Goal: Use online tool/utility: Utilize a website feature to perform a specific function

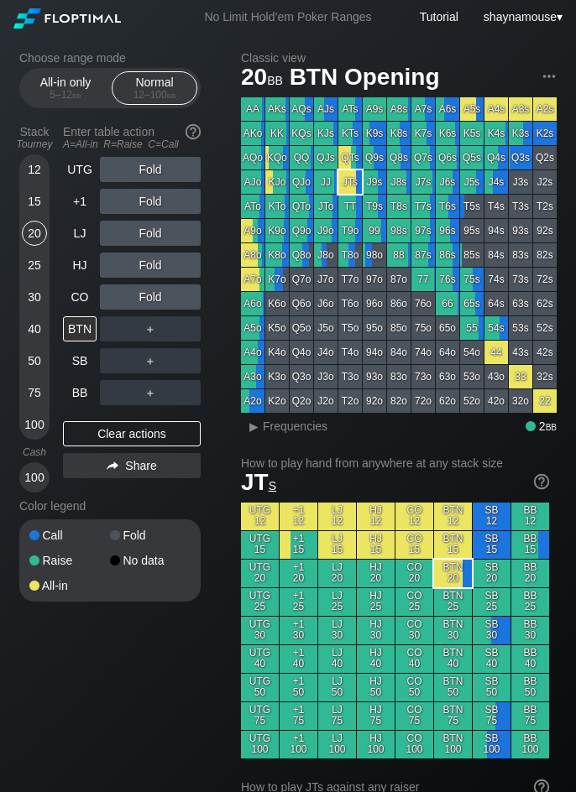
click at [29, 199] on div "15" at bounding box center [34, 201] width 25 height 25
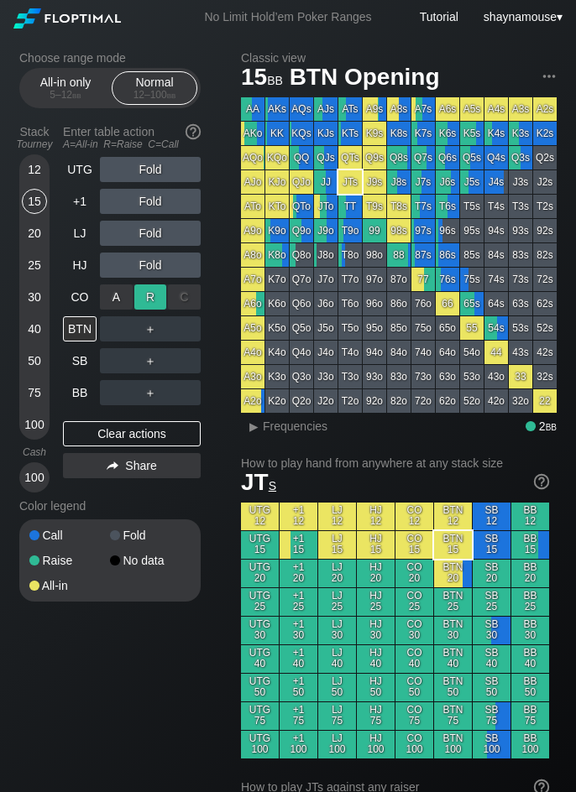
click at [144, 298] on div "R ✕" at bounding box center [150, 296] width 33 height 25
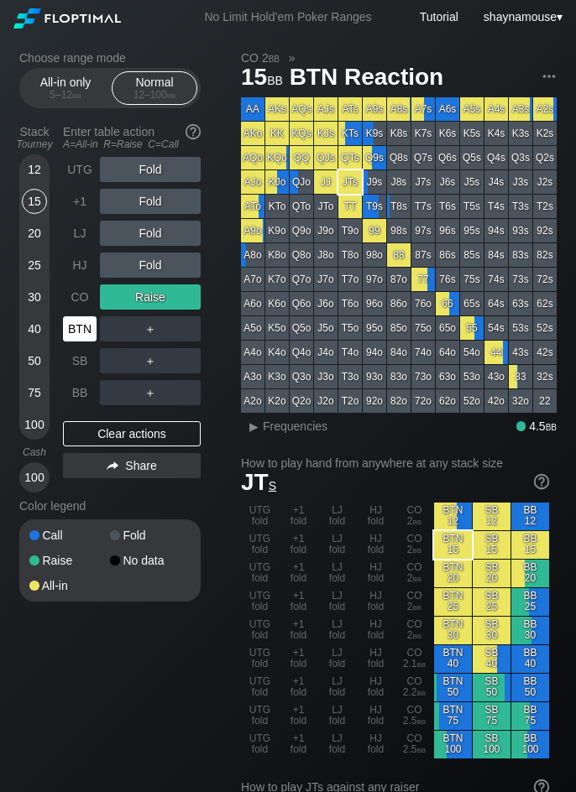
click at [78, 322] on div "BTN" at bounding box center [80, 328] width 34 height 25
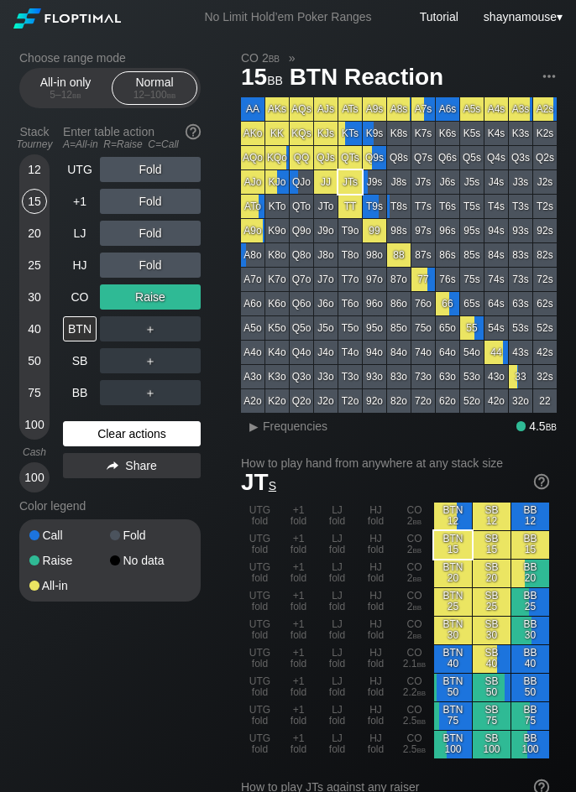
click at [128, 437] on div "Clear actions" at bounding box center [132, 433] width 138 height 25
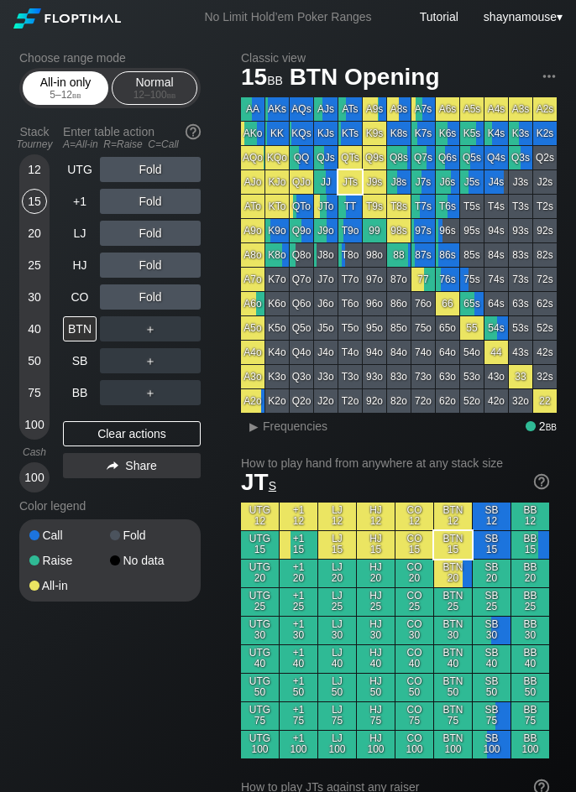
click at [55, 83] on div "All-in only 5 – 12 bb" at bounding box center [65, 88] width 77 height 32
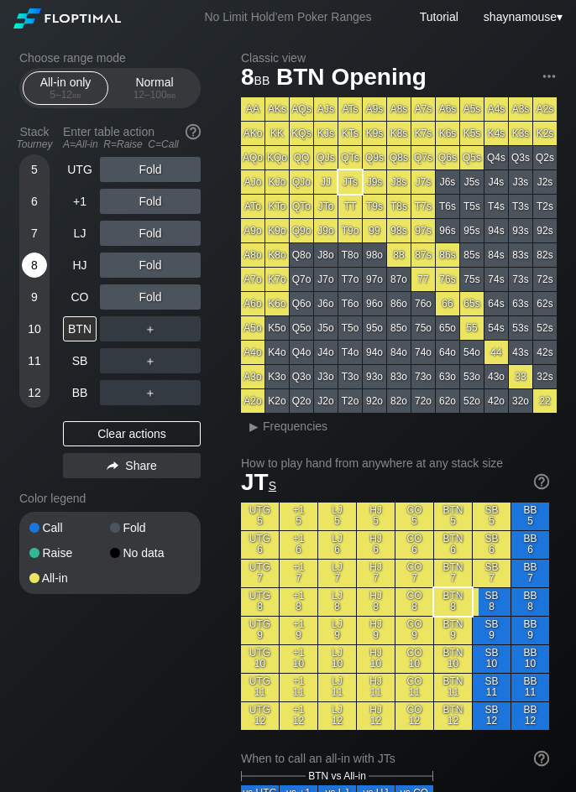
click at [35, 256] on div "8" at bounding box center [34, 265] width 25 height 25
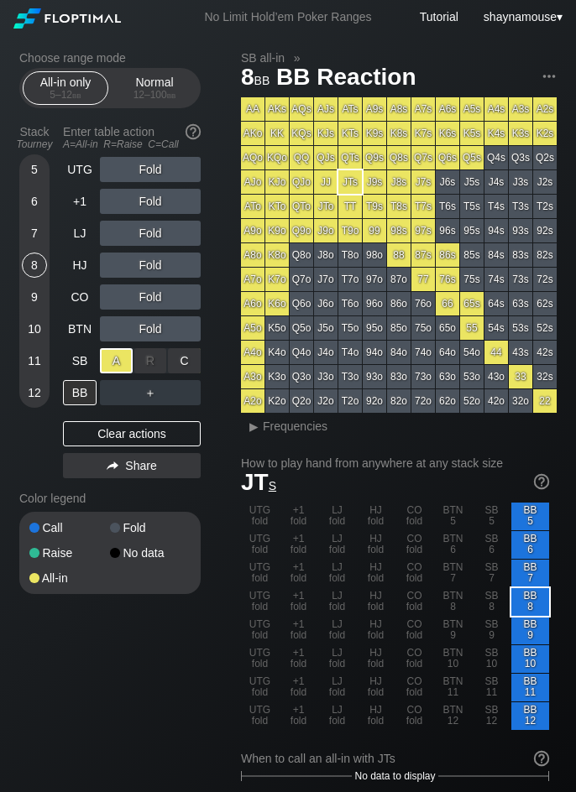
click at [130, 364] on div "A ✕" at bounding box center [116, 360] width 33 height 25
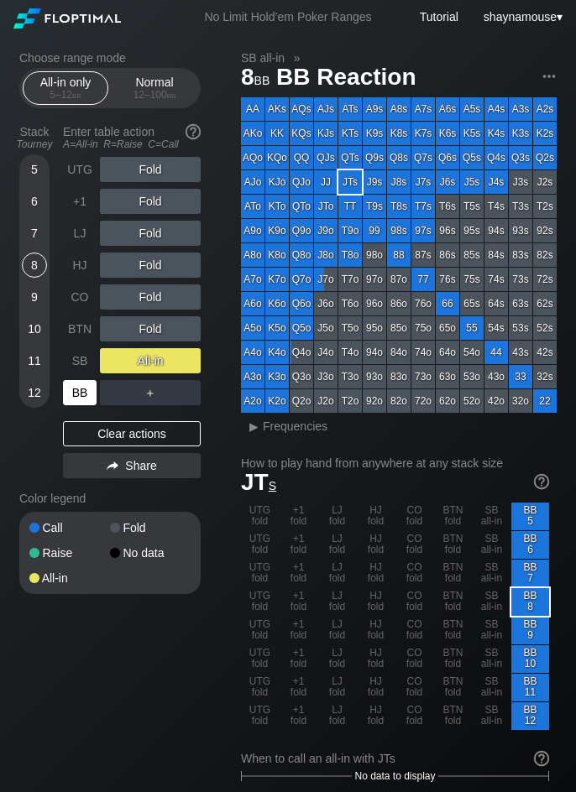
click at [74, 390] on div "BB" at bounding box center [80, 392] width 34 height 25
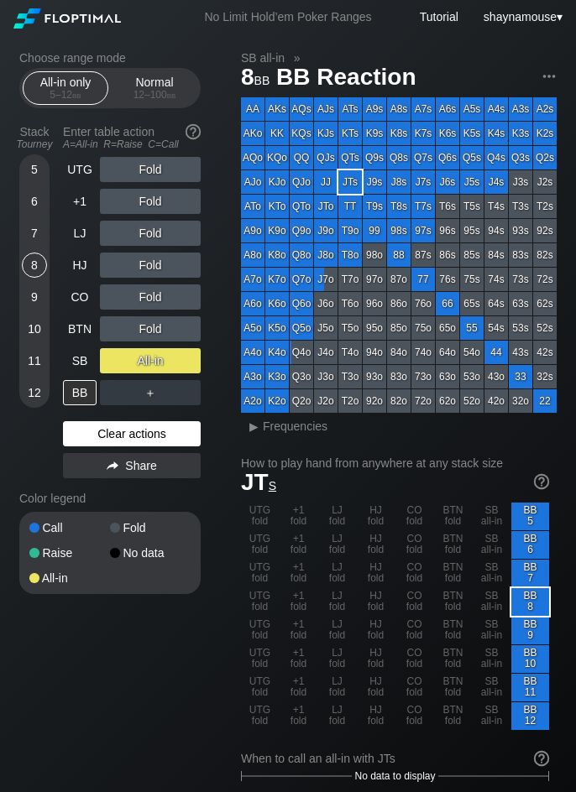
click at [136, 436] on div "Clear actions" at bounding box center [132, 433] width 138 height 25
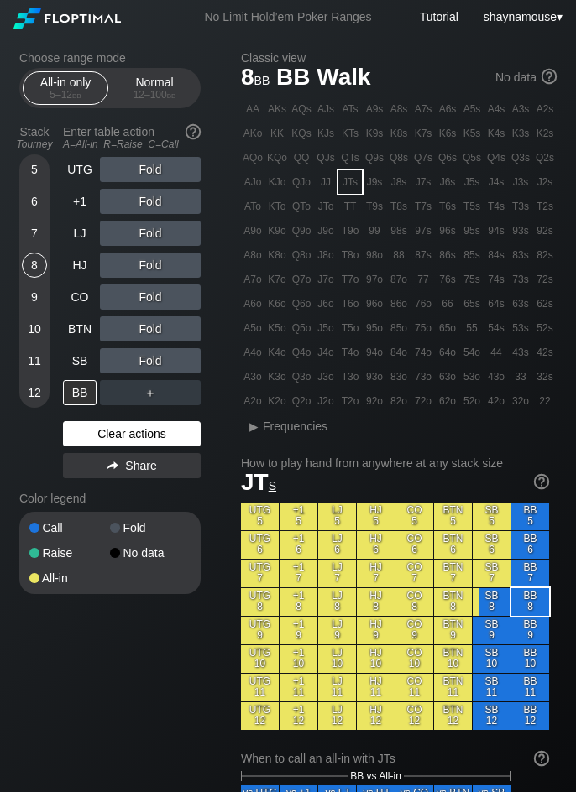
click at [136, 436] on div "Clear actions" at bounding box center [132, 433] width 138 height 25
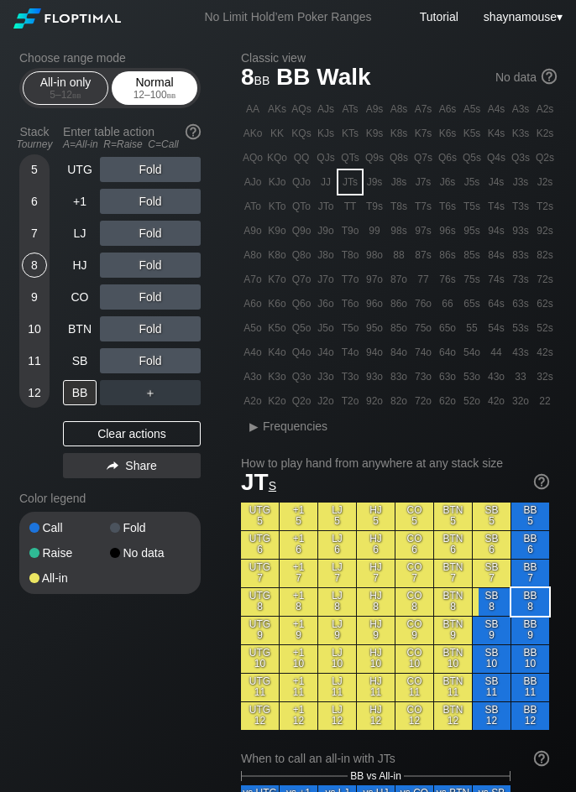
click at [142, 92] on div "12 – 100 bb" at bounding box center [154, 95] width 70 height 12
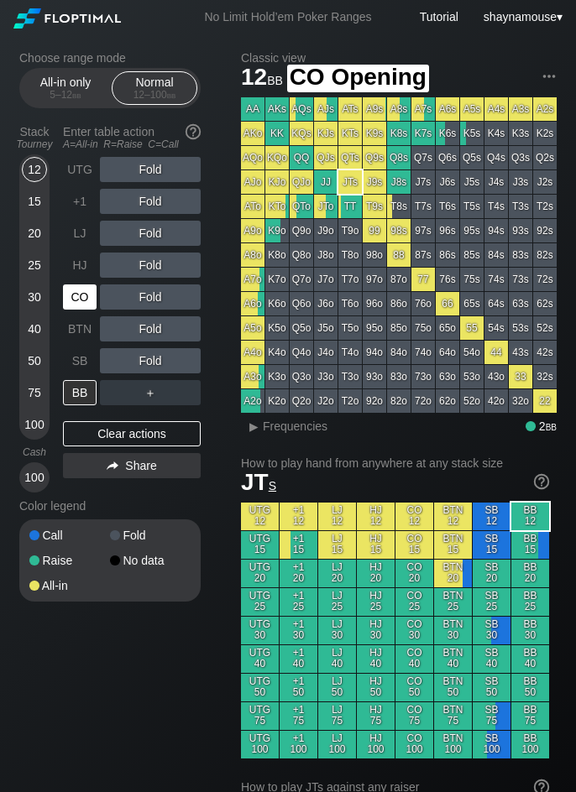
drag, startPoint x: 83, startPoint y: 295, endPoint x: 110, endPoint y: 299, distance: 27.1
click at [84, 295] on div "CO" at bounding box center [80, 296] width 34 height 25
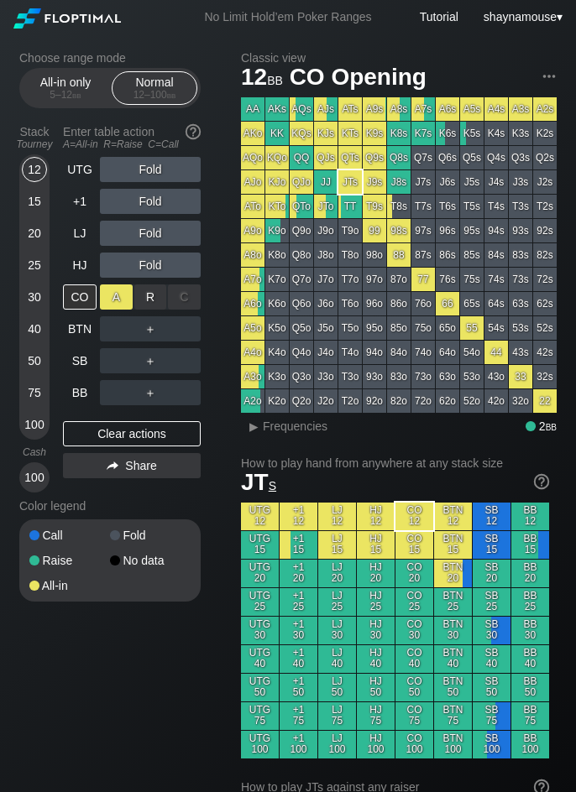
click at [117, 299] on div "A ✕" at bounding box center [116, 296] width 33 height 25
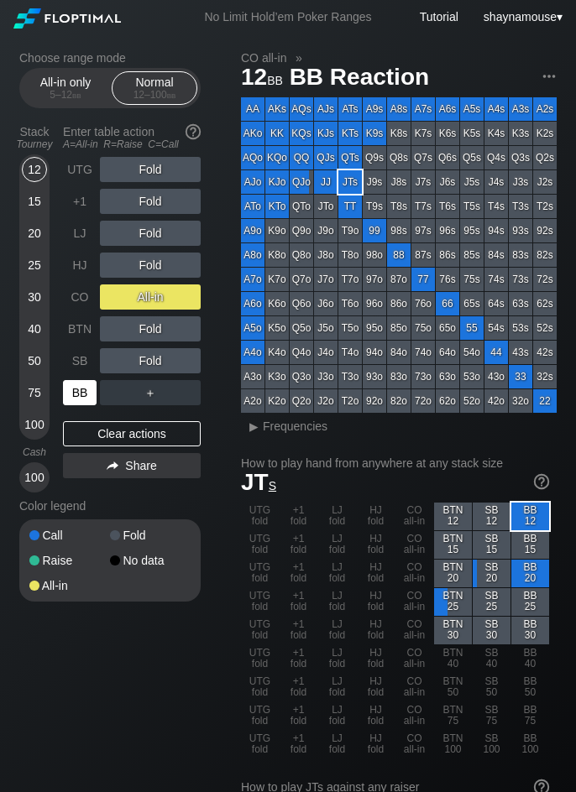
click at [83, 383] on div "BB" at bounding box center [80, 392] width 34 height 25
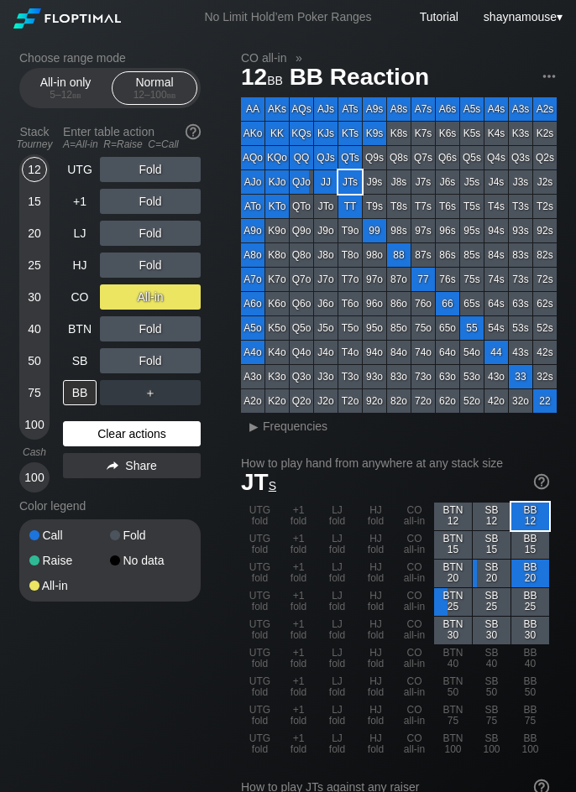
click at [128, 440] on div "Clear actions" at bounding box center [132, 433] width 138 height 25
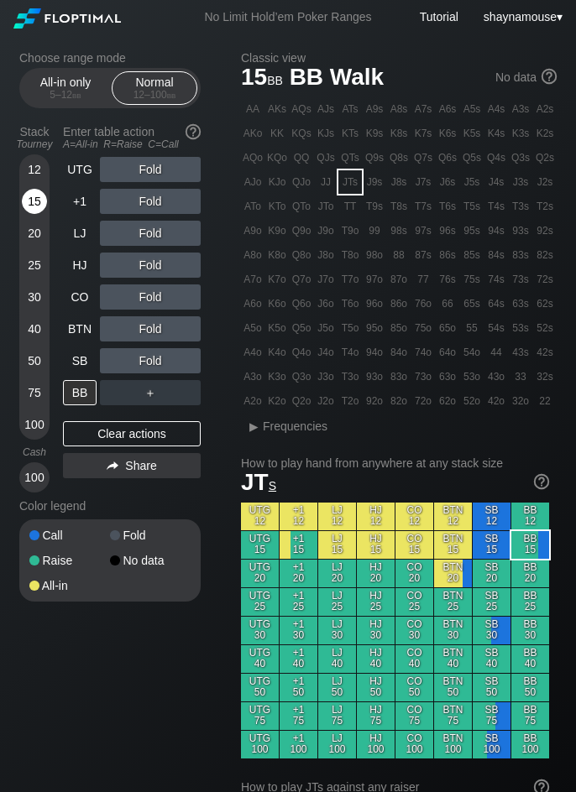
click at [32, 199] on div "15" at bounding box center [34, 201] width 25 height 25
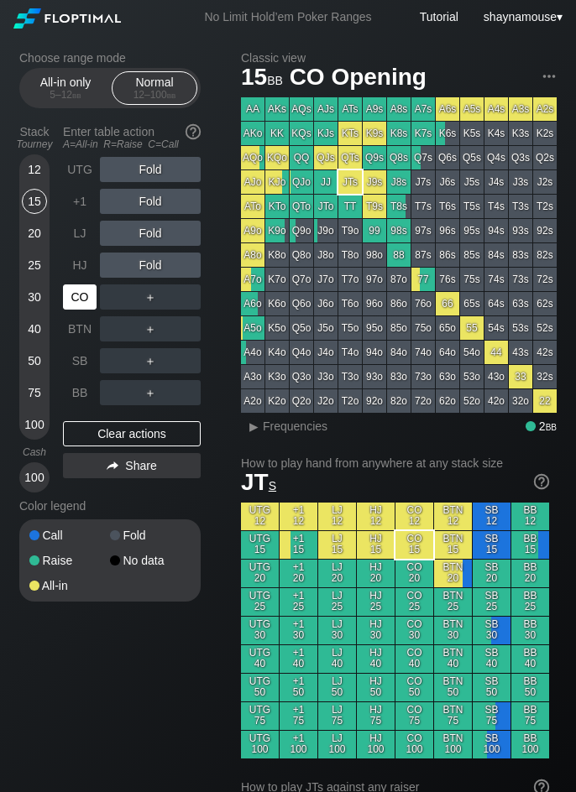
click at [73, 286] on div "CO" at bounding box center [80, 296] width 34 height 25
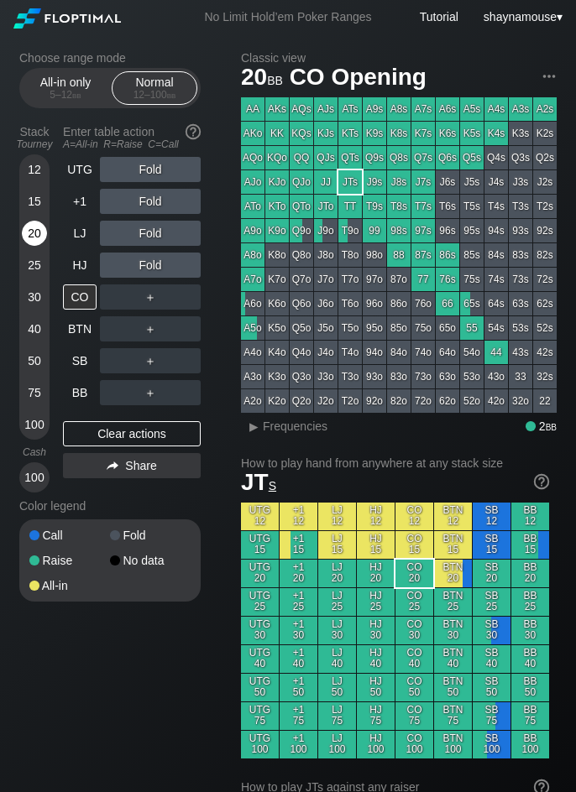
click at [34, 238] on div "20" at bounding box center [34, 233] width 25 height 25
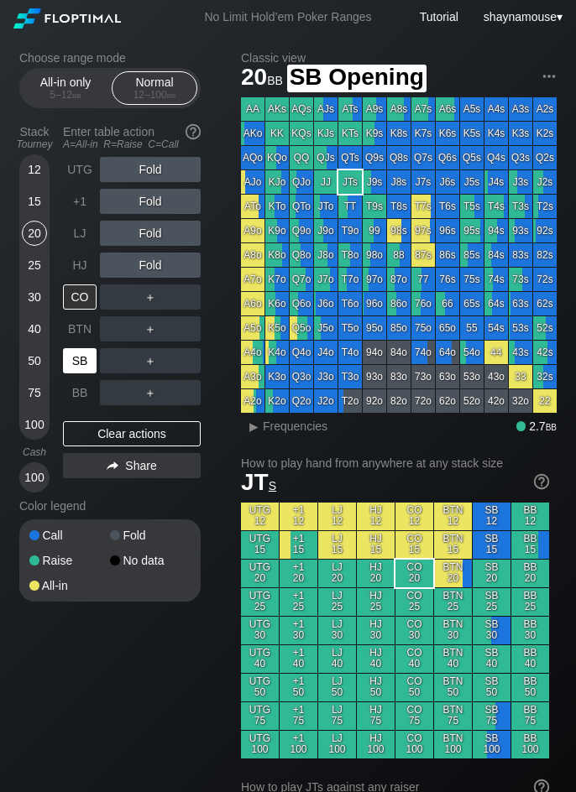
click at [85, 350] on div "SB" at bounding box center [80, 360] width 34 height 25
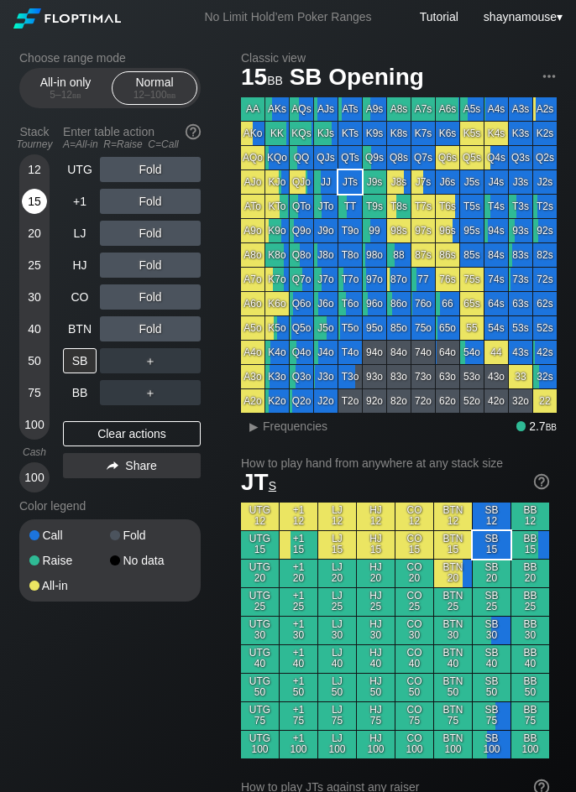
click at [37, 203] on div "15" at bounding box center [34, 201] width 25 height 25
click at [143, 365] on div "R ✕" at bounding box center [150, 360] width 33 height 25
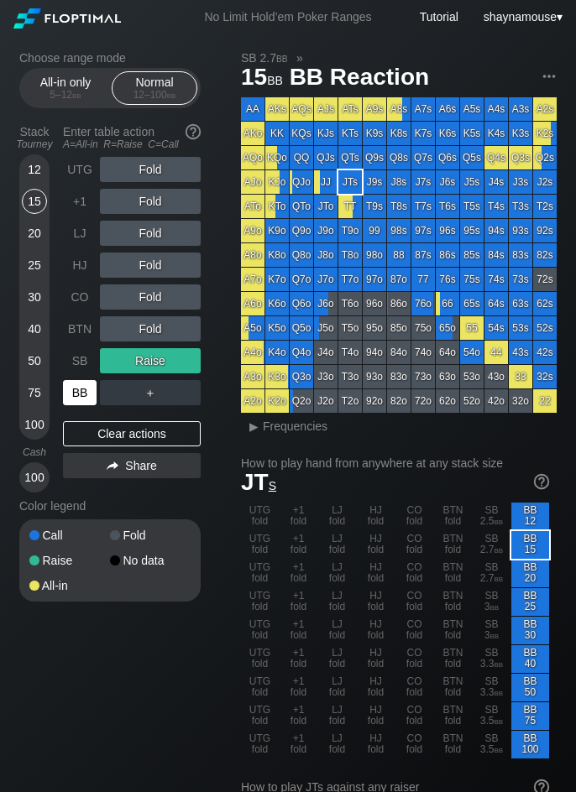
click at [81, 399] on div "BB" at bounding box center [80, 392] width 34 height 25
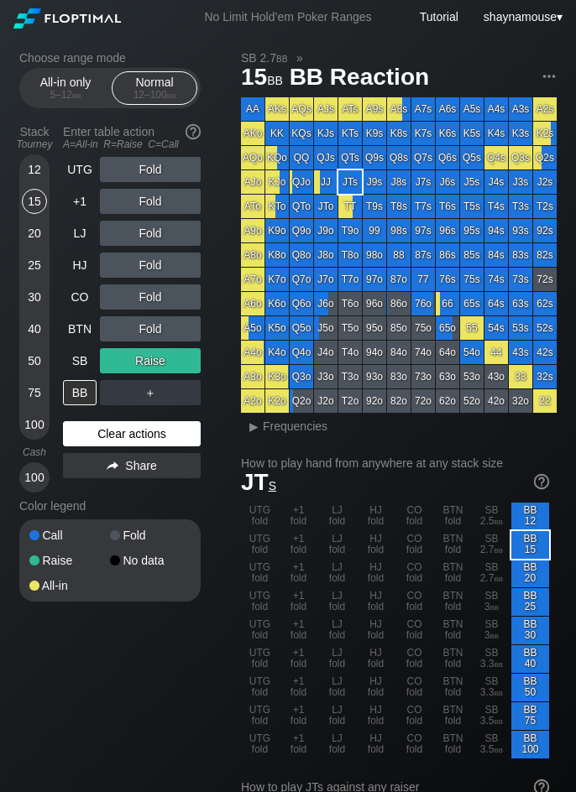
click at [154, 436] on div "Clear actions" at bounding box center [132, 433] width 138 height 25
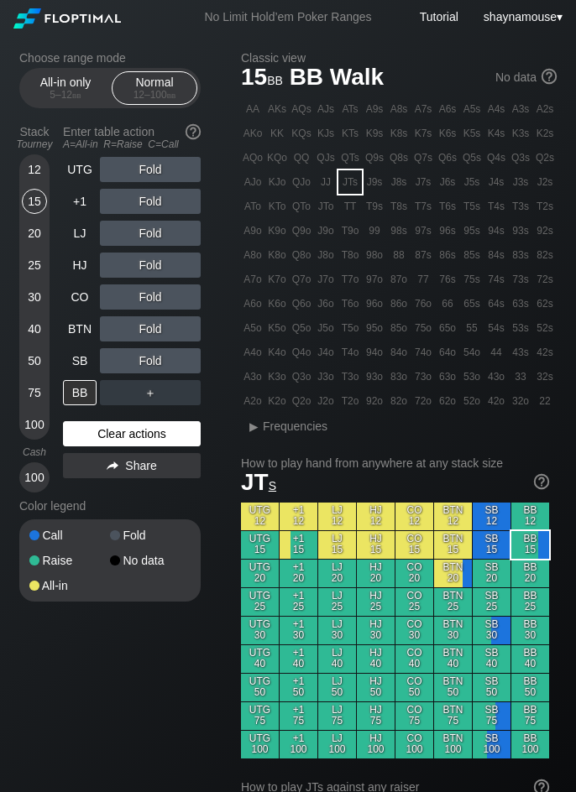
click at [154, 436] on div "Clear actions" at bounding box center [132, 433] width 138 height 25
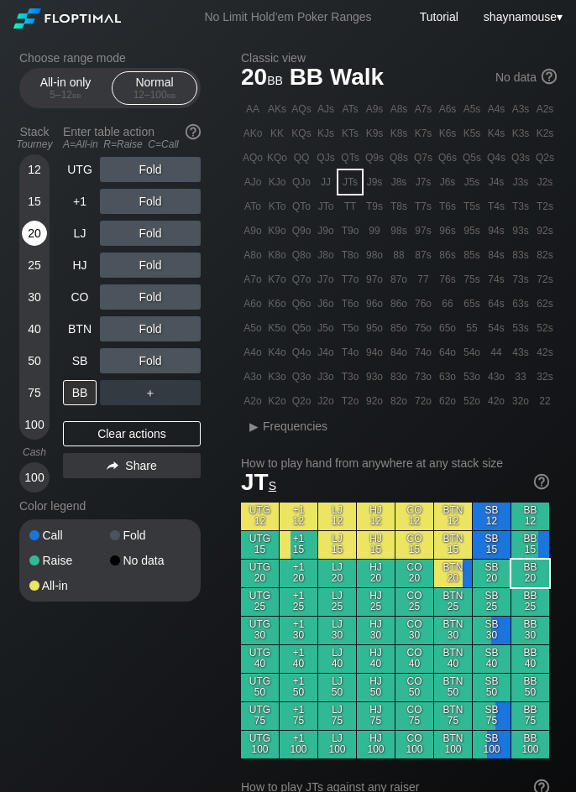
click at [37, 232] on div "20" at bounding box center [34, 233] width 25 height 25
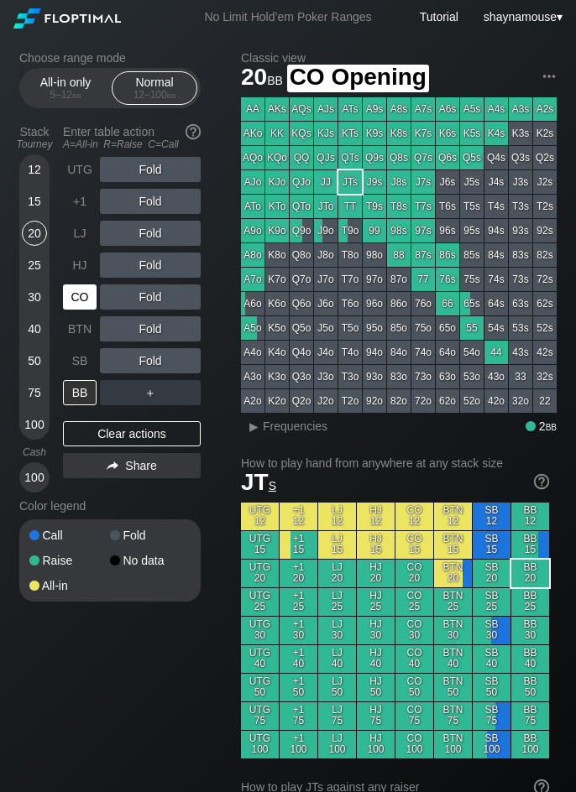
click at [78, 301] on div "CO" at bounding box center [80, 296] width 34 height 25
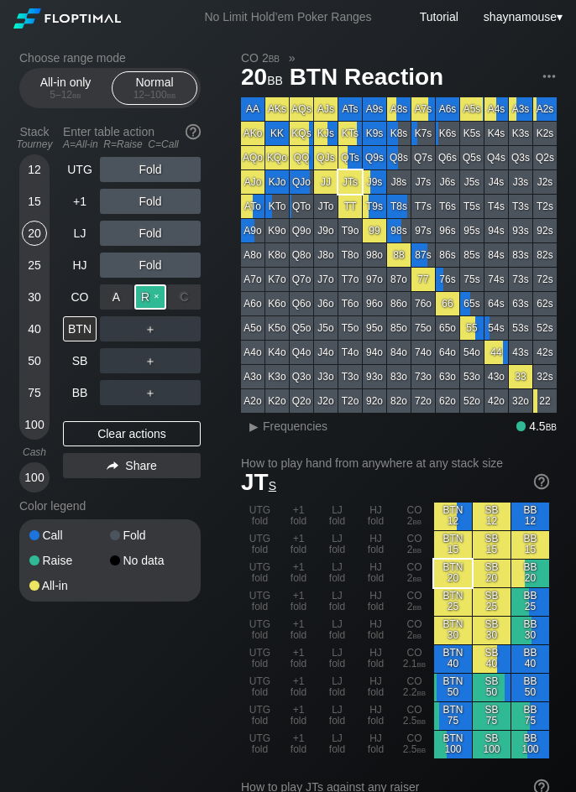
click at [140, 296] on div "R ✕" at bounding box center [150, 296] width 33 height 25
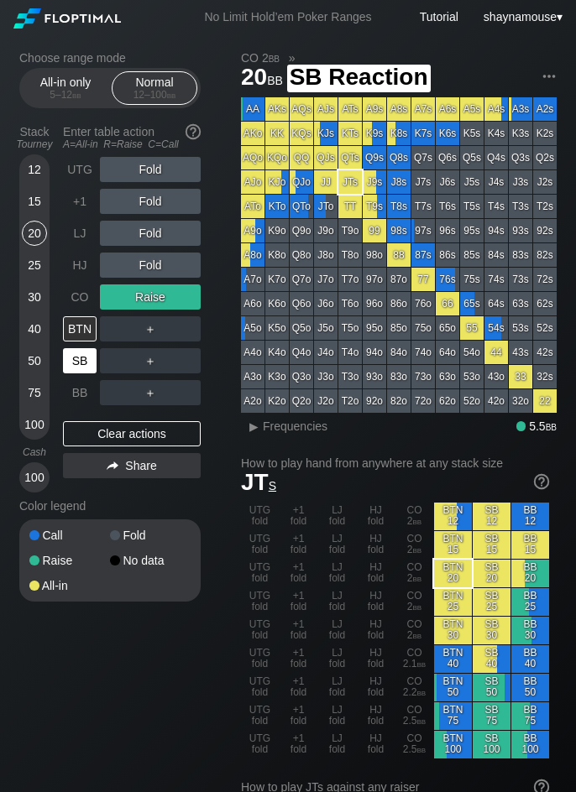
click at [80, 362] on div "SB" at bounding box center [80, 360] width 34 height 25
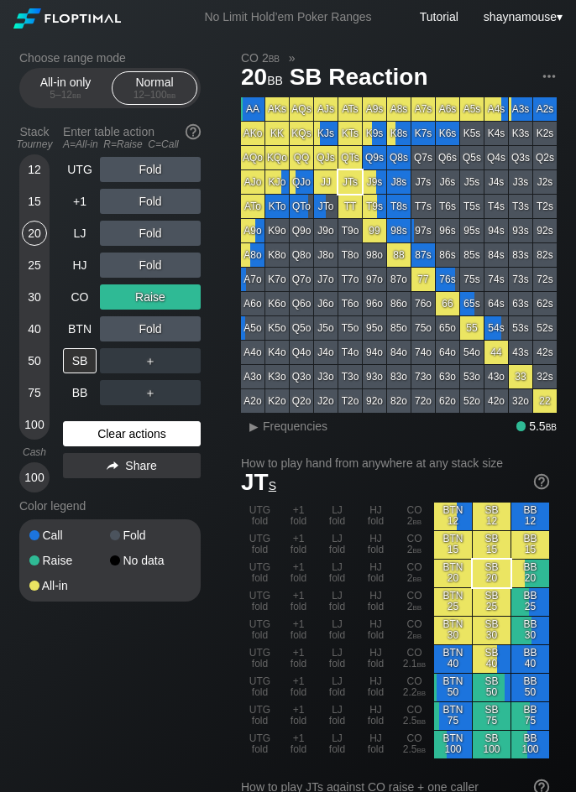
click at [106, 430] on div "Clear actions" at bounding box center [132, 433] width 138 height 25
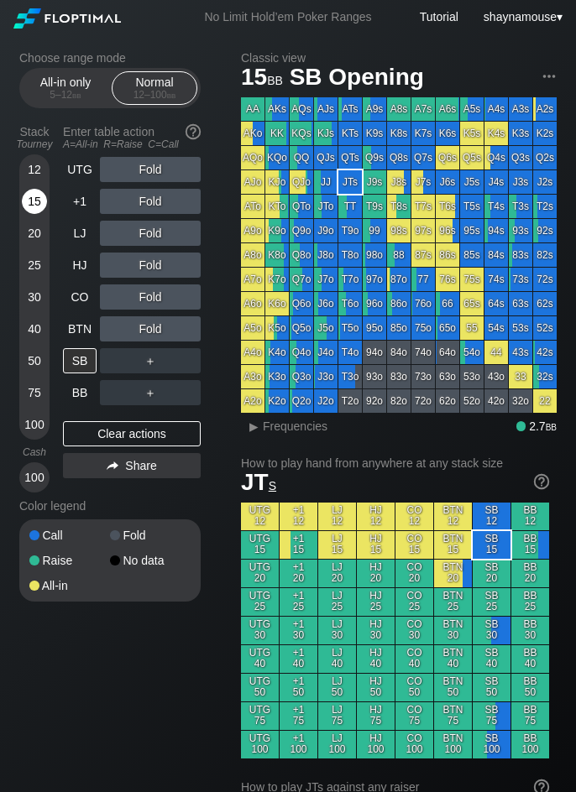
click at [29, 206] on div "15" at bounding box center [34, 201] width 25 height 25
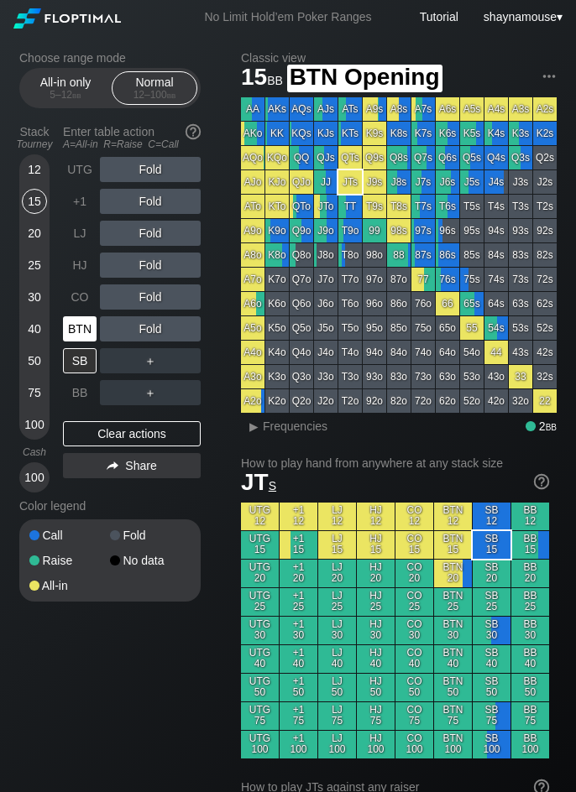
click at [81, 337] on div "BTN" at bounding box center [80, 328] width 34 height 25
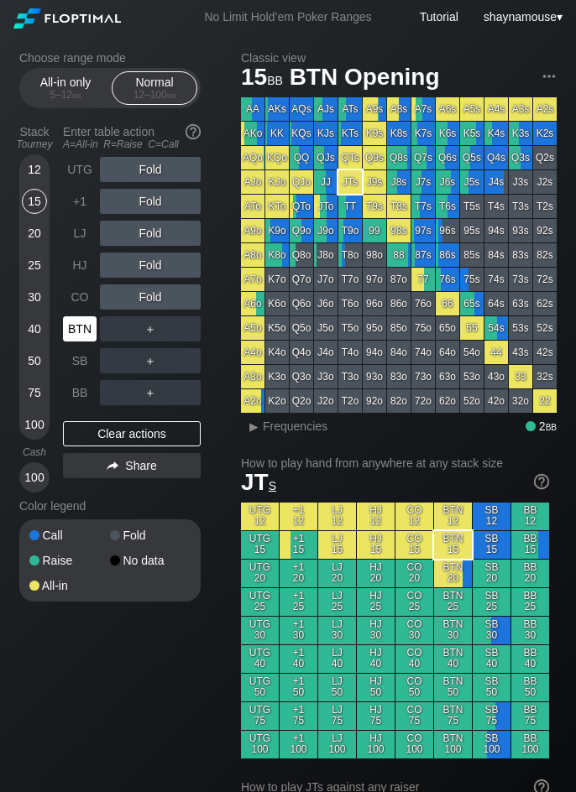
click at [81, 337] on div "BTN" at bounding box center [80, 328] width 34 height 25
click at [77, 164] on div "UTG" at bounding box center [80, 169] width 34 height 25
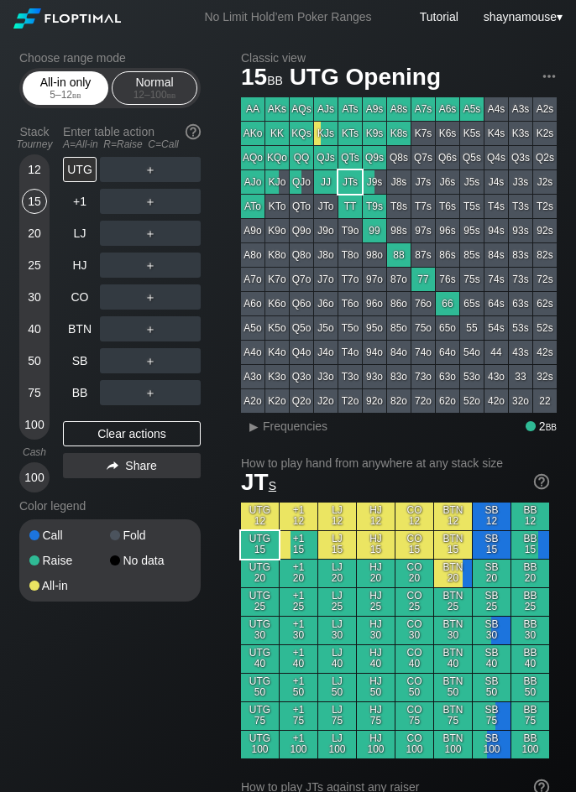
click at [52, 86] on div "All-in only 5 – 12 bb" at bounding box center [65, 88] width 77 height 32
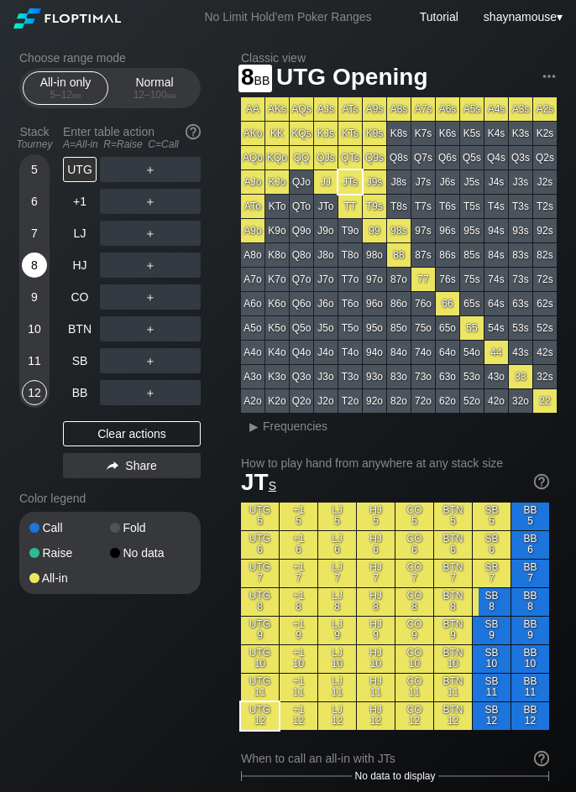
click at [34, 258] on div "8" at bounding box center [34, 265] width 25 height 25
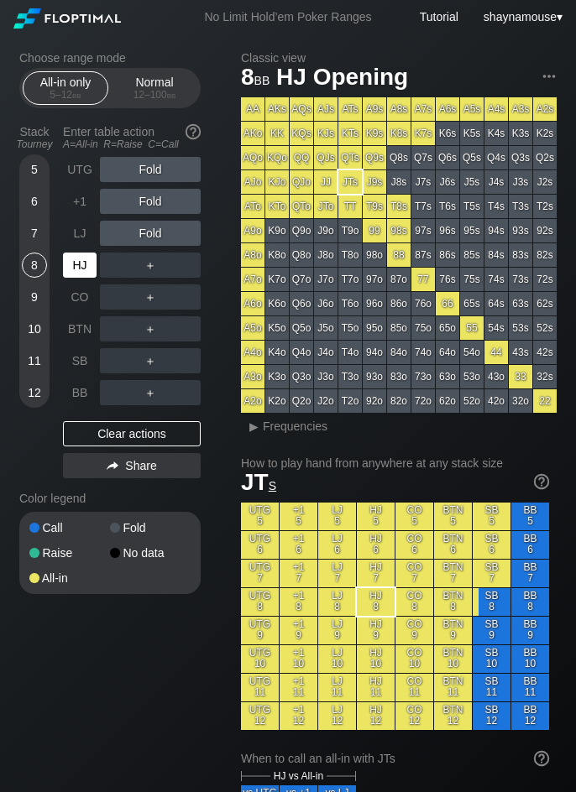
click at [80, 277] on div "HJ" at bounding box center [80, 265] width 34 height 25
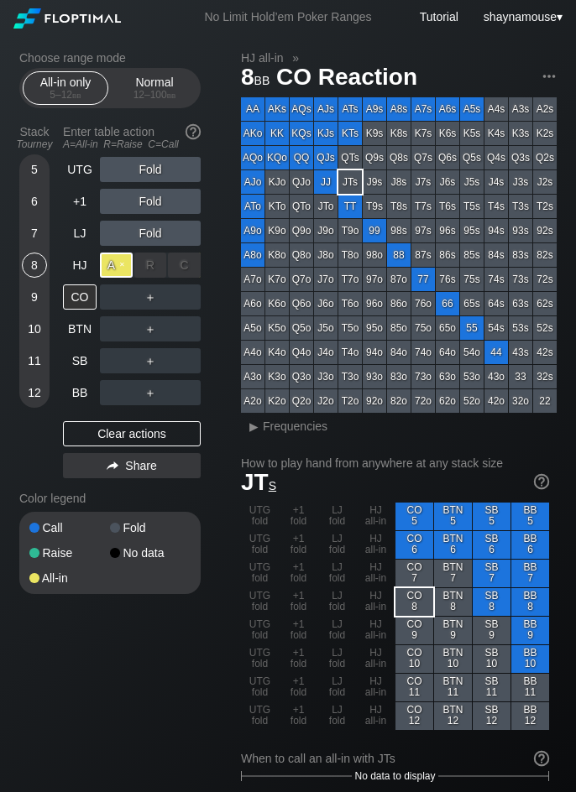
click at [111, 267] on div "A ✕" at bounding box center [116, 265] width 33 height 25
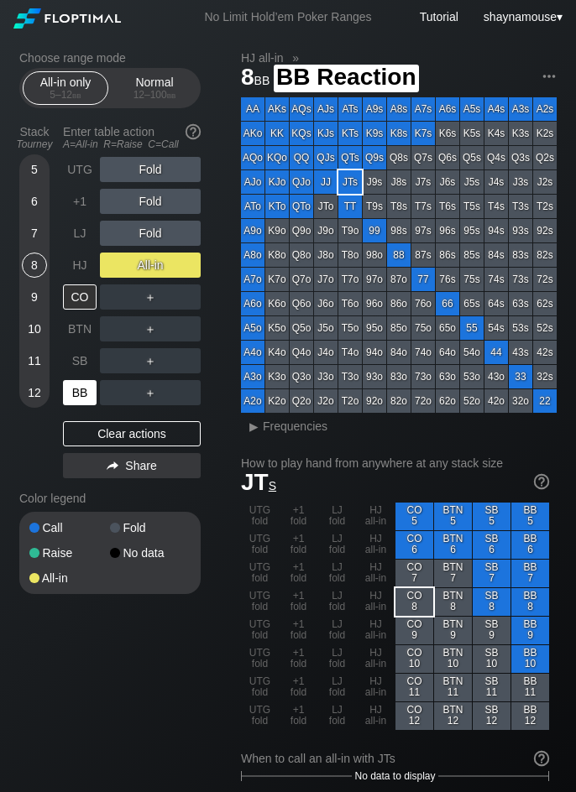
click at [88, 392] on div "BB" at bounding box center [80, 392] width 34 height 25
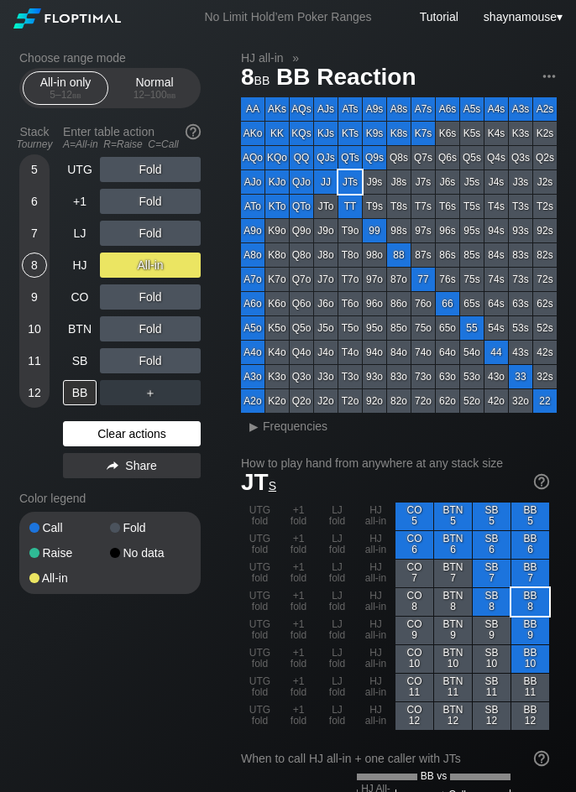
click at [112, 430] on div "Clear actions" at bounding box center [132, 433] width 138 height 25
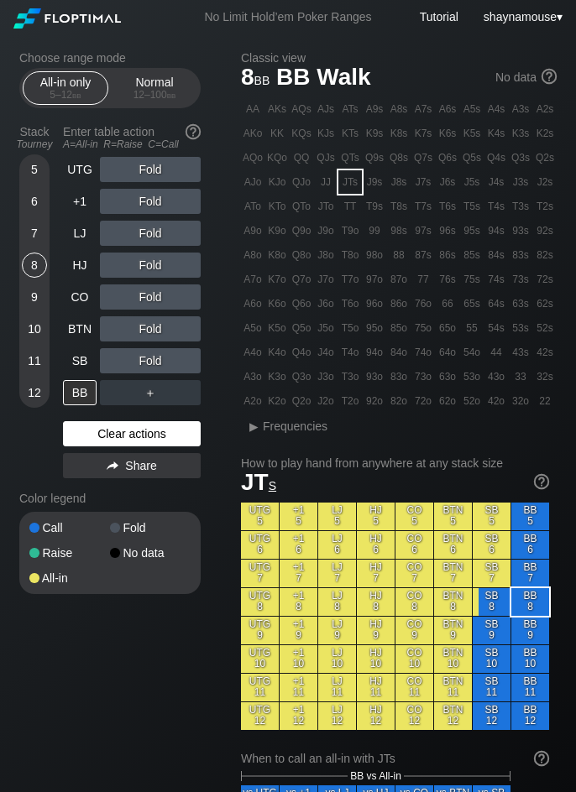
click at [112, 430] on div "Clear actions" at bounding box center [132, 433] width 138 height 25
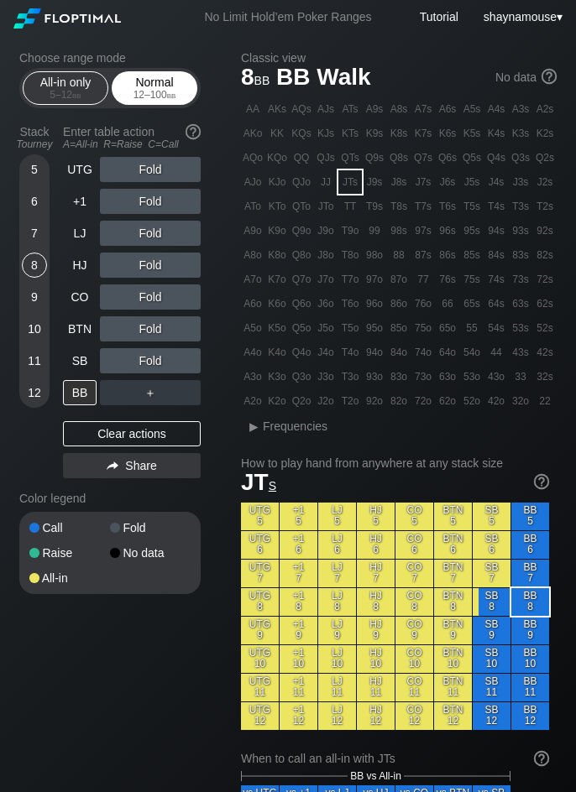
click at [150, 95] on div "12 – 100 bb" at bounding box center [154, 95] width 70 height 12
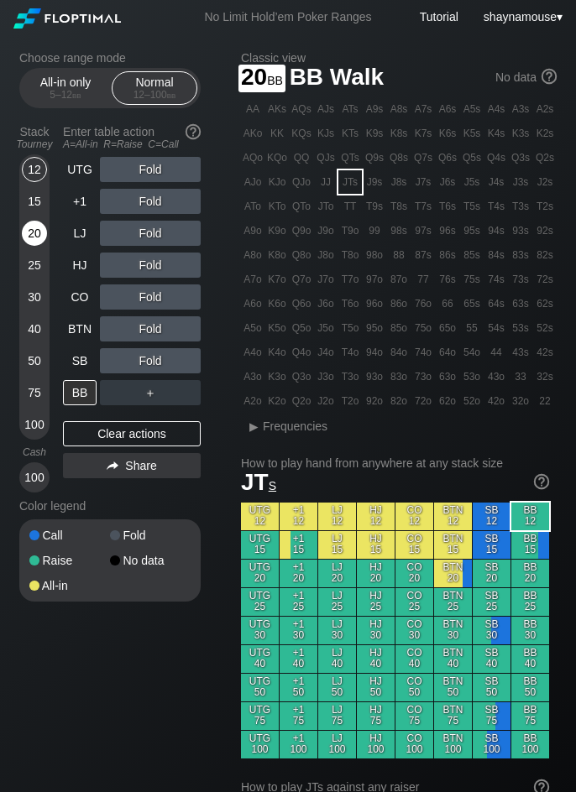
click at [39, 229] on div "20" at bounding box center [34, 233] width 25 height 25
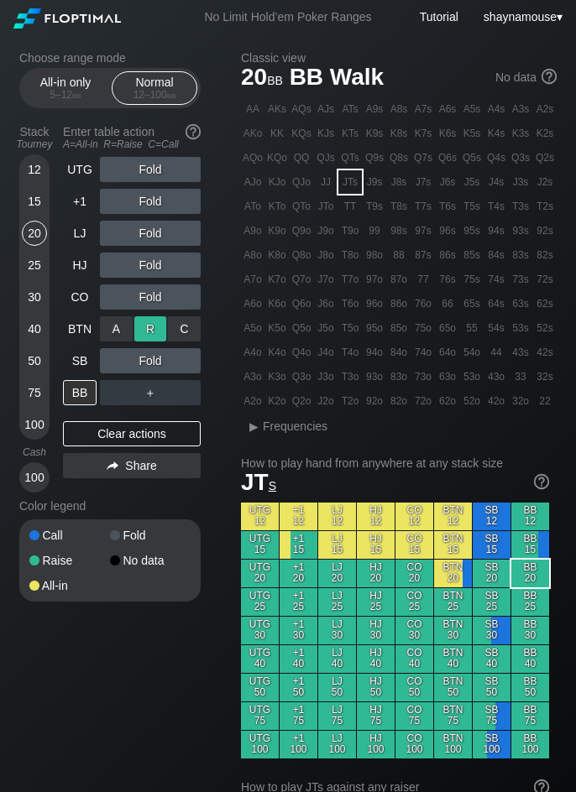
click at [144, 331] on div "R ✕" at bounding box center [150, 328] width 33 height 25
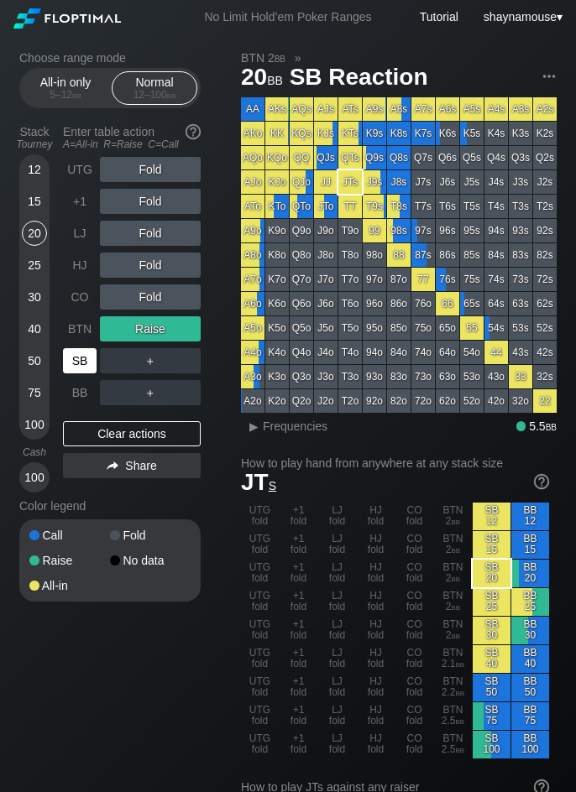
click at [81, 364] on div "SB" at bounding box center [80, 360] width 34 height 25
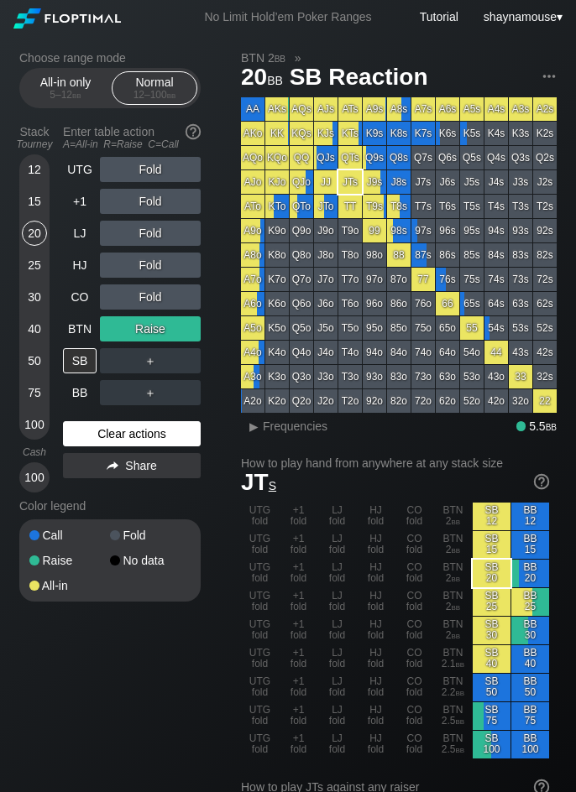
click at [134, 433] on div "Clear actions" at bounding box center [132, 433] width 138 height 25
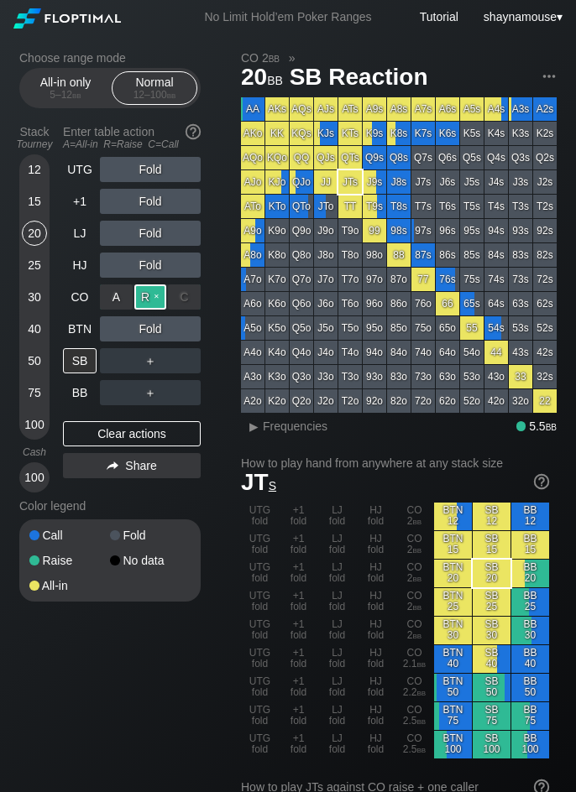
click at [143, 304] on div "R ✕" at bounding box center [150, 296] width 33 height 25
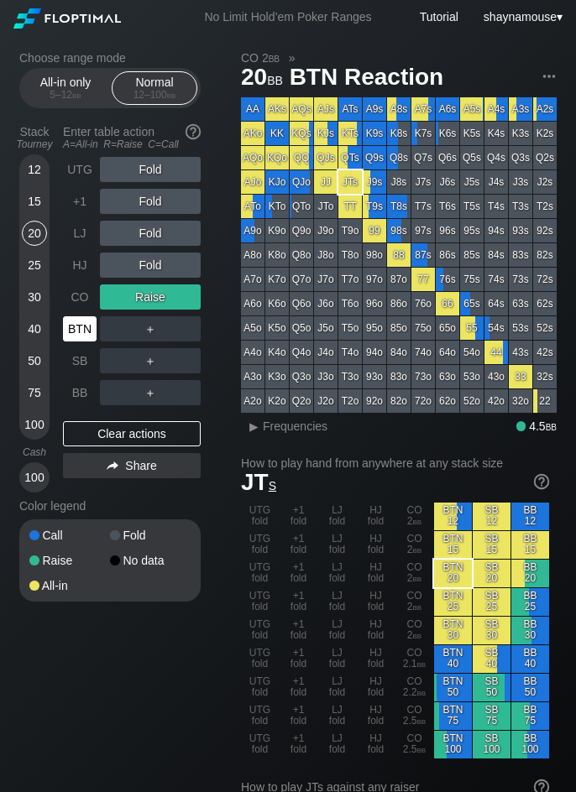
click at [82, 332] on div "BTN" at bounding box center [80, 328] width 34 height 25
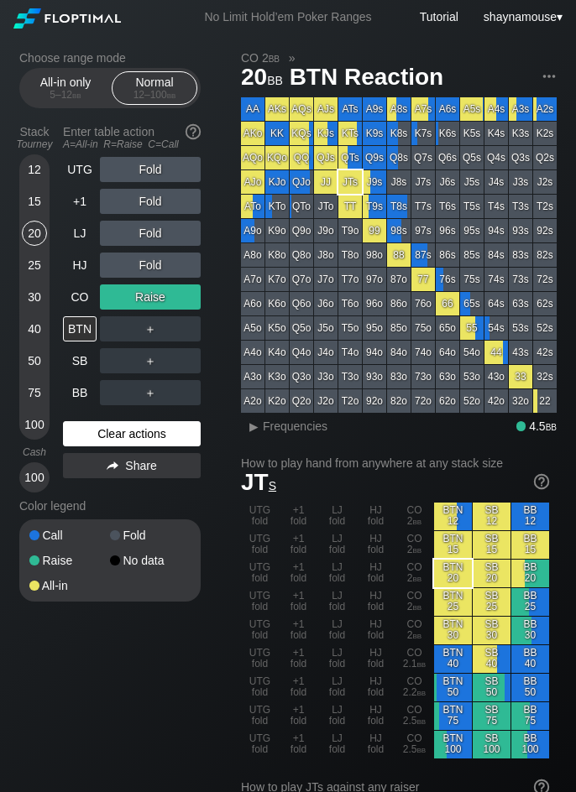
click at [153, 446] on div "Clear actions" at bounding box center [132, 433] width 138 height 25
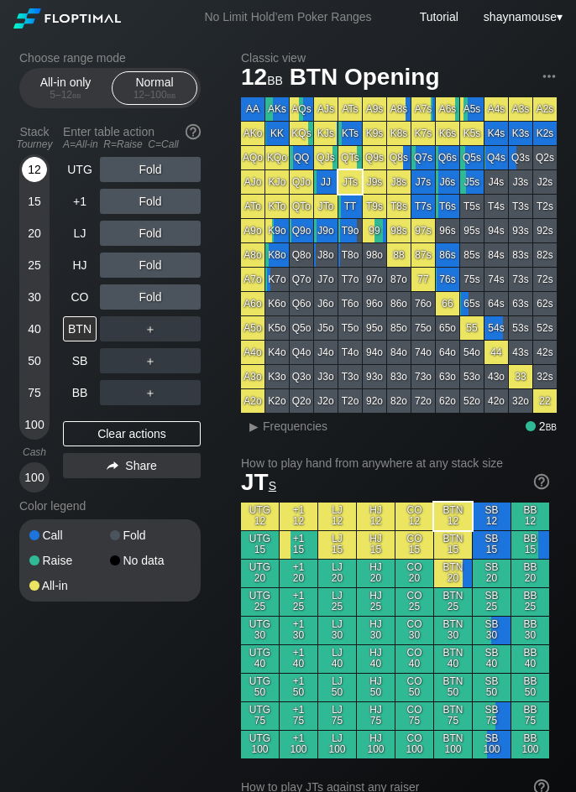
click at [41, 183] on div "12" at bounding box center [34, 173] width 25 height 32
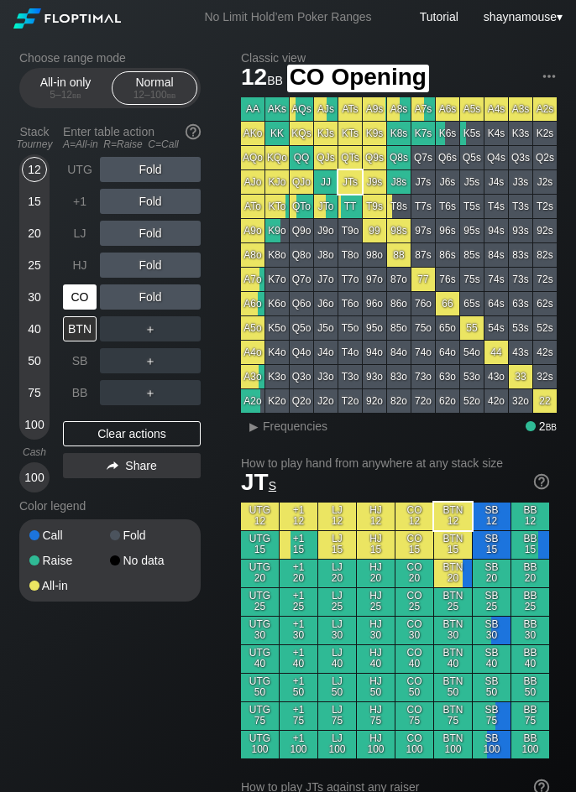
click at [86, 306] on div "CO" at bounding box center [80, 296] width 34 height 25
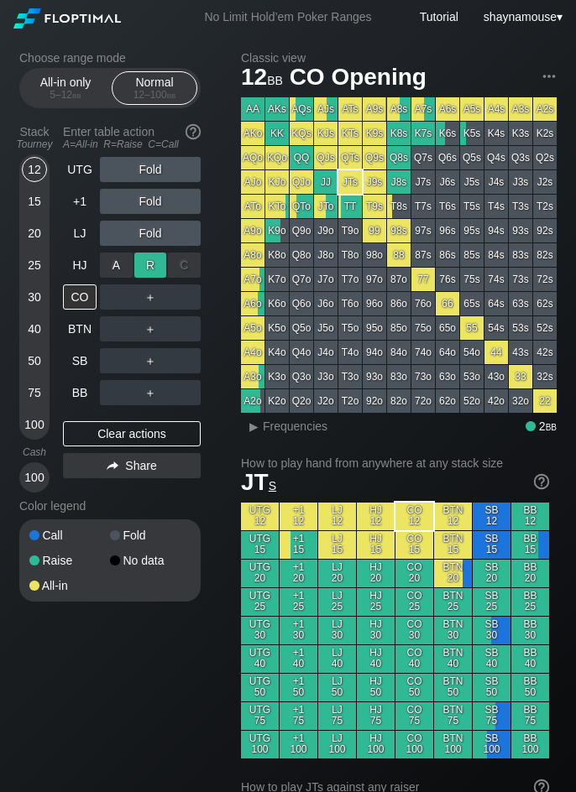
click at [145, 273] on div "R ✕" at bounding box center [150, 265] width 33 height 25
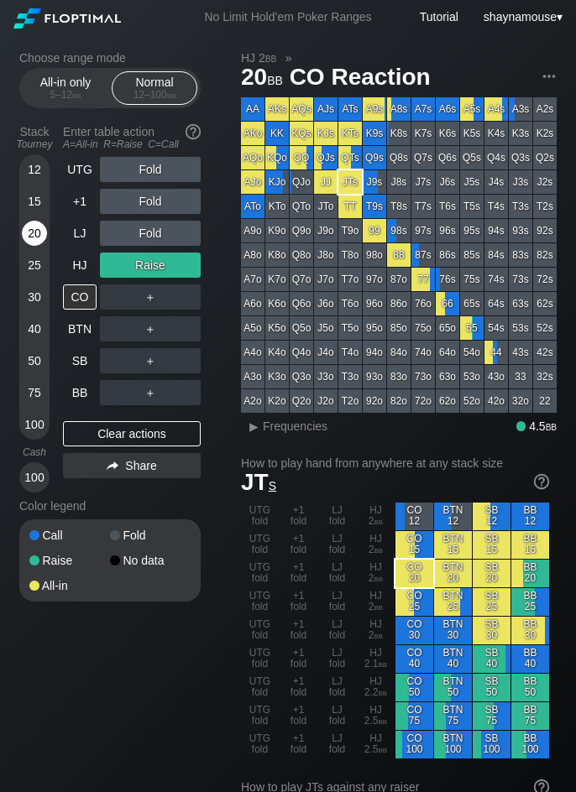
click at [24, 239] on div "20" at bounding box center [34, 233] width 25 height 25
click at [75, 294] on div "CO" at bounding box center [80, 296] width 34 height 25
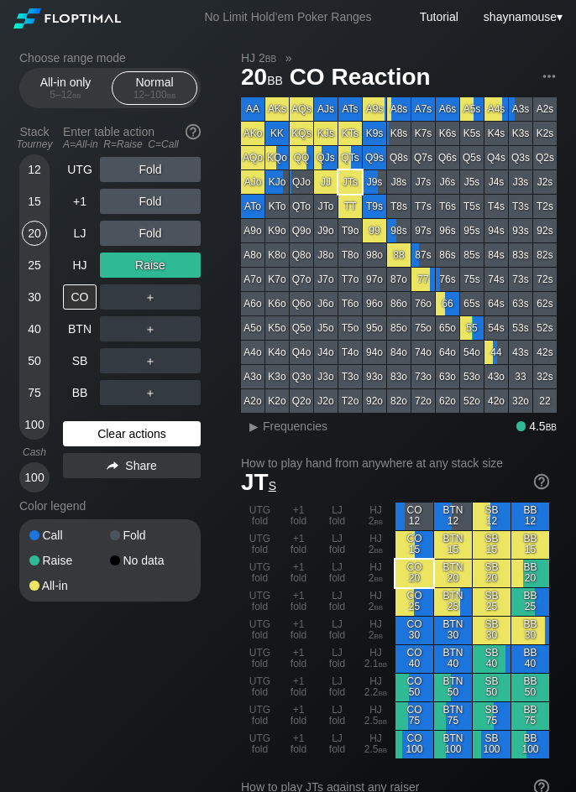
click at [85, 441] on div "Clear actions" at bounding box center [132, 433] width 138 height 25
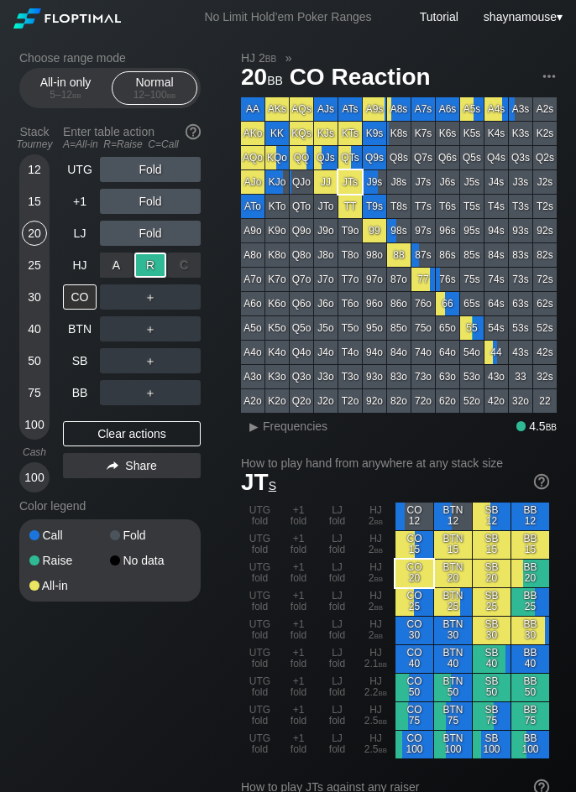
click at [142, 268] on div "R ✕" at bounding box center [150, 265] width 33 height 25
click at [88, 292] on div "CO" at bounding box center [80, 296] width 34 height 25
click at [88, 289] on div "CO" at bounding box center [80, 296] width 34 height 25
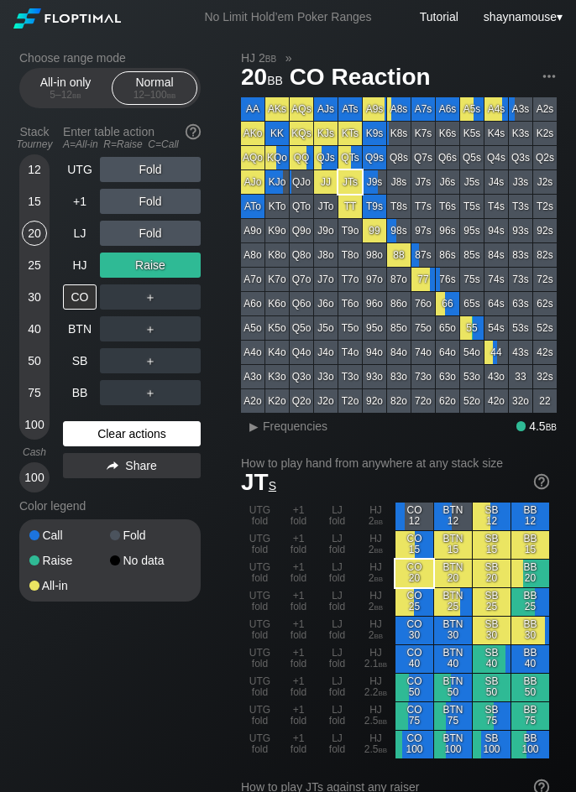
click at [156, 434] on div "Clear actions" at bounding box center [132, 433] width 138 height 25
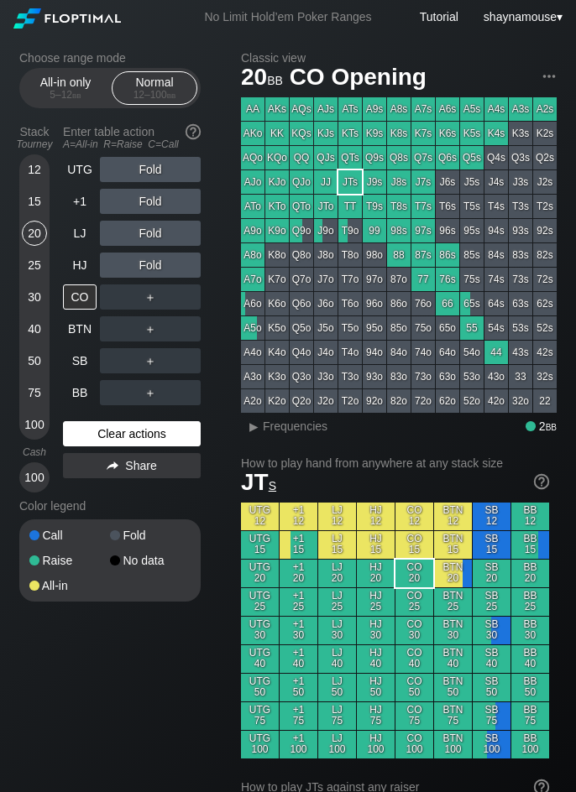
click at [156, 434] on div "Clear actions" at bounding box center [132, 433] width 138 height 25
click at [154, 434] on div "Clear actions" at bounding box center [132, 433] width 138 height 25
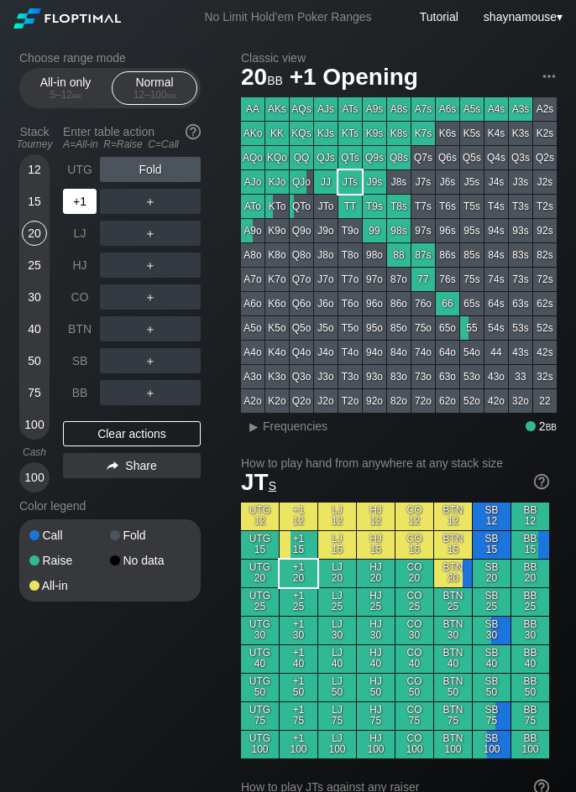
click at [75, 196] on div "+1" at bounding box center [80, 201] width 34 height 25
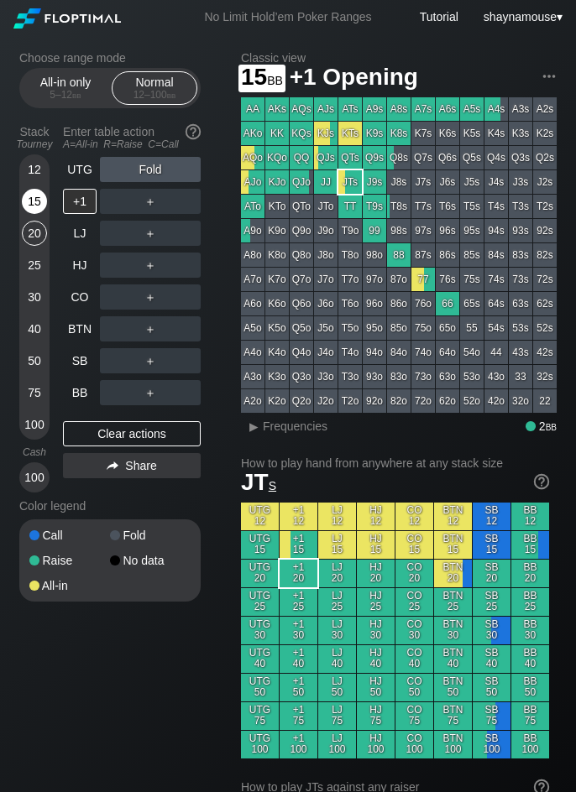
click at [36, 208] on div "15" at bounding box center [34, 201] width 25 height 25
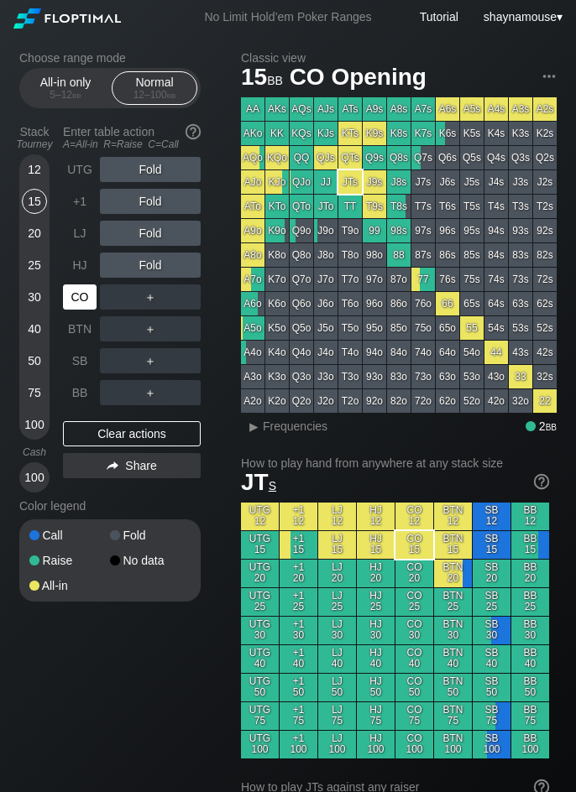
click at [77, 290] on div "CO" at bounding box center [80, 296] width 34 height 25
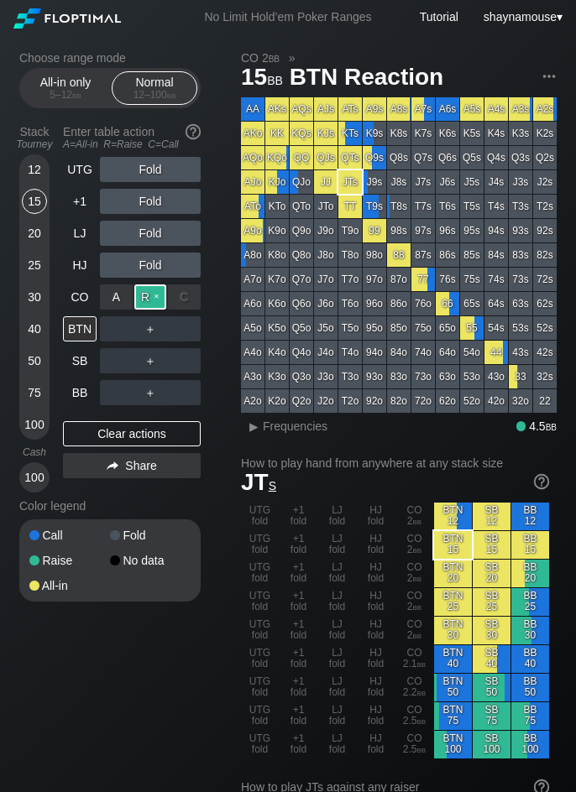
click at [144, 295] on div "R ✕" at bounding box center [150, 296] width 33 height 25
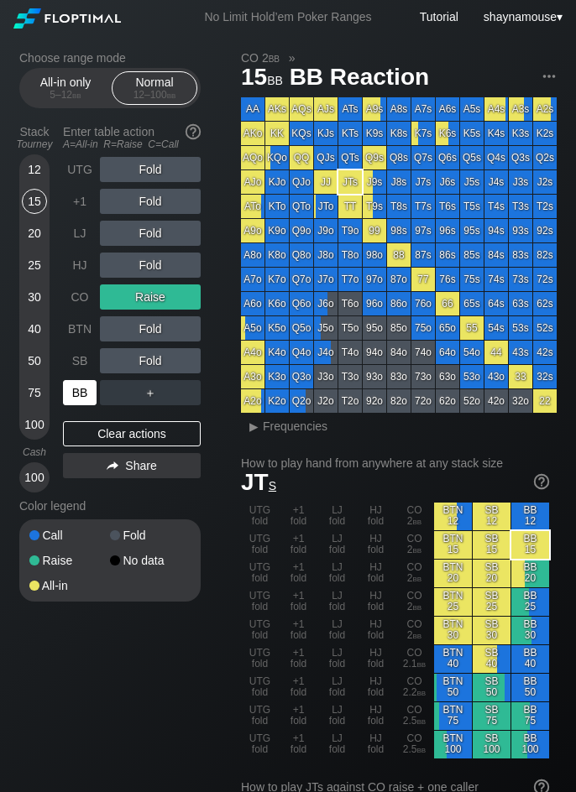
click at [72, 399] on div "BB" at bounding box center [80, 392] width 34 height 25
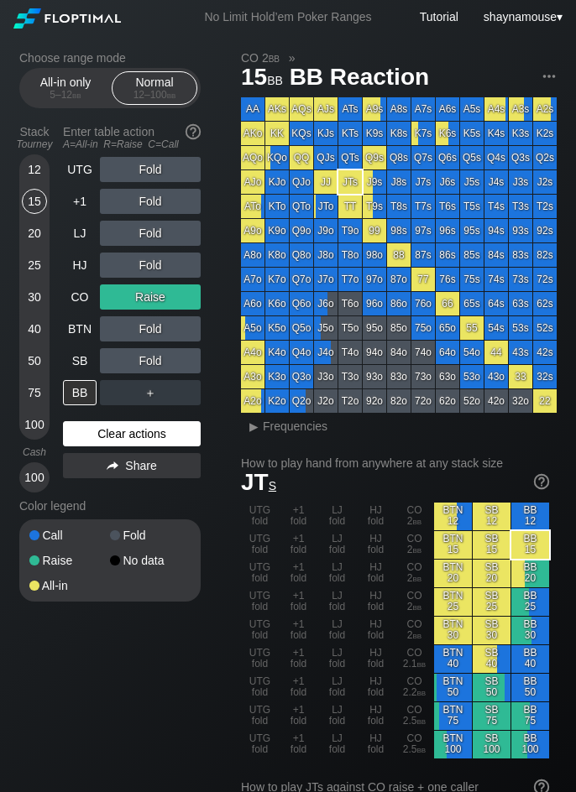
drag, startPoint x: 157, startPoint y: 436, endPoint x: 147, endPoint y: 373, distance: 64.6
click at [158, 436] on div "Clear actions" at bounding box center [132, 433] width 138 height 25
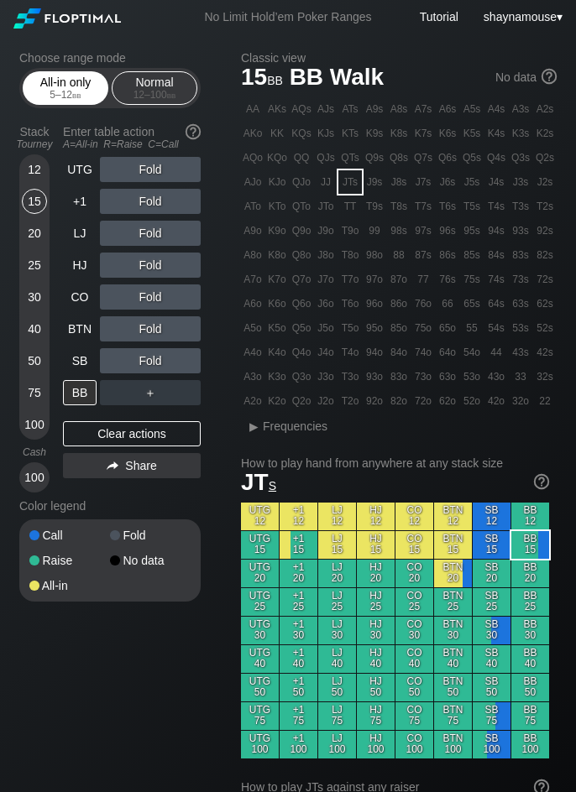
click at [80, 86] on div "All-in only 5 – 12 bb" at bounding box center [65, 88] width 77 height 32
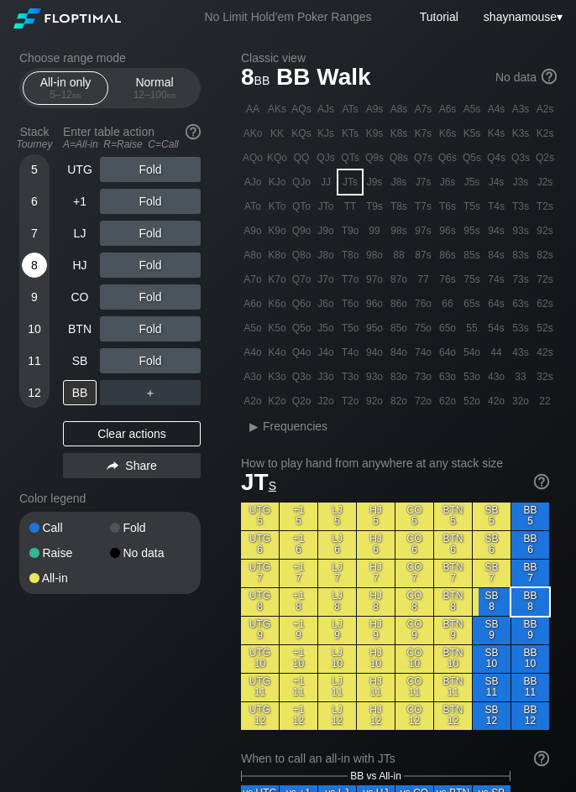
click at [41, 274] on div "8" at bounding box center [34, 265] width 25 height 25
click at [144, 202] on div "R ✕" at bounding box center [150, 201] width 33 height 25
click at [127, 206] on div "A ✕" at bounding box center [116, 201] width 33 height 25
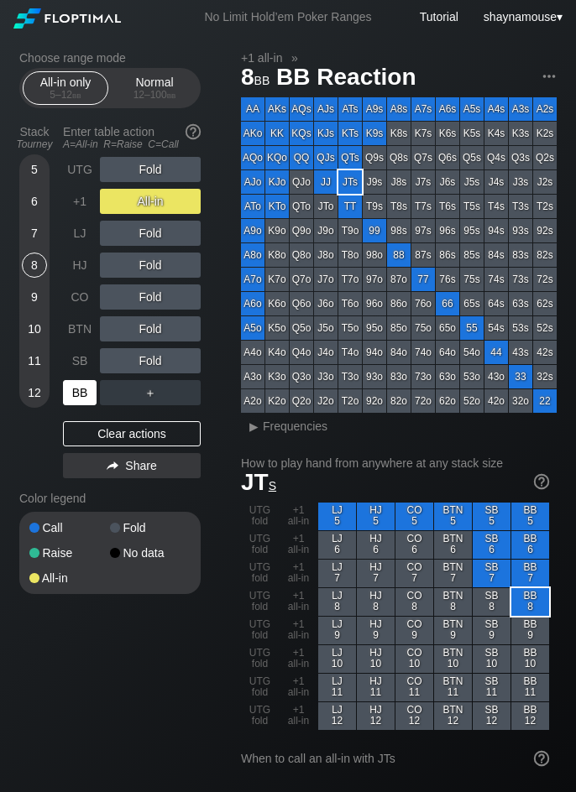
click at [76, 387] on div "BB" at bounding box center [80, 392] width 34 height 25
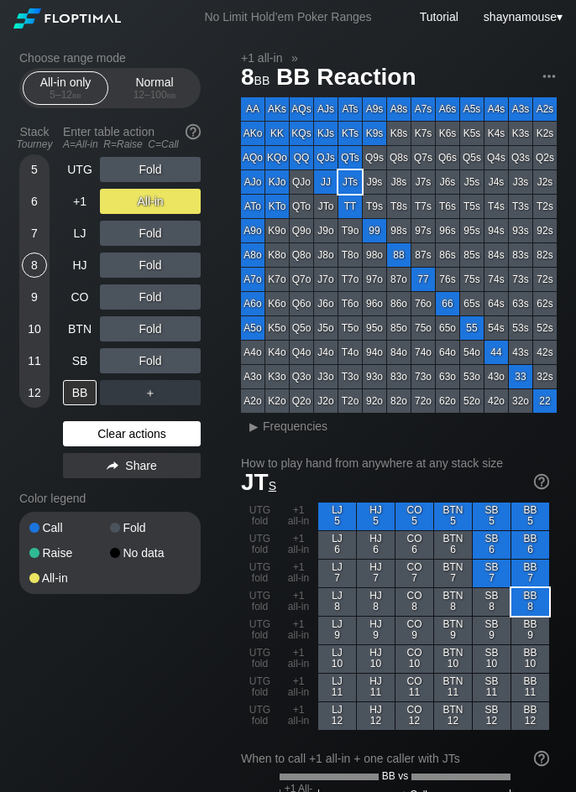
click at [107, 429] on div "Clear actions" at bounding box center [132, 433] width 138 height 25
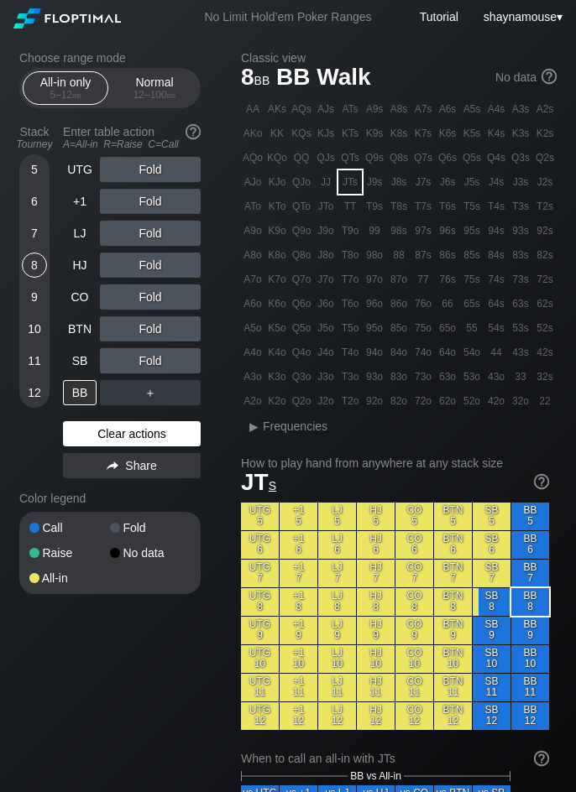
click at [107, 429] on div "Clear actions" at bounding box center [132, 433] width 138 height 25
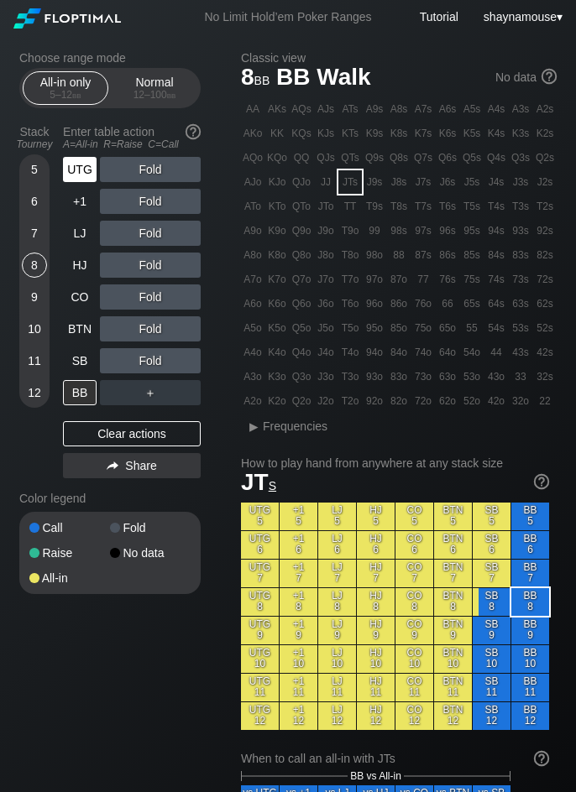
drag, startPoint x: 81, startPoint y: 170, endPoint x: 64, endPoint y: 173, distance: 17.0
click at [81, 170] on div "UTG" at bounding box center [80, 169] width 34 height 25
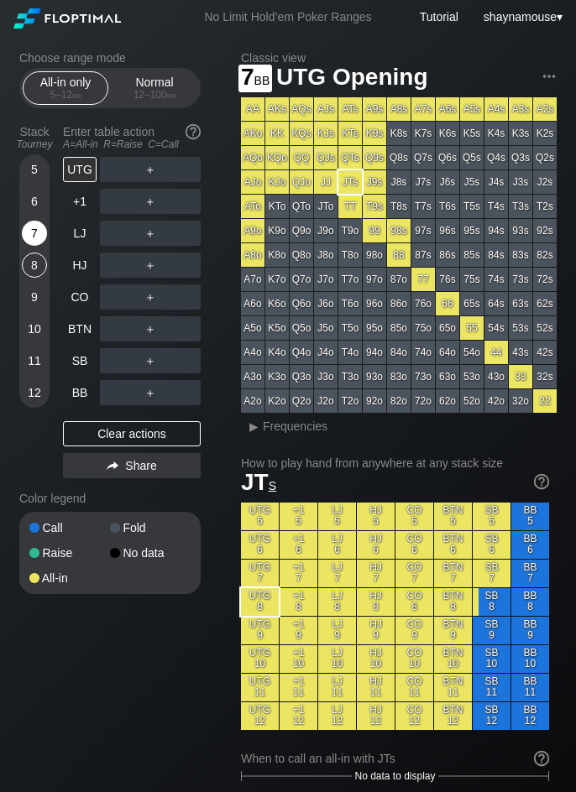
click at [32, 242] on div "7" at bounding box center [34, 233] width 25 height 25
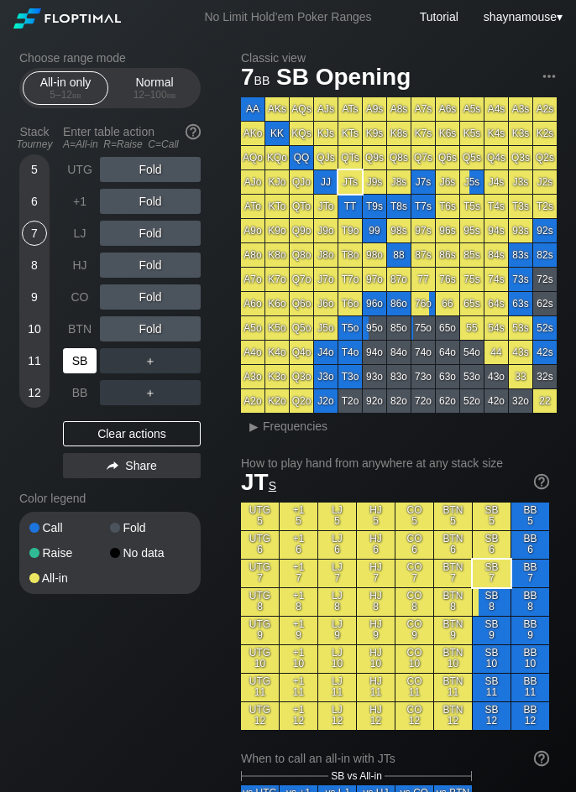
click at [76, 357] on div "SB" at bounding box center [80, 360] width 34 height 25
click at [74, 357] on div "SB" at bounding box center [80, 360] width 34 height 25
click at [162, 97] on div "12 – 100 bb" at bounding box center [154, 95] width 70 height 12
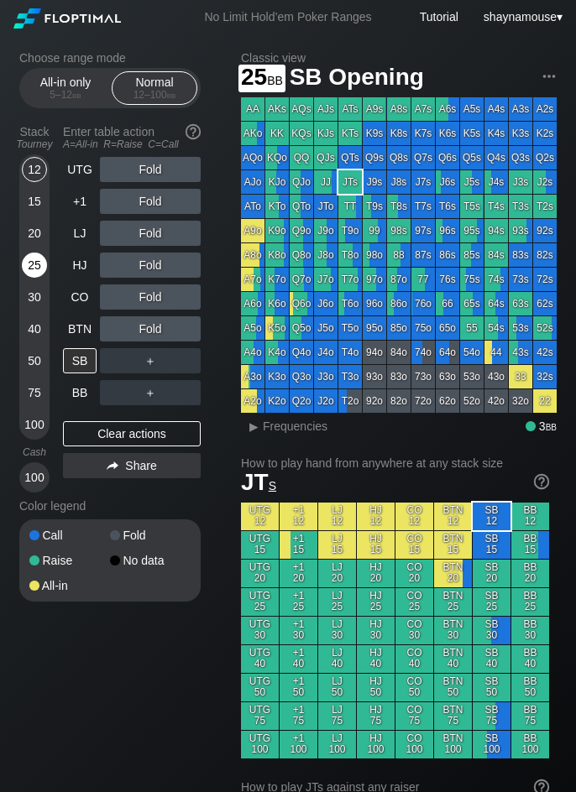
click at [33, 266] on div "25" at bounding box center [34, 265] width 25 height 25
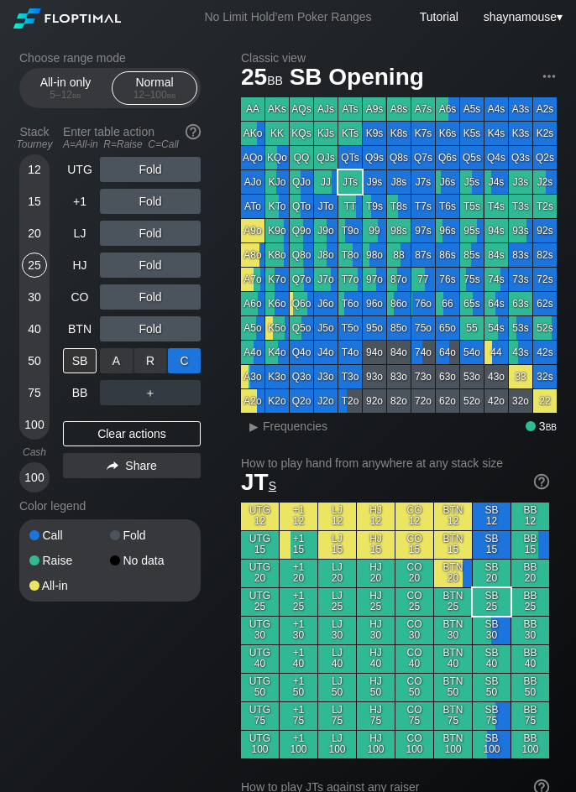
click at [180, 360] on div "C ✕" at bounding box center [184, 360] width 33 height 25
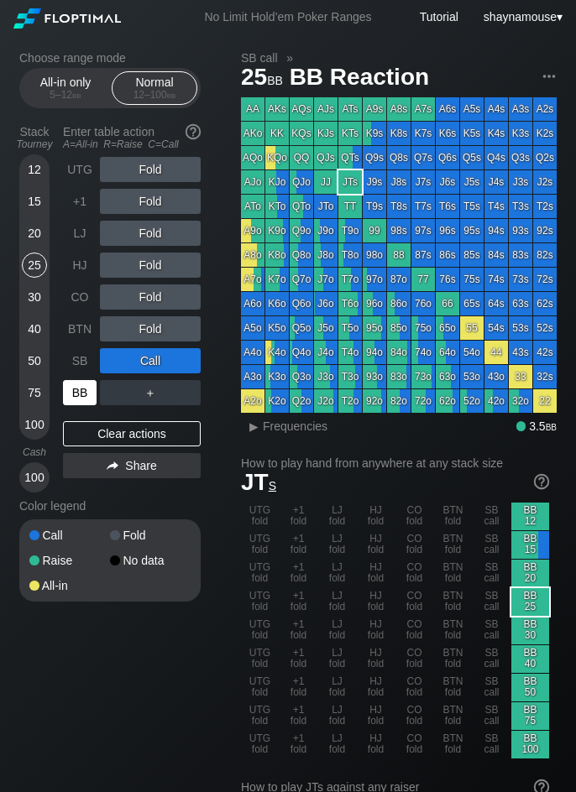
click at [80, 391] on div "BB" at bounding box center [80, 392] width 34 height 25
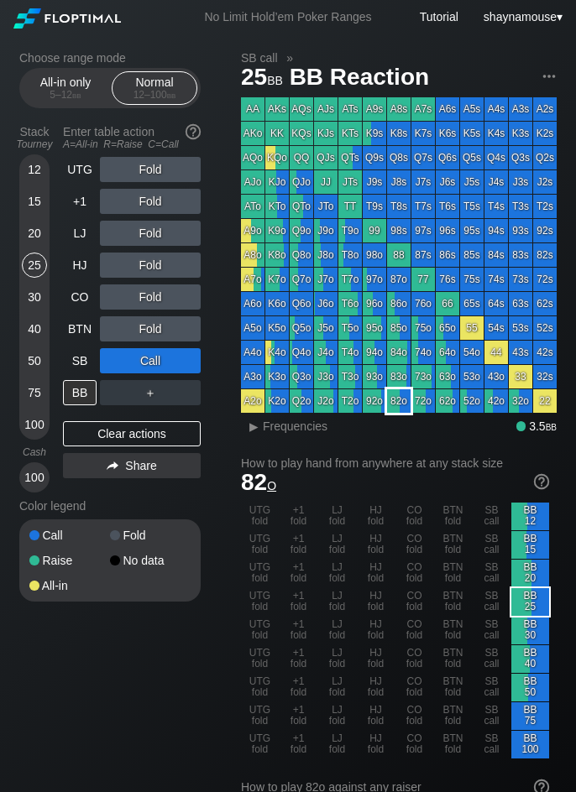
click at [394, 404] on div "82o" at bounding box center [398, 400] width 23 height 23
click at [303, 432] on span "Frequencies" at bounding box center [295, 426] width 65 height 13
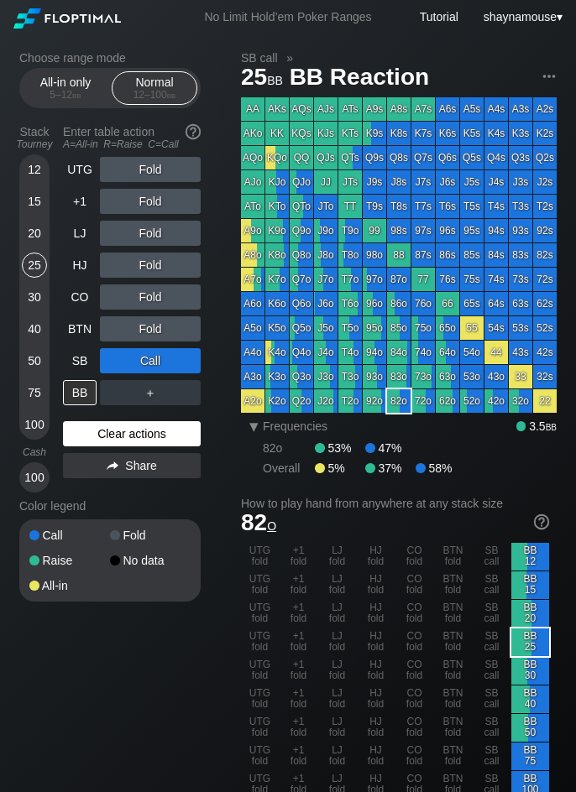
click at [175, 426] on div "Clear actions" at bounding box center [132, 433] width 138 height 25
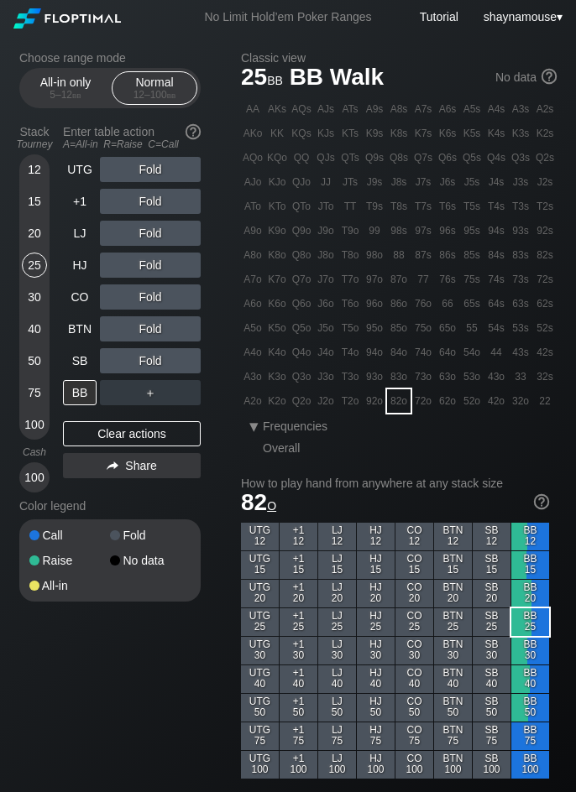
drag, startPoint x: 175, startPoint y: 426, endPoint x: 119, endPoint y: 347, distance: 96.4
click at [175, 430] on div "Clear actions" at bounding box center [132, 433] width 138 height 25
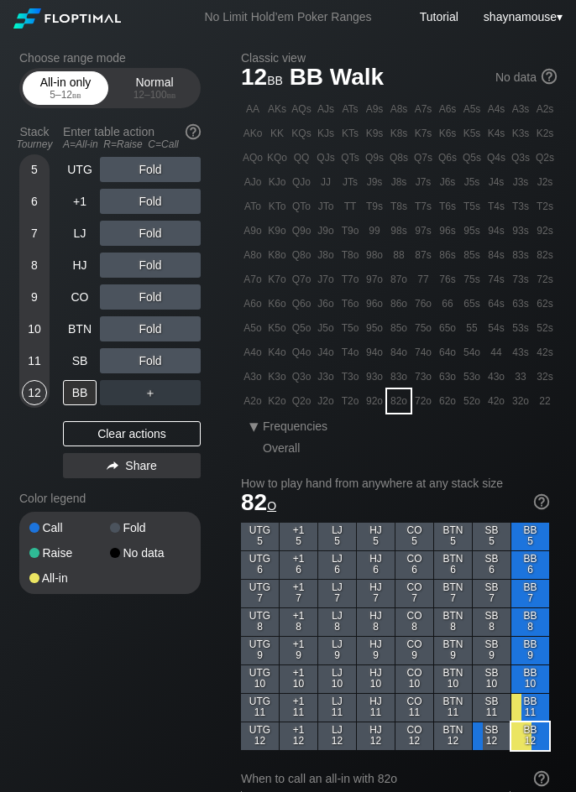
click at [57, 85] on div "All-in only 5 – 12 bb" at bounding box center [65, 88] width 77 height 32
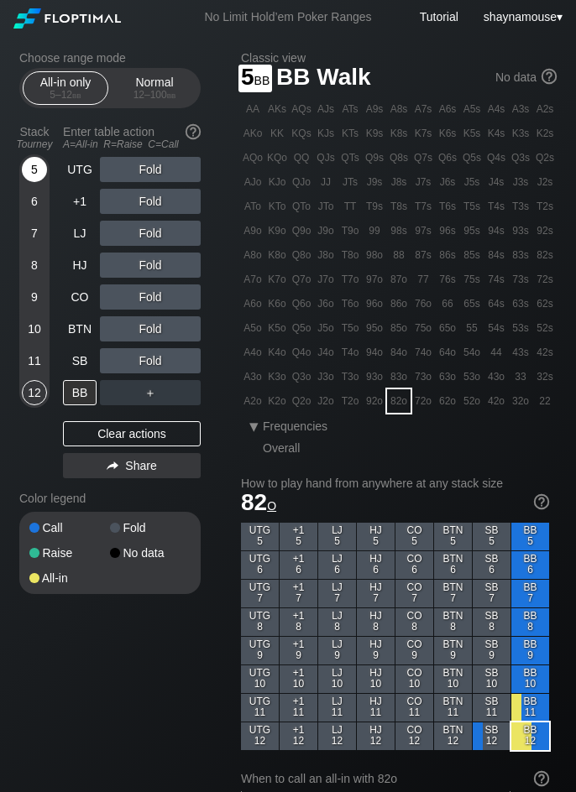
click at [35, 169] on div "5" at bounding box center [34, 169] width 25 height 25
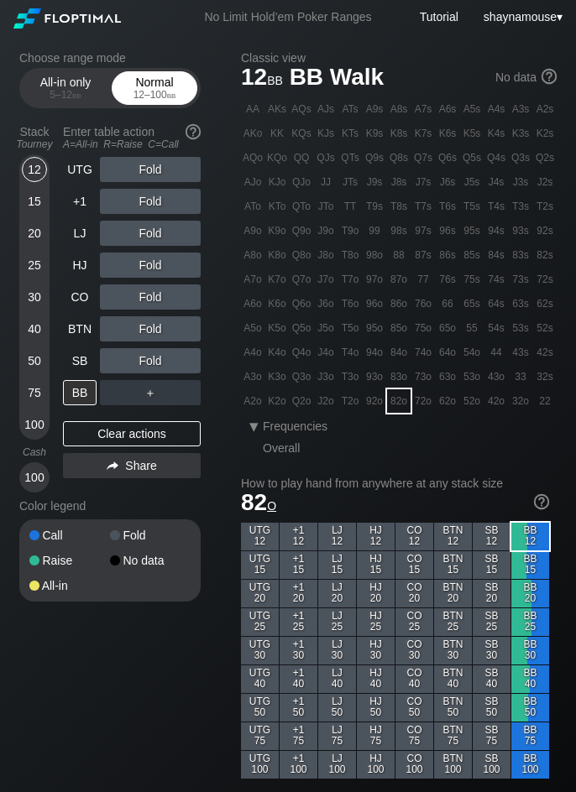
click at [154, 81] on div "Normal 12 – 100 bb" at bounding box center [154, 88] width 77 height 32
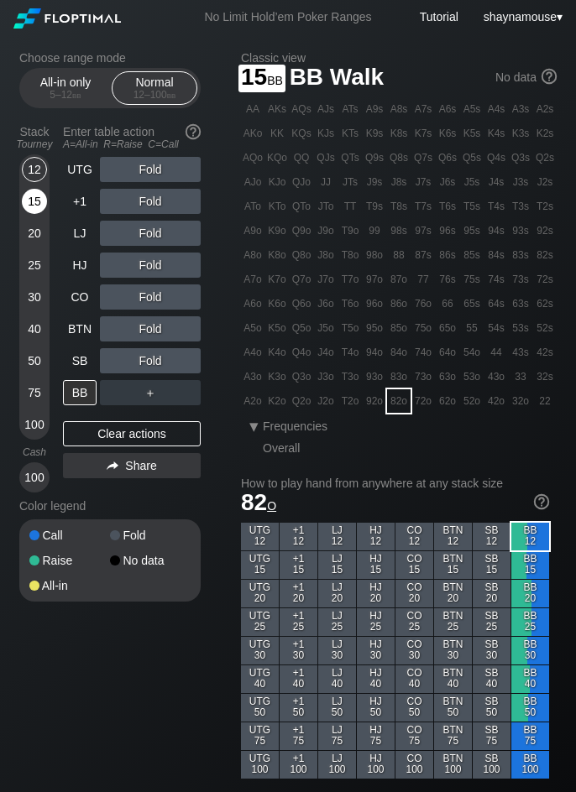
click at [29, 204] on div "15" at bounding box center [34, 201] width 25 height 25
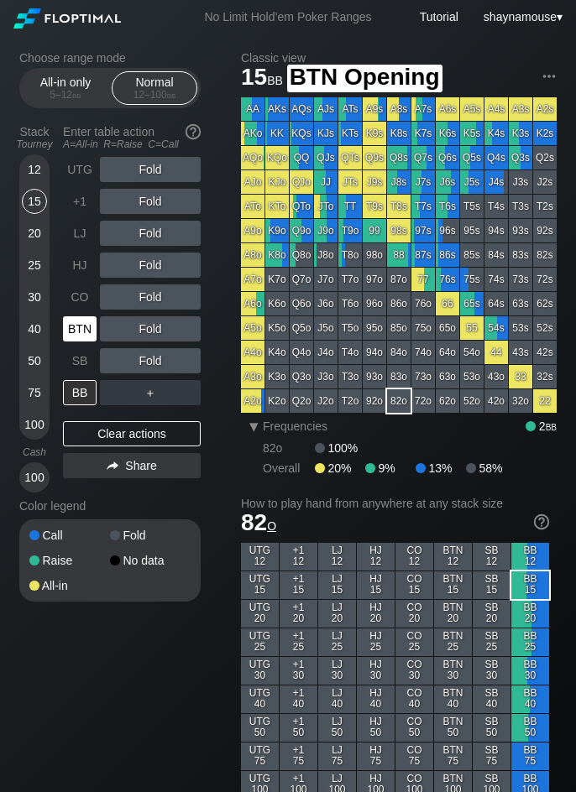
click at [81, 323] on div "BTN" at bounding box center [80, 328] width 34 height 25
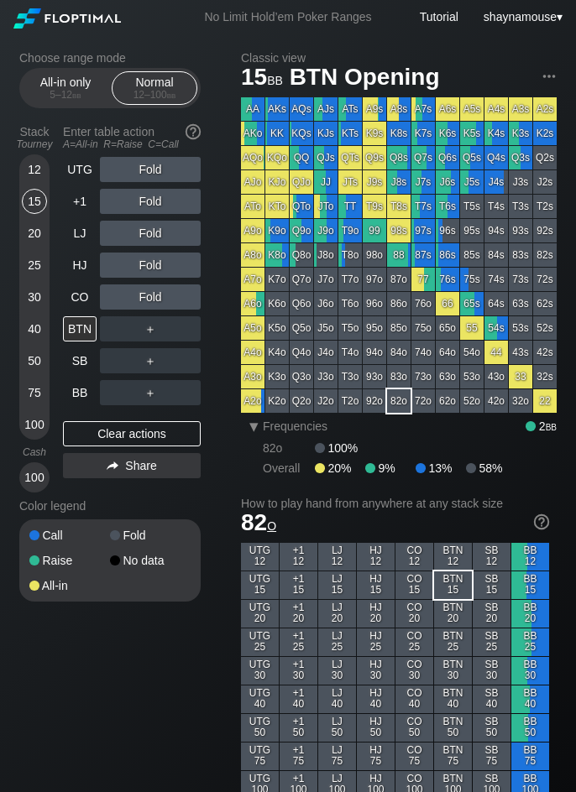
click at [41, 166] on div "12" at bounding box center [34, 169] width 25 height 25
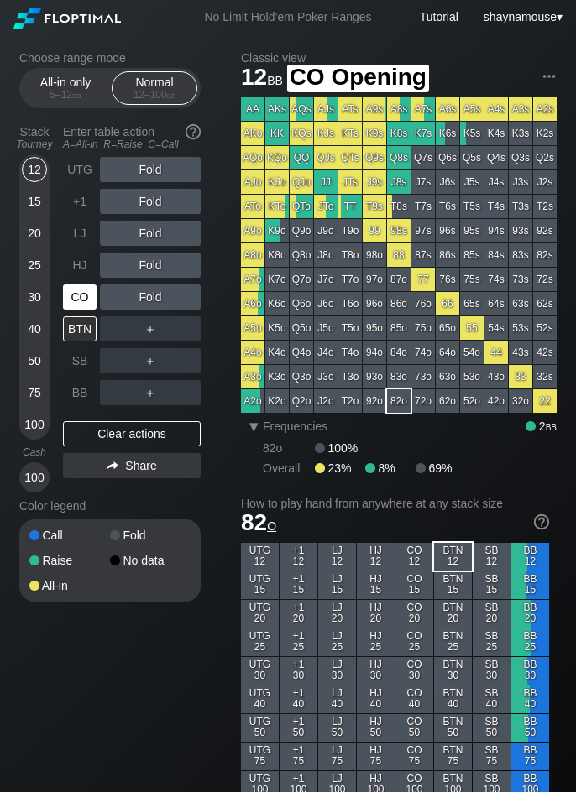
click at [82, 298] on div "CO" at bounding box center [80, 296] width 34 height 25
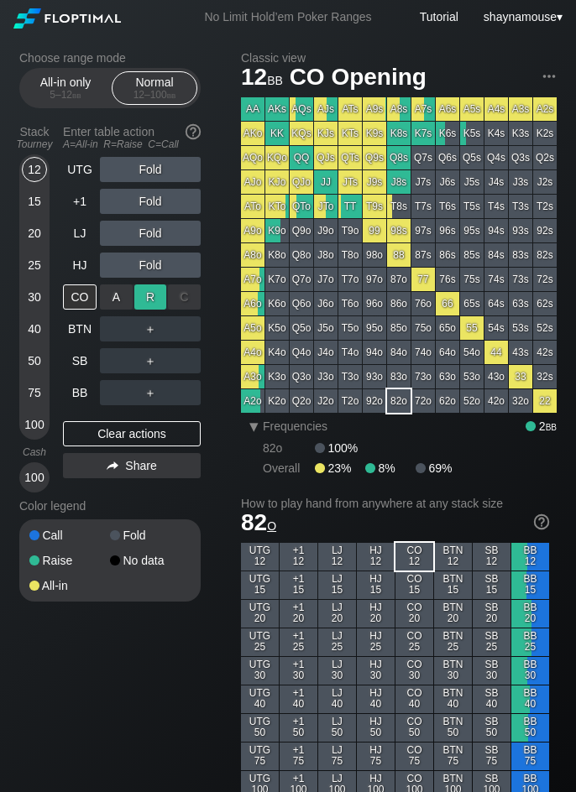
click at [142, 299] on div "R ✕" at bounding box center [150, 296] width 33 height 25
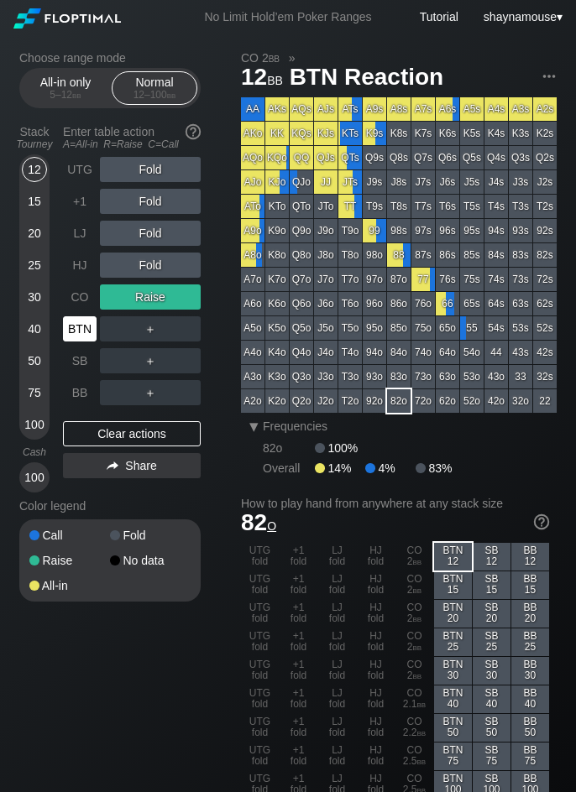
click at [81, 330] on div "BTN" at bounding box center [80, 328] width 34 height 25
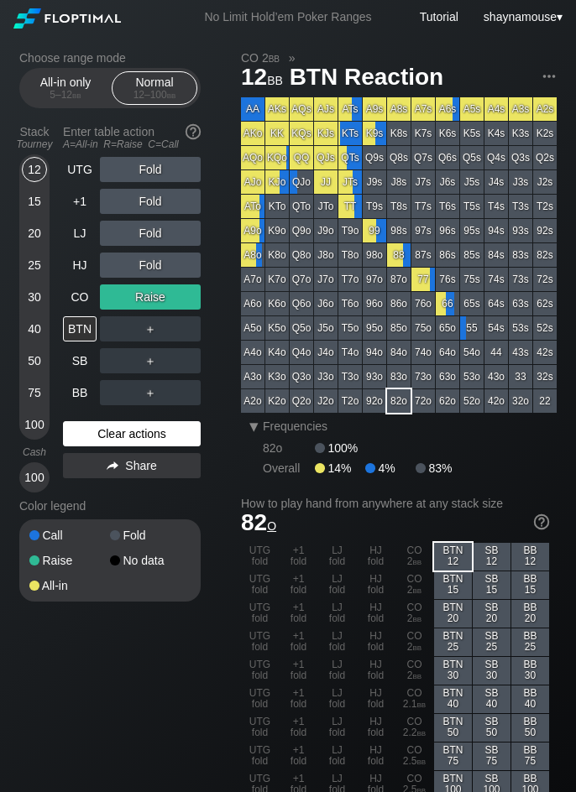
click at [120, 431] on div "Clear actions" at bounding box center [132, 433] width 138 height 25
click at [119, 427] on div "Clear actions" at bounding box center [132, 433] width 138 height 25
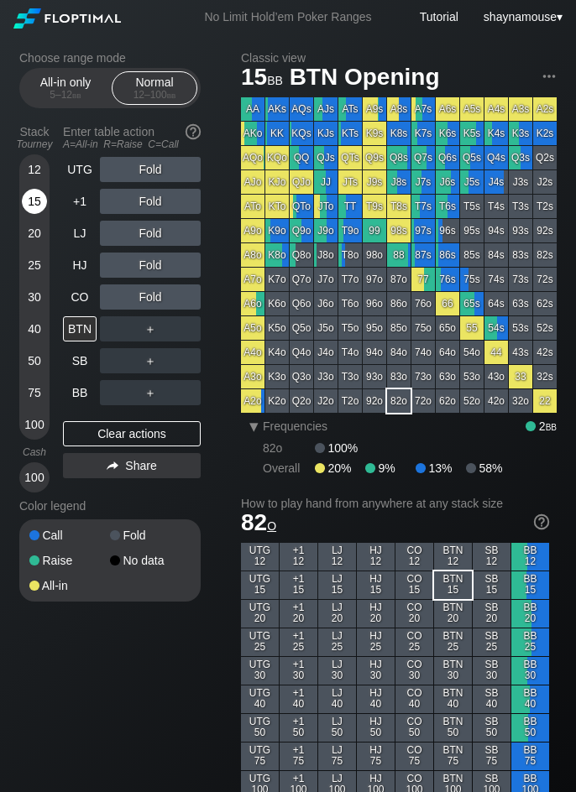
click at [42, 208] on div "15" at bounding box center [34, 201] width 25 height 25
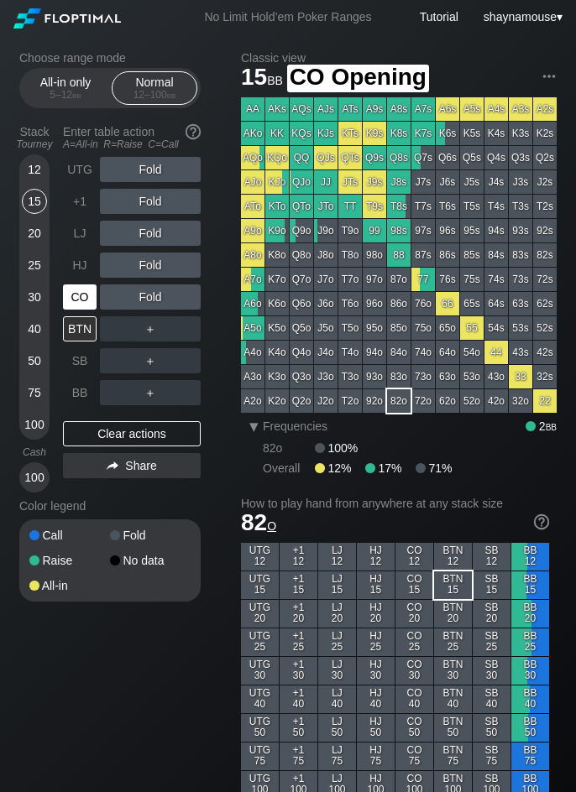
click at [75, 293] on div "CO" at bounding box center [80, 296] width 34 height 25
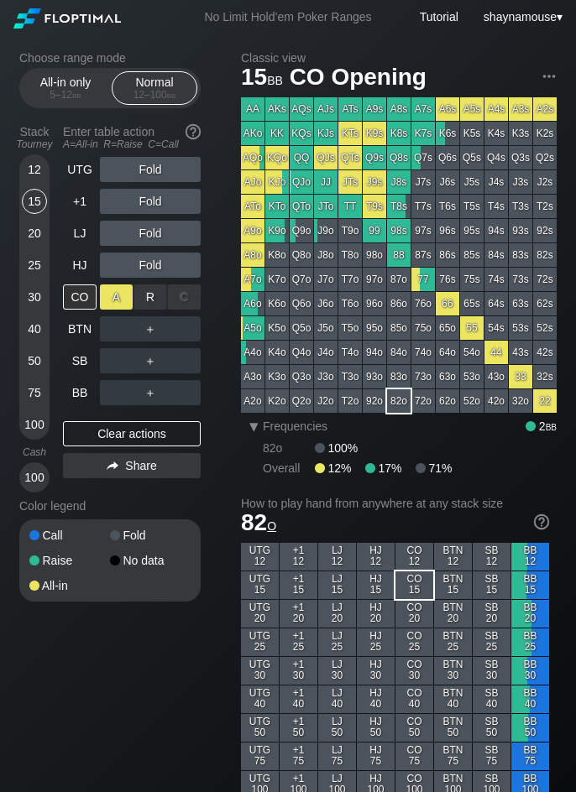
click at [113, 300] on div "A ✕" at bounding box center [116, 296] width 33 height 25
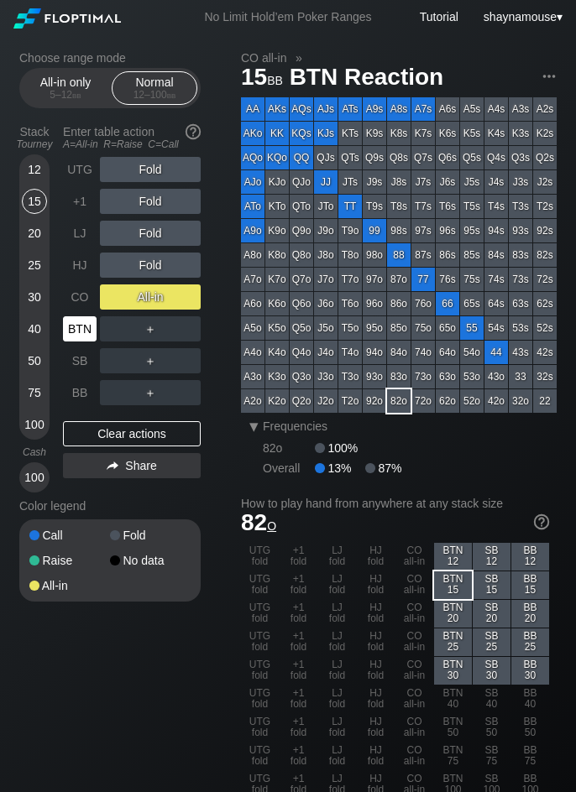
click at [82, 326] on div "BTN" at bounding box center [80, 328] width 34 height 25
drag, startPoint x: 18, startPoint y: 228, endPoint x: 26, endPoint y: 232, distance: 8.6
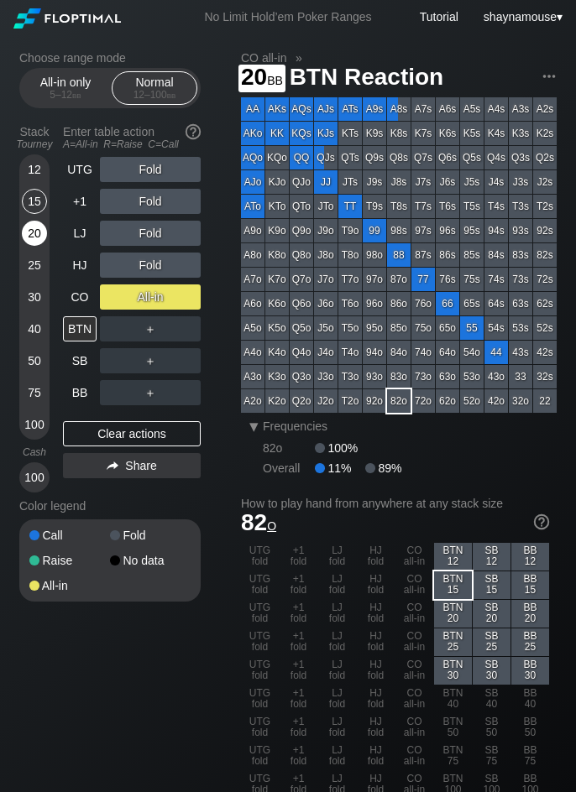
click at [30, 234] on div "20" at bounding box center [34, 233] width 25 height 25
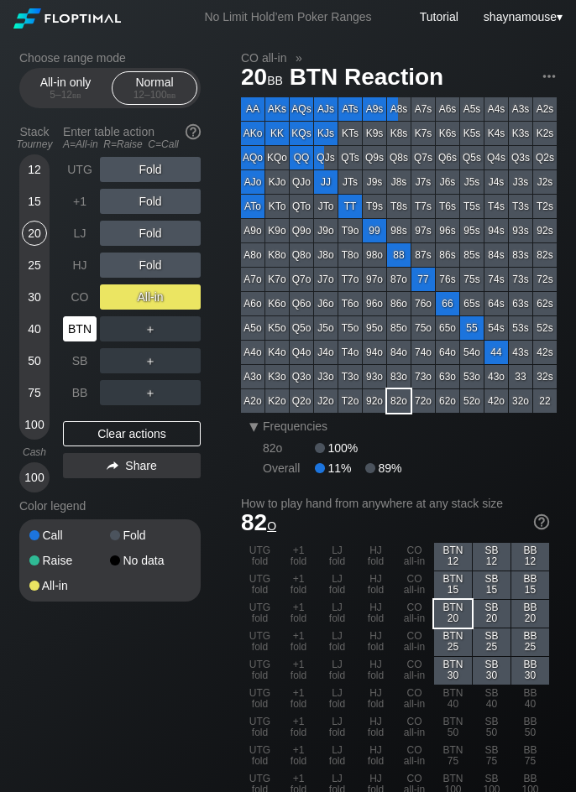
click at [80, 321] on div "BTN" at bounding box center [80, 328] width 34 height 25
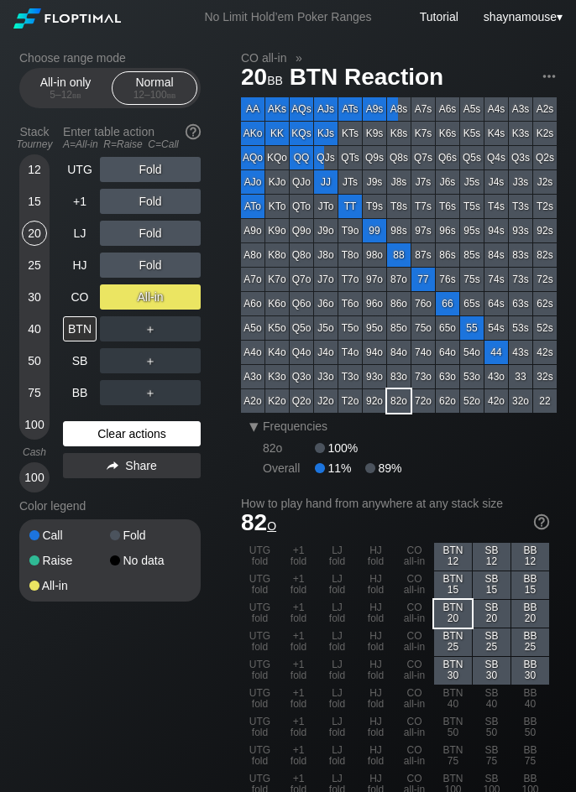
click at [108, 426] on div "Clear actions" at bounding box center [132, 433] width 138 height 25
click at [109, 431] on div "Clear actions" at bounding box center [132, 433] width 138 height 25
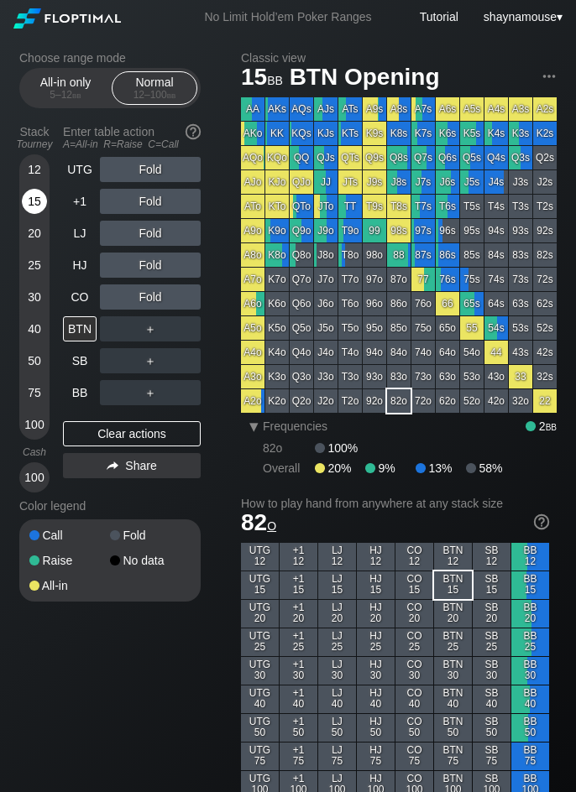
click at [40, 211] on div "15" at bounding box center [34, 201] width 25 height 25
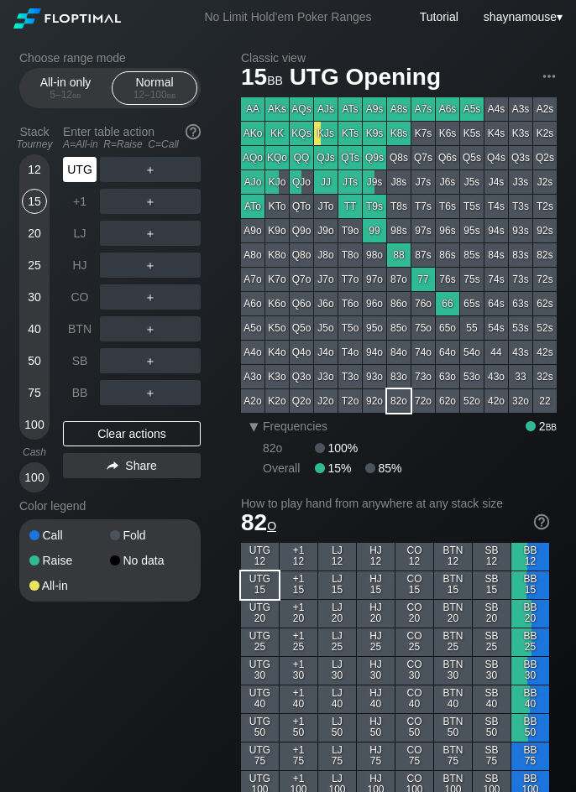
click at [79, 170] on div "UTG" at bounding box center [80, 169] width 34 height 25
click at [152, 165] on div "R ✕" at bounding box center [150, 169] width 33 height 25
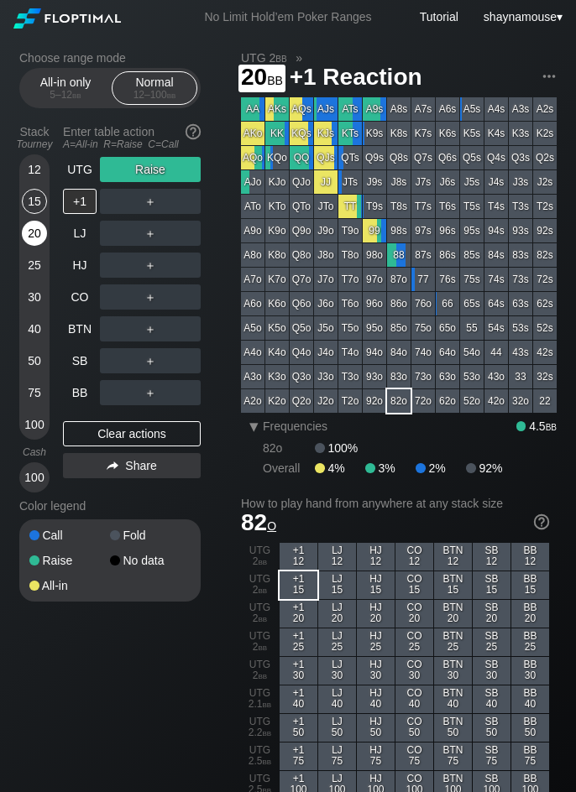
click at [40, 238] on div "20" at bounding box center [34, 233] width 25 height 25
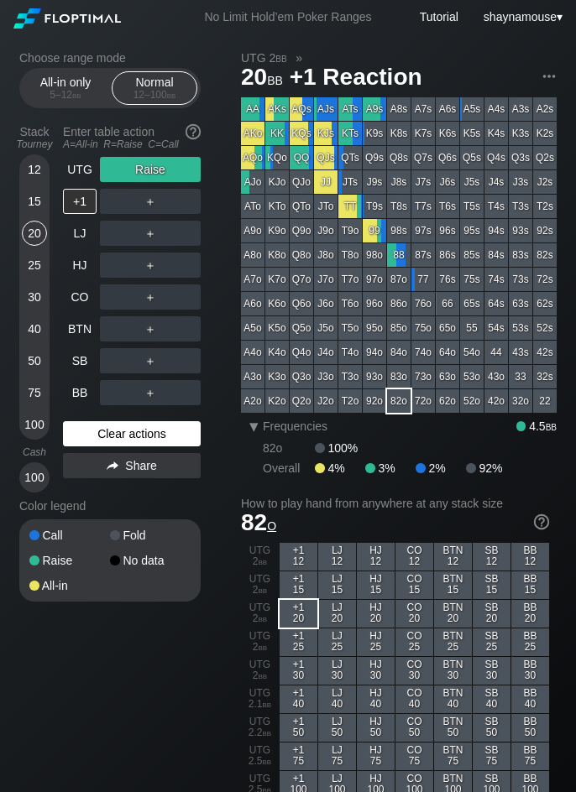
click at [102, 427] on div "Clear actions" at bounding box center [132, 433] width 138 height 25
click at [107, 430] on div "Clear actions" at bounding box center [132, 433] width 138 height 25
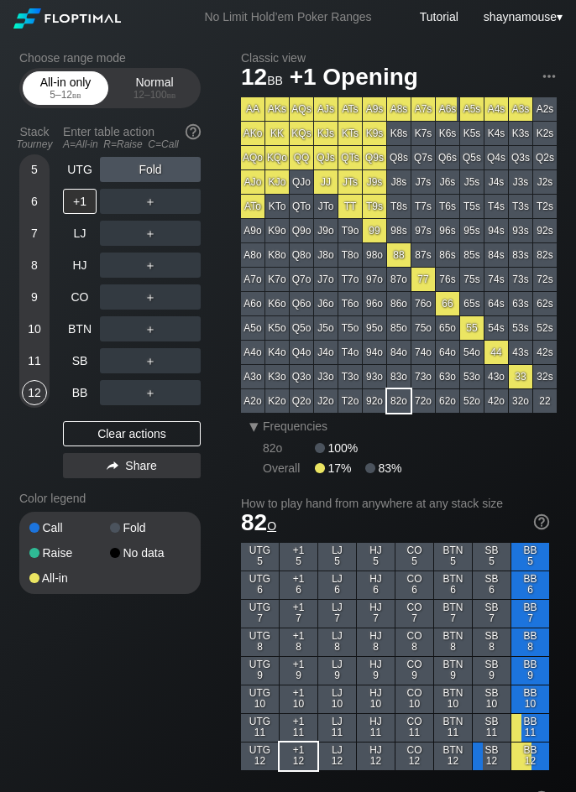
click at [76, 99] on span "bb" at bounding box center [76, 95] width 9 height 12
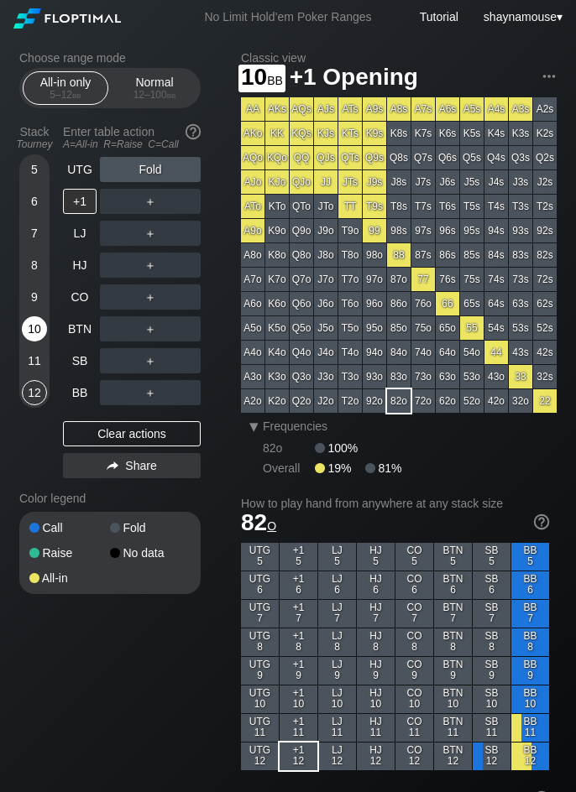
click at [40, 323] on div "10" at bounding box center [34, 328] width 25 height 25
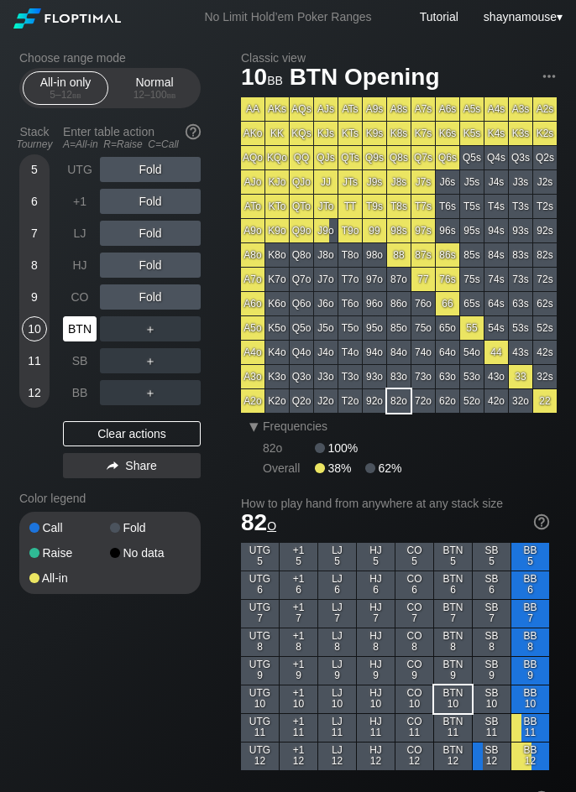
click at [81, 328] on div "BTN" at bounding box center [80, 328] width 34 height 25
drag, startPoint x: 135, startPoint y: 91, endPoint x: 112, endPoint y: 111, distance: 30.4
click at [135, 91] on div "12 – 100 bb" at bounding box center [154, 95] width 70 height 12
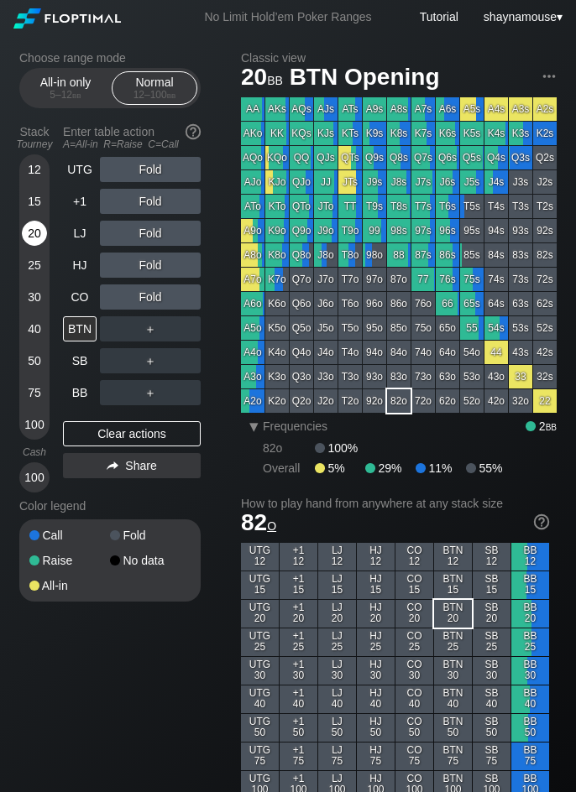
click at [35, 226] on div "20" at bounding box center [34, 233] width 25 height 25
click at [138, 227] on div "R ✕" at bounding box center [150, 233] width 33 height 25
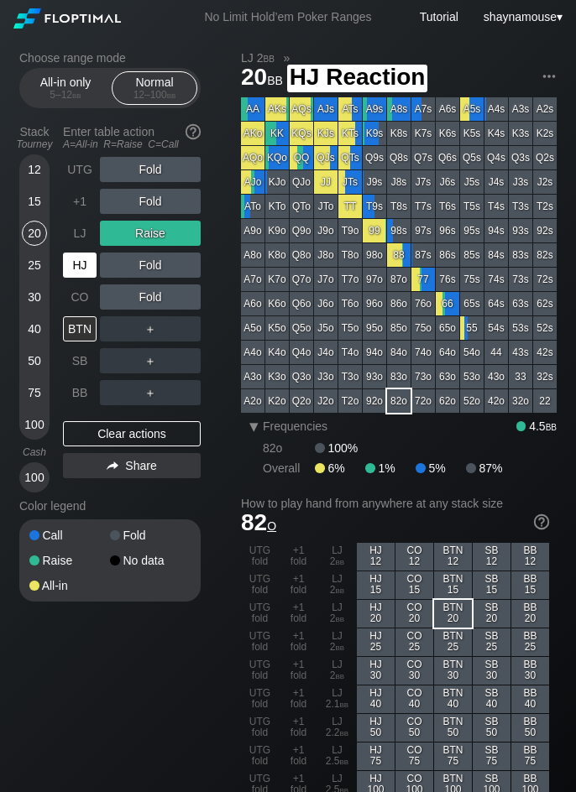
click at [82, 261] on div "HJ" at bounding box center [80, 265] width 34 height 25
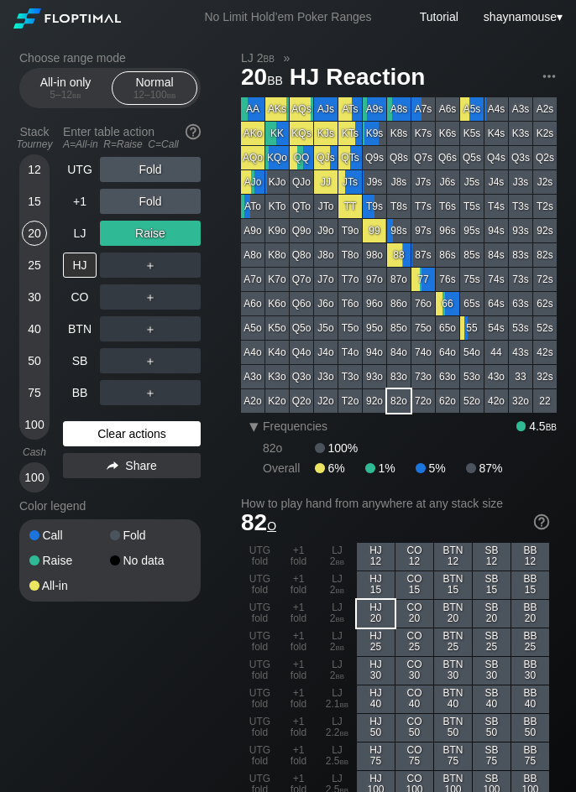
click at [88, 431] on div "Clear actions" at bounding box center [132, 433] width 138 height 25
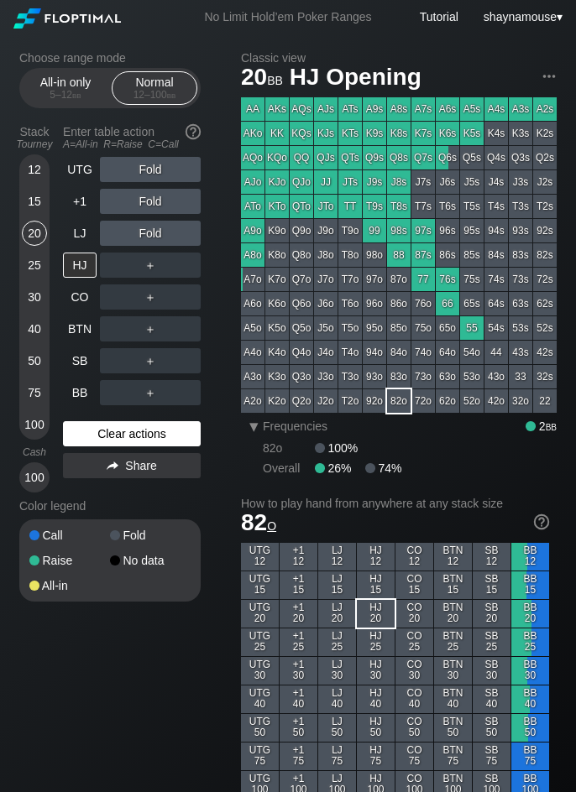
click at [88, 431] on div "Clear actions" at bounding box center [132, 433] width 138 height 25
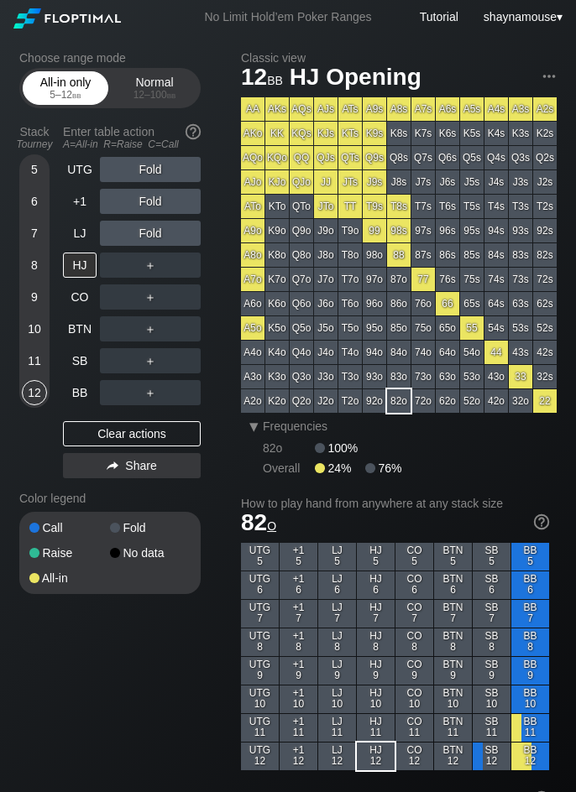
click at [65, 102] on div "All-in only 5 – 12 bb" at bounding box center [65, 88] width 77 height 32
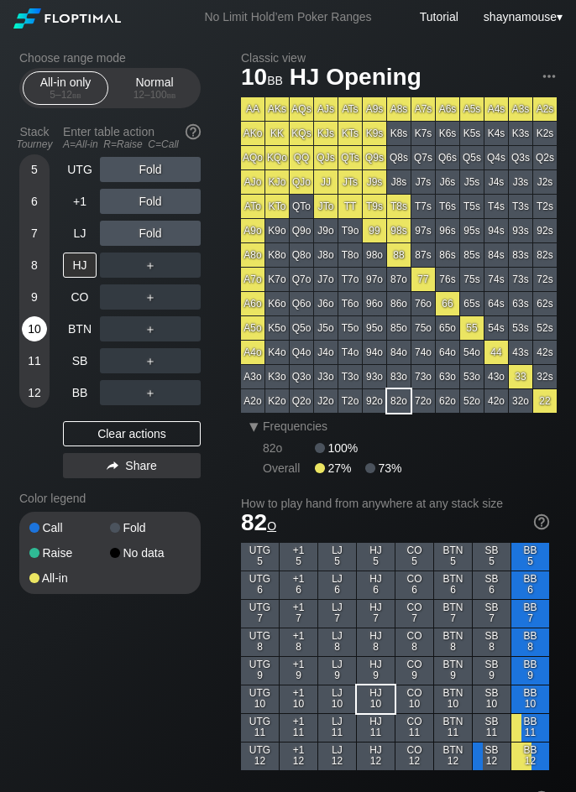
click at [28, 331] on div "10" at bounding box center [34, 328] width 25 height 25
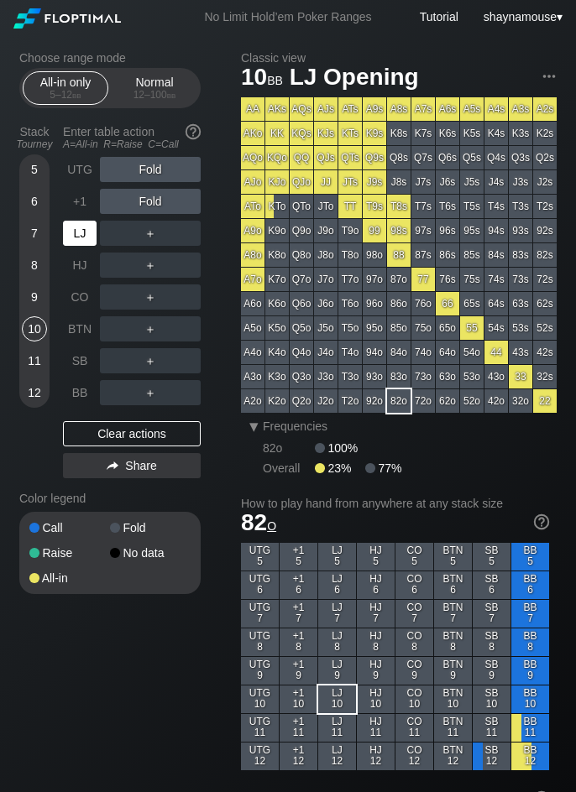
click at [75, 229] on div "LJ" at bounding box center [80, 233] width 34 height 25
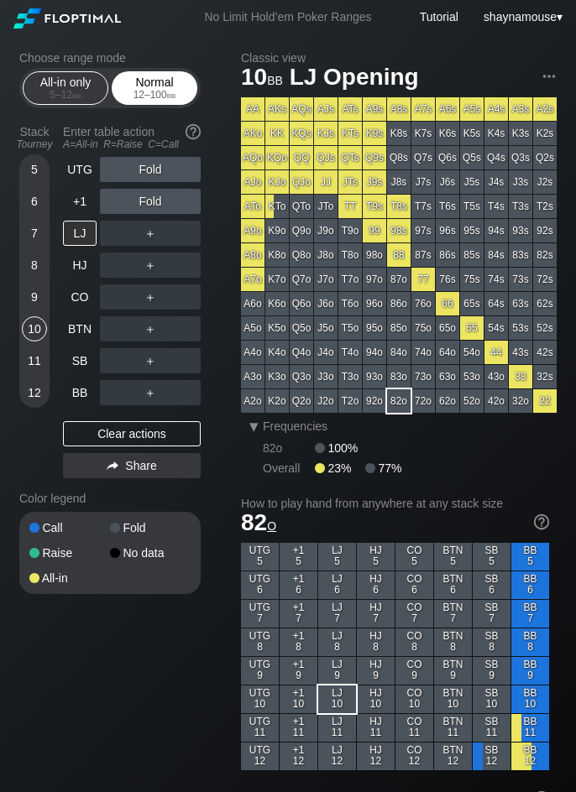
click at [171, 92] on span "bb" at bounding box center [171, 95] width 9 height 12
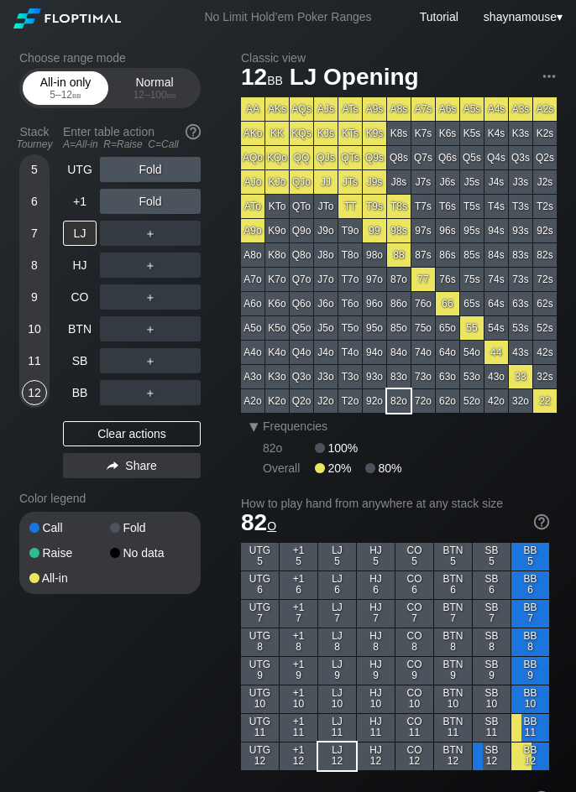
click at [85, 97] on div "5 – 12 bb" at bounding box center [65, 95] width 70 height 12
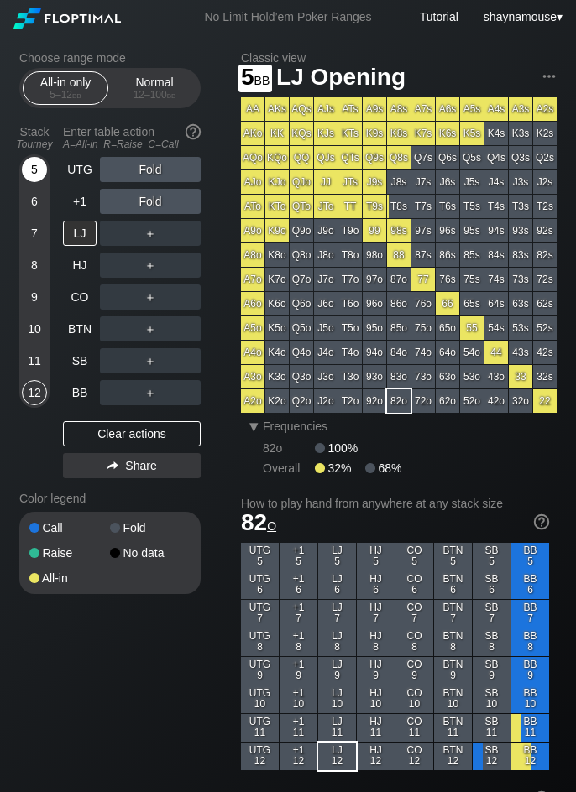
click at [35, 170] on div "5" at bounding box center [34, 169] width 25 height 25
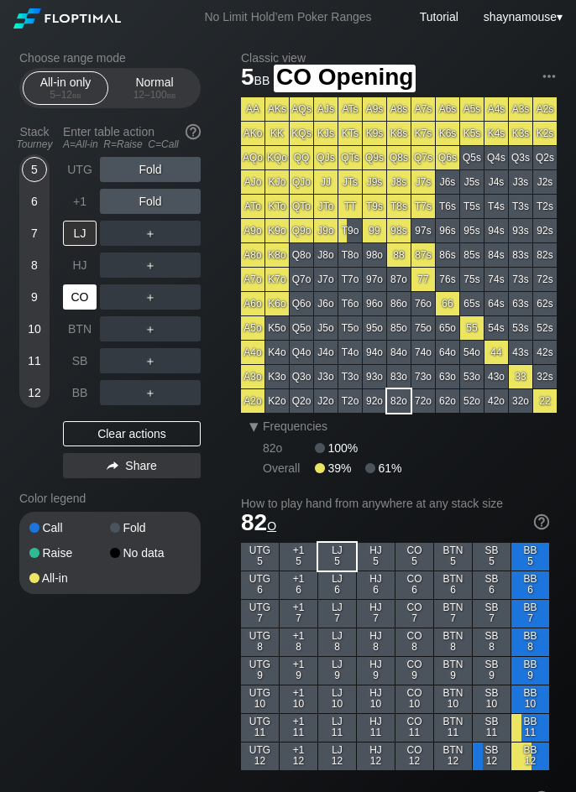
click at [80, 295] on div "CO" at bounding box center [80, 296] width 34 height 25
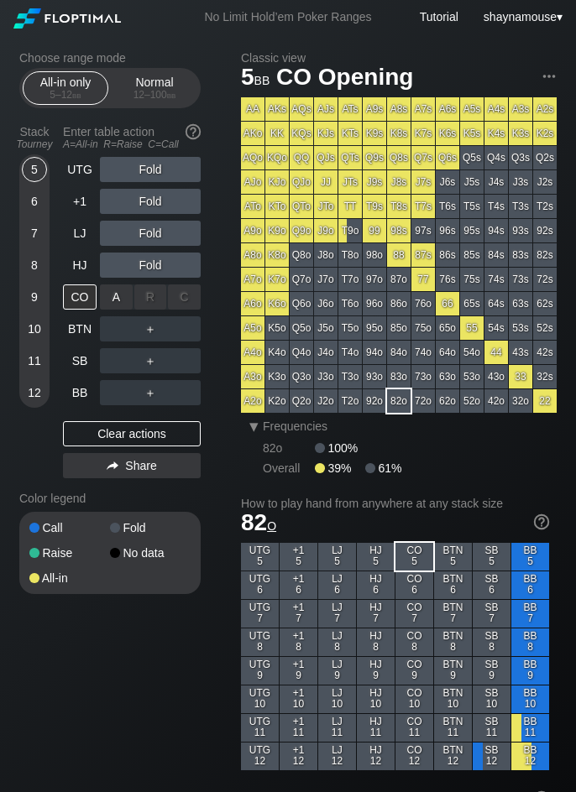
click at [105, 295] on div "A ✕" at bounding box center [116, 296] width 33 height 25
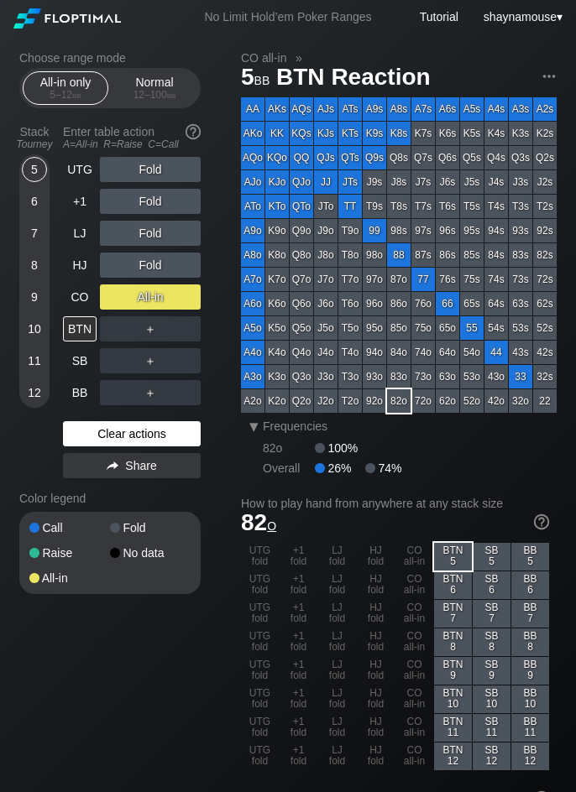
click at [133, 437] on div "Clear actions" at bounding box center [132, 433] width 138 height 25
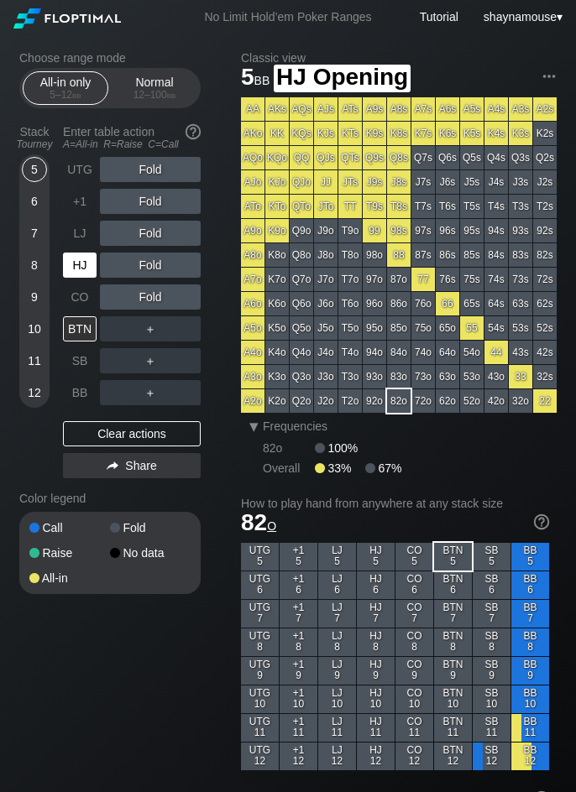
click at [91, 271] on div "HJ" at bounding box center [80, 265] width 34 height 25
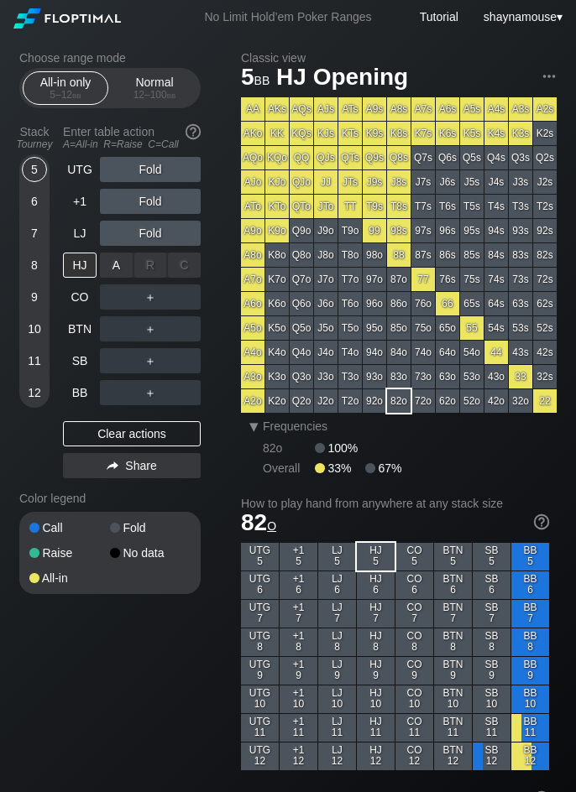
click at [119, 272] on div "A ✕" at bounding box center [116, 265] width 33 height 25
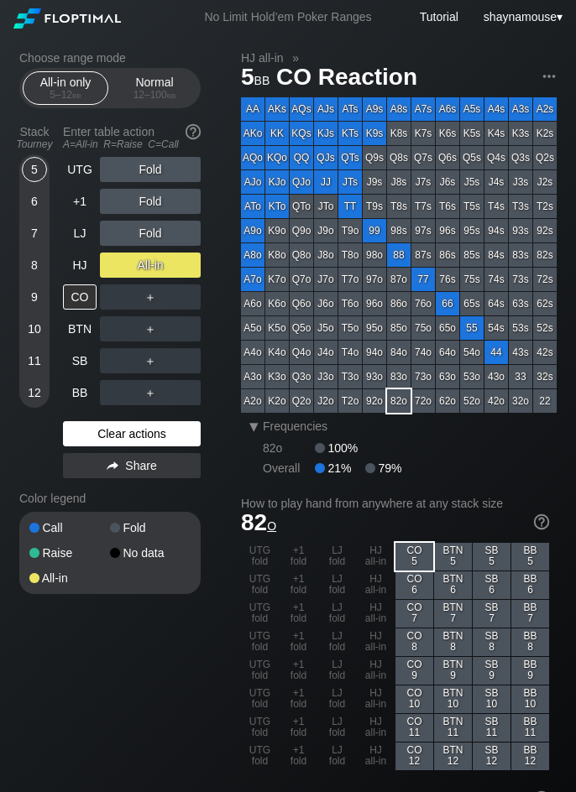
click at [118, 436] on div "Clear actions" at bounding box center [132, 433] width 138 height 25
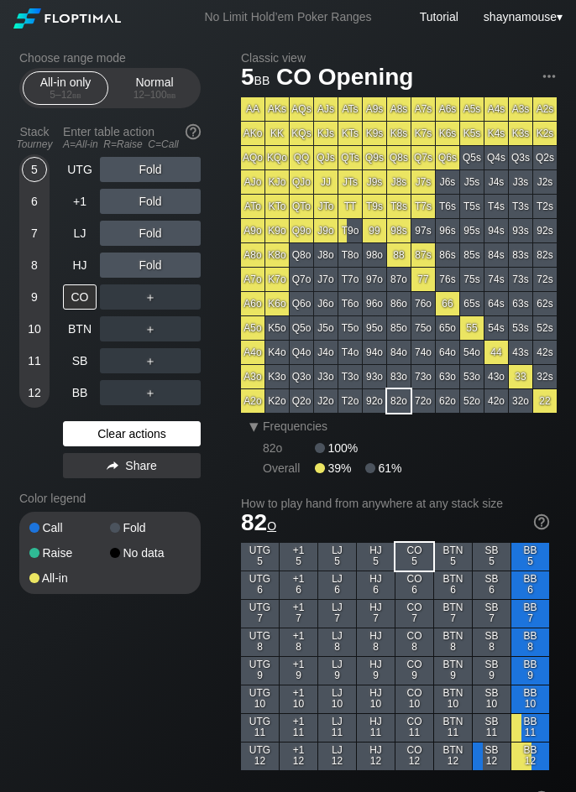
click at [118, 436] on div "Clear actions" at bounding box center [132, 433] width 138 height 25
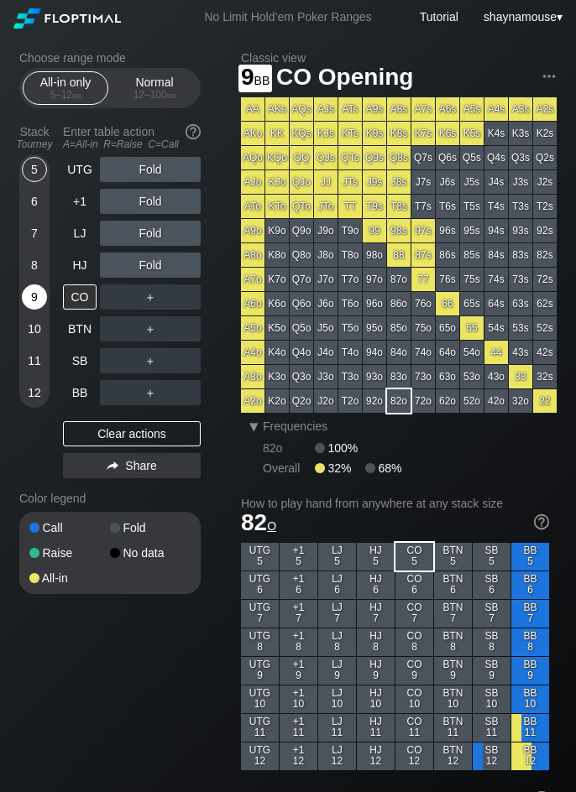
click at [37, 299] on div "9" at bounding box center [34, 296] width 25 height 25
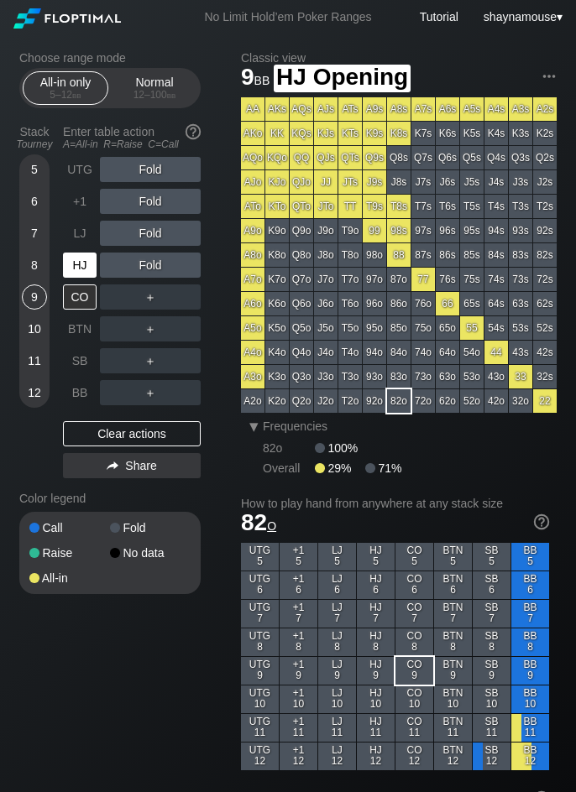
click at [73, 270] on div "HJ" at bounding box center [80, 265] width 34 height 25
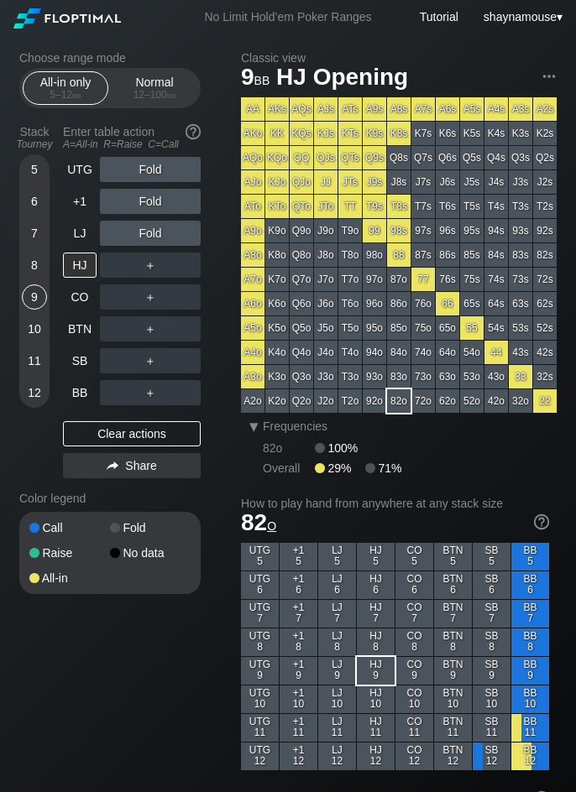
drag, startPoint x: 131, startPoint y: 86, endPoint x: 117, endPoint y: 109, distance: 26.8
click at [132, 86] on div "Normal 12 – 100 bb" at bounding box center [154, 88] width 77 height 32
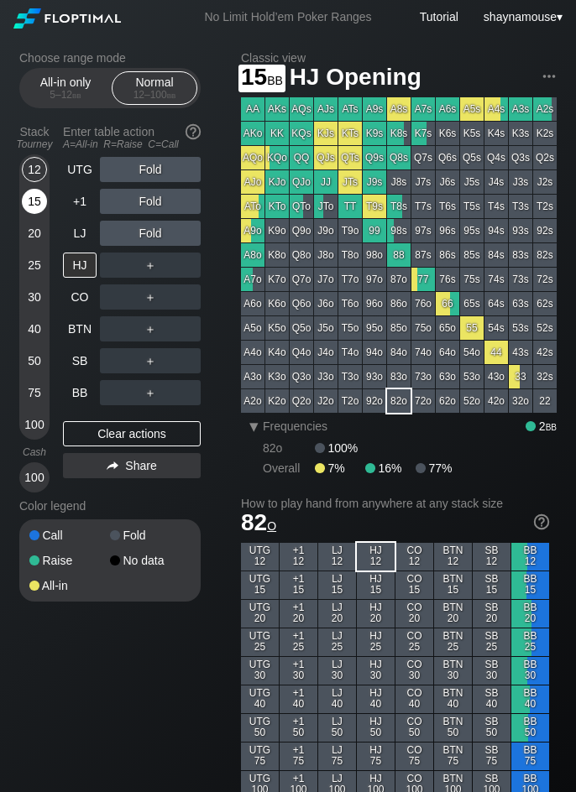
click at [28, 199] on div "15" at bounding box center [34, 201] width 25 height 25
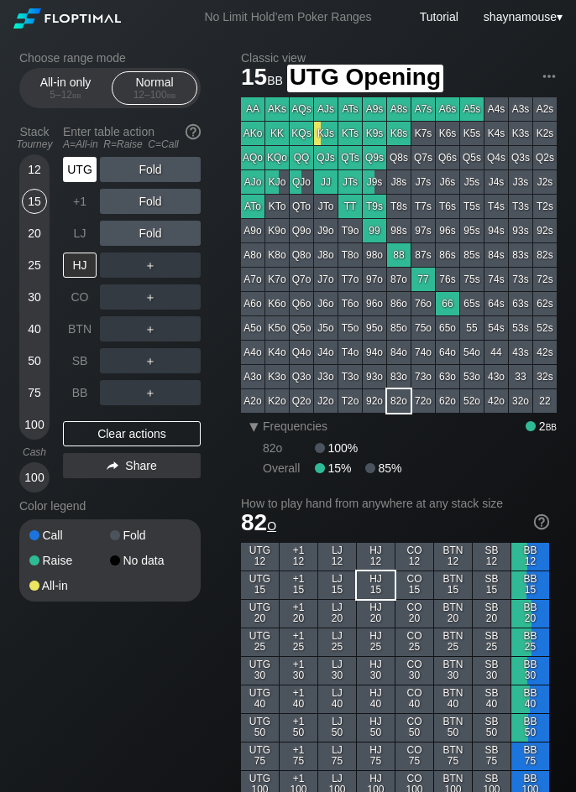
click at [86, 173] on div "UTG" at bounding box center [80, 169] width 34 height 25
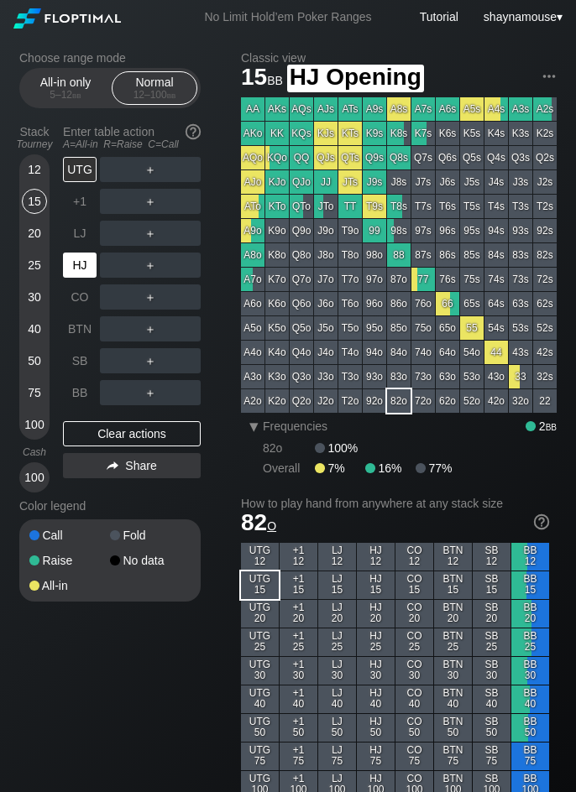
click at [81, 273] on div "HJ" at bounding box center [80, 265] width 34 height 25
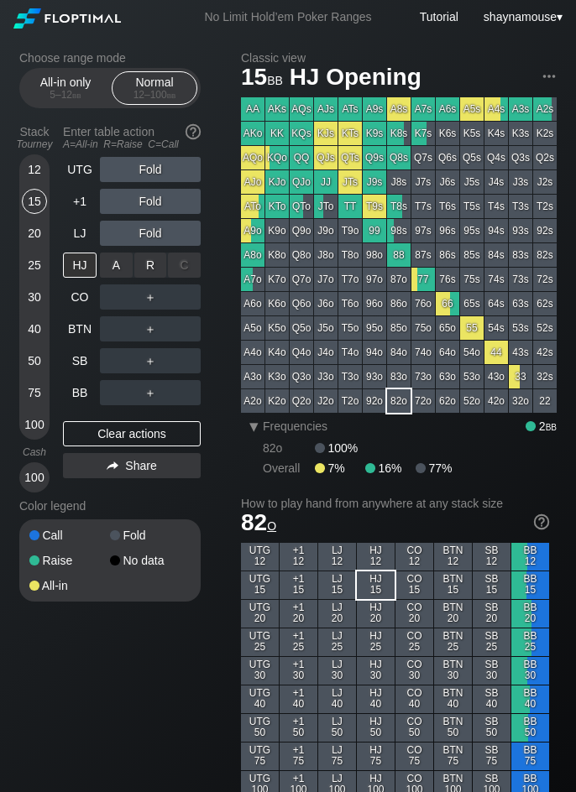
click at [146, 266] on div "R ✕" at bounding box center [150, 265] width 33 height 25
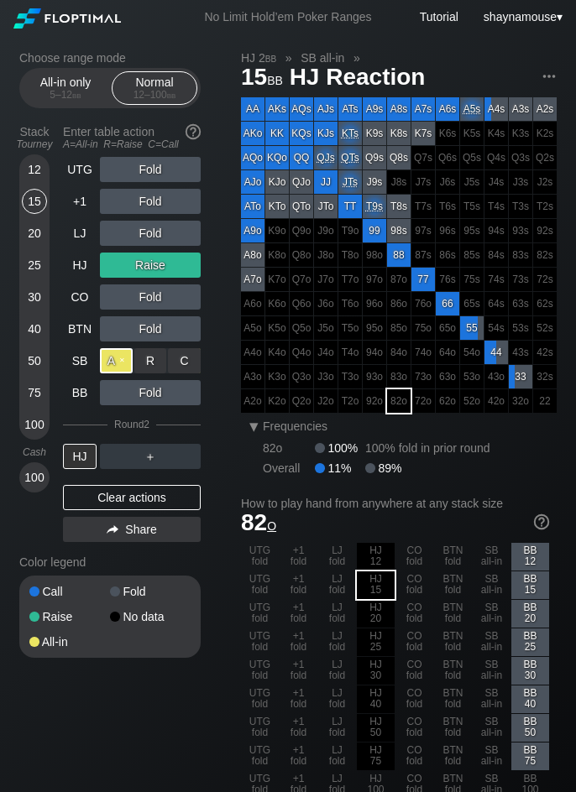
click at [114, 362] on div "A ✕" at bounding box center [116, 360] width 33 height 25
click at [131, 504] on div "Clear actions" at bounding box center [132, 497] width 138 height 25
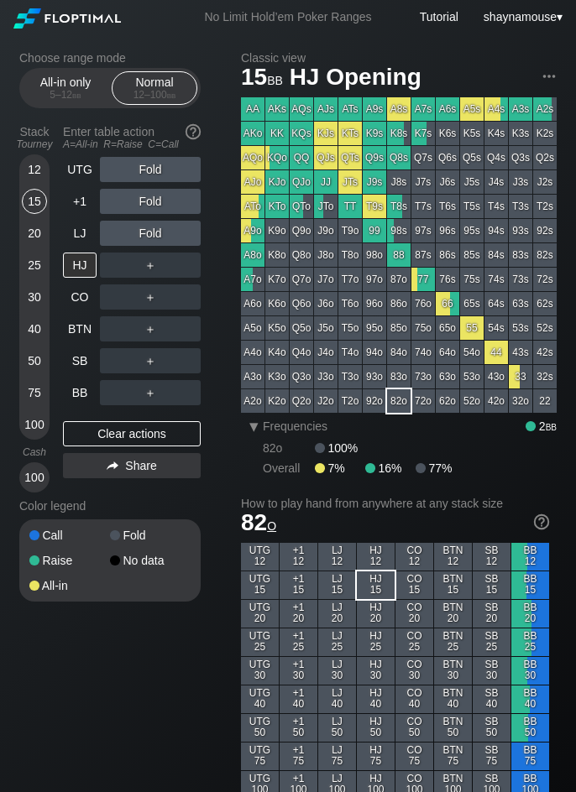
click at [128, 509] on div "Color legend" at bounding box center [109, 506] width 181 height 27
click at [65, 103] on div "All-in only 5 – 12 bb" at bounding box center [66, 88] width 86 height 34
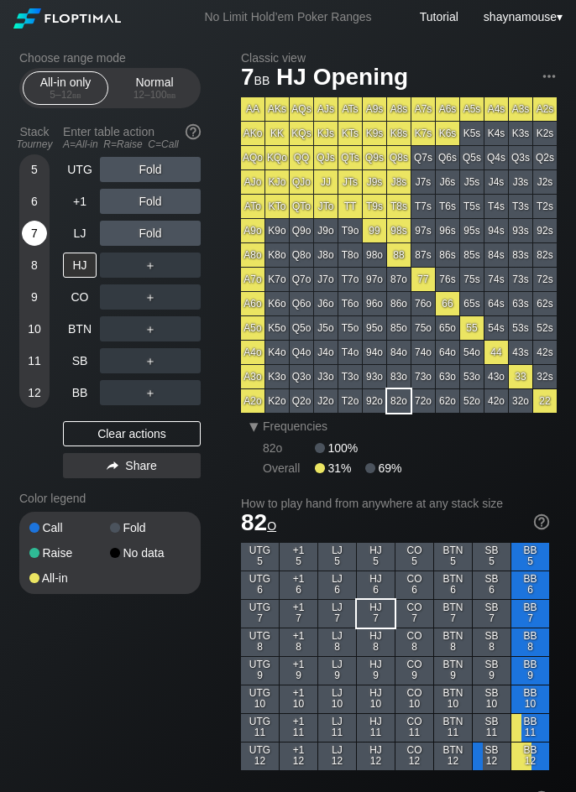
click at [34, 226] on div "7" at bounding box center [34, 233] width 25 height 25
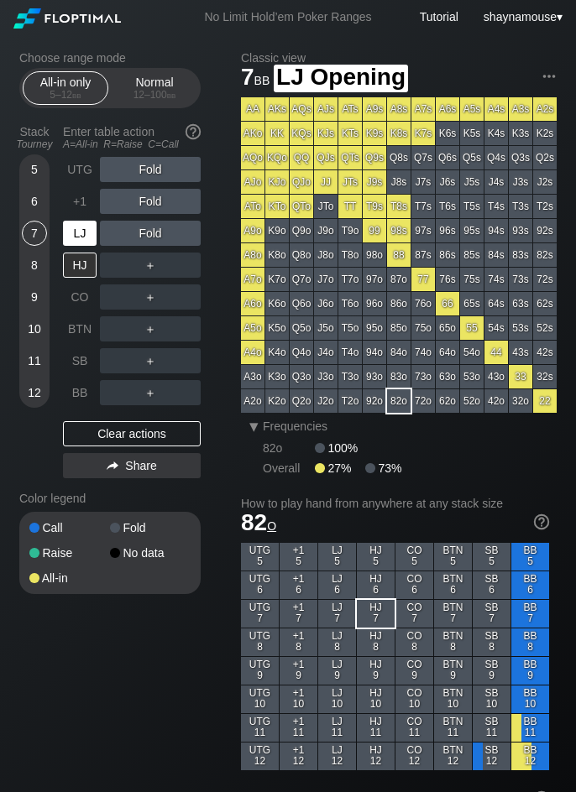
click at [81, 236] on div "LJ" at bounding box center [80, 233] width 34 height 25
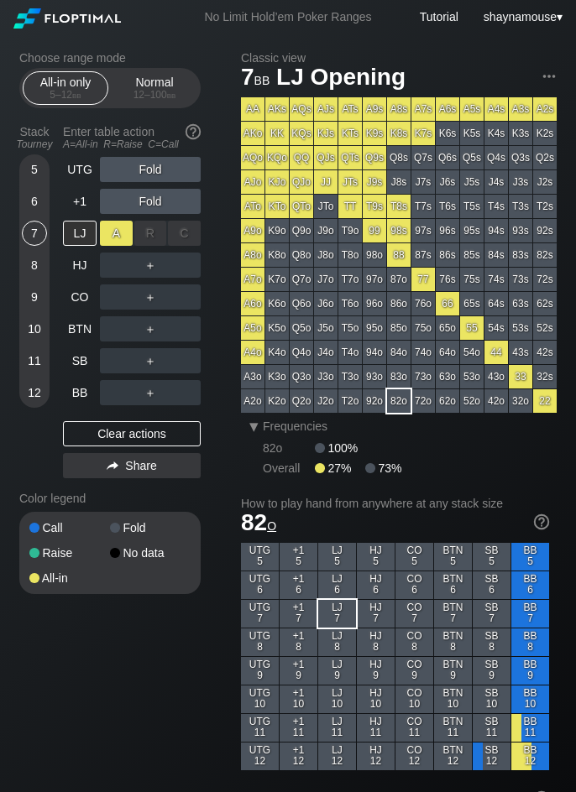
drag, startPoint x: 101, startPoint y: 235, endPoint x: 103, endPoint y: 245, distance: 10.4
click at [107, 237] on div "A ✕" at bounding box center [116, 233] width 33 height 25
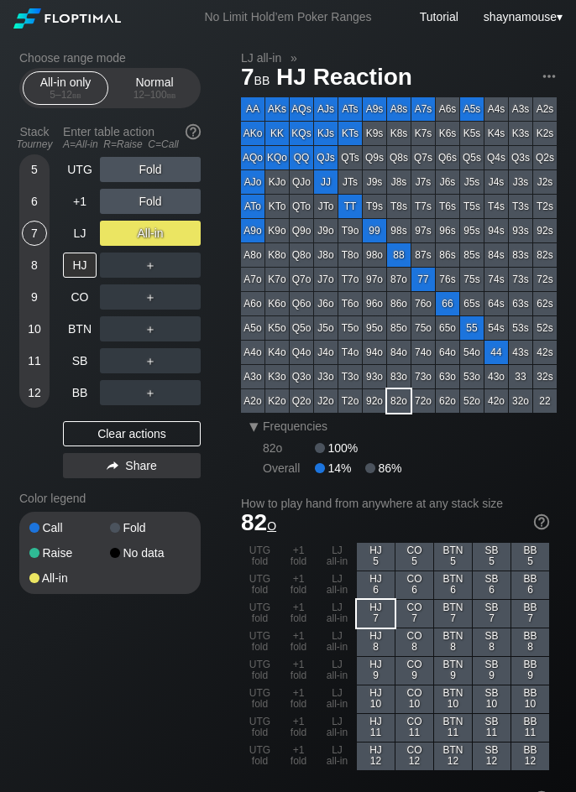
drag, startPoint x: 120, startPoint y: 433, endPoint x: 112, endPoint y: 414, distance: 21.0
click at [121, 432] on div "Clear actions" at bounding box center [132, 433] width 138 height 25
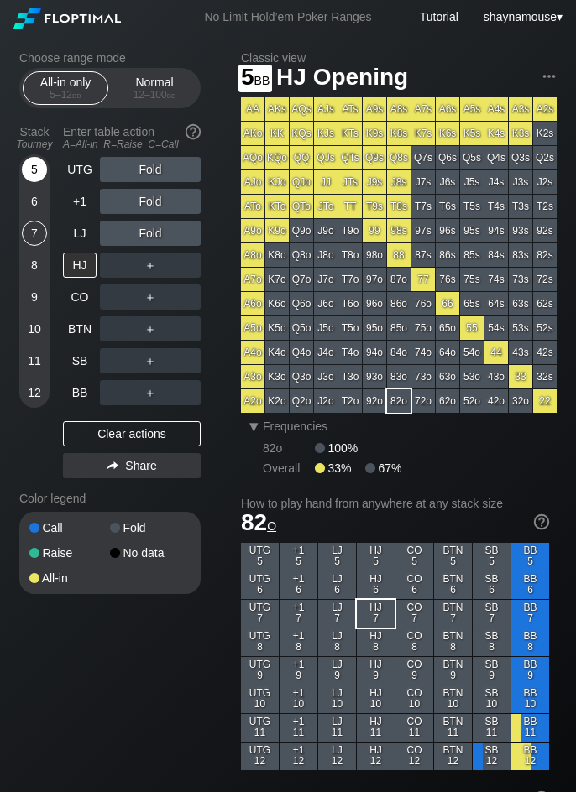
click at [39, 170] on div "5" at bounding box center [34, 169] width 25 height 25
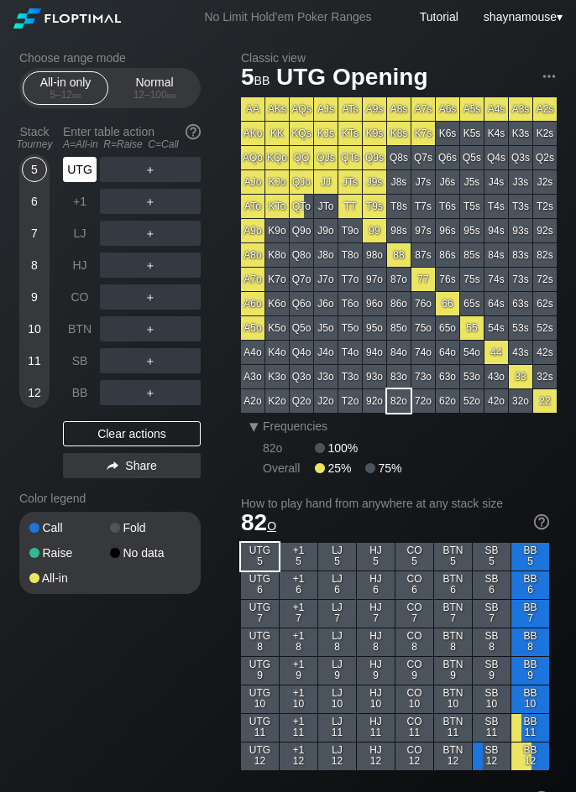
click at [75, 174] on div "UTG" at bounding box center [80, 169] width 34 height 25
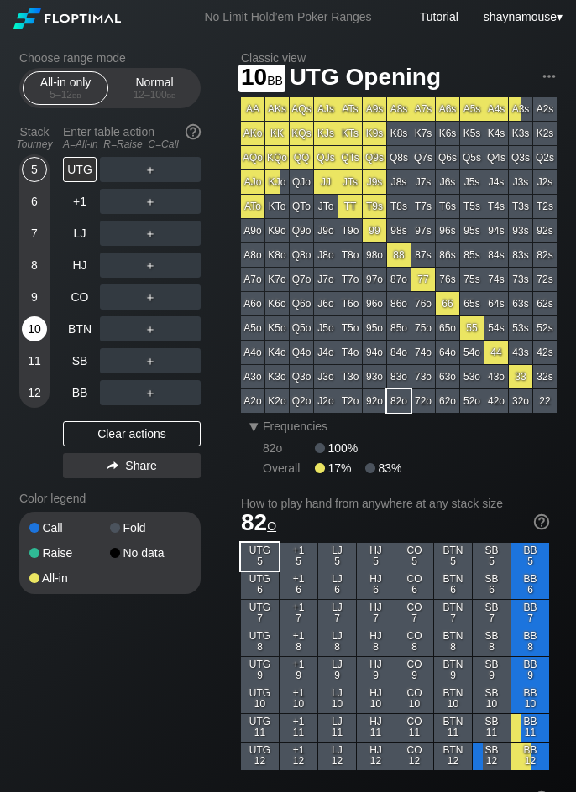
click at [34, 332] on div "10" at bounding box center [34, 328] width 25 height 25
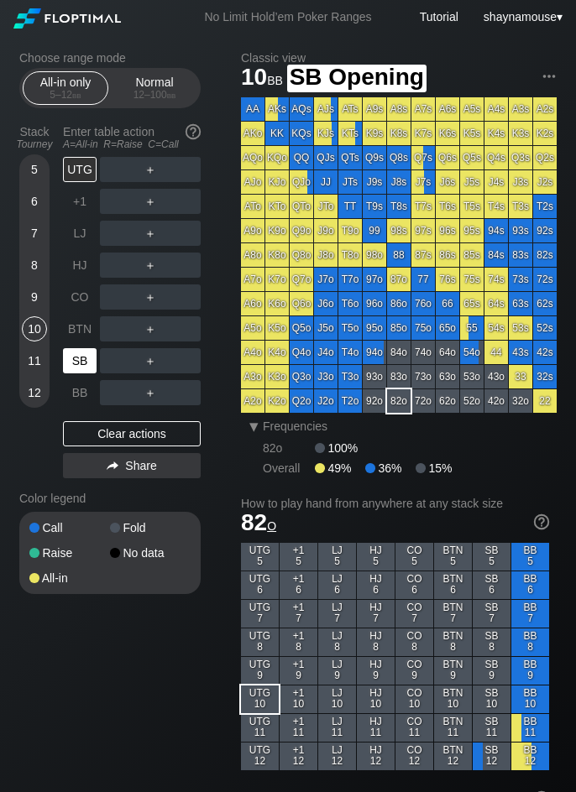
click at [82, 367] on div "SB" at bounding box center [80, 360] width 34 height 25
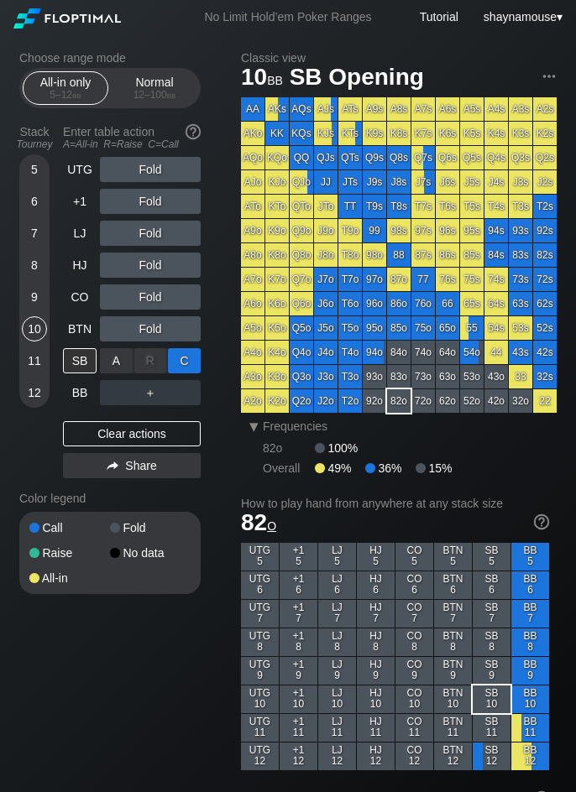
click at [177, 355] on div "C ✕" at bounding box center [184, 360] width 33 height 25
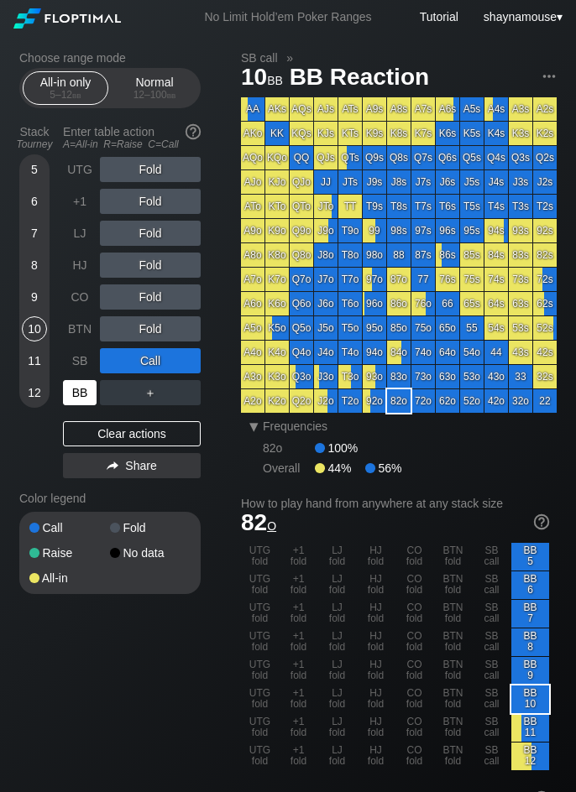
click at [65, 400] on div "BB" at bounding box center [80, 392] width 34 height 25
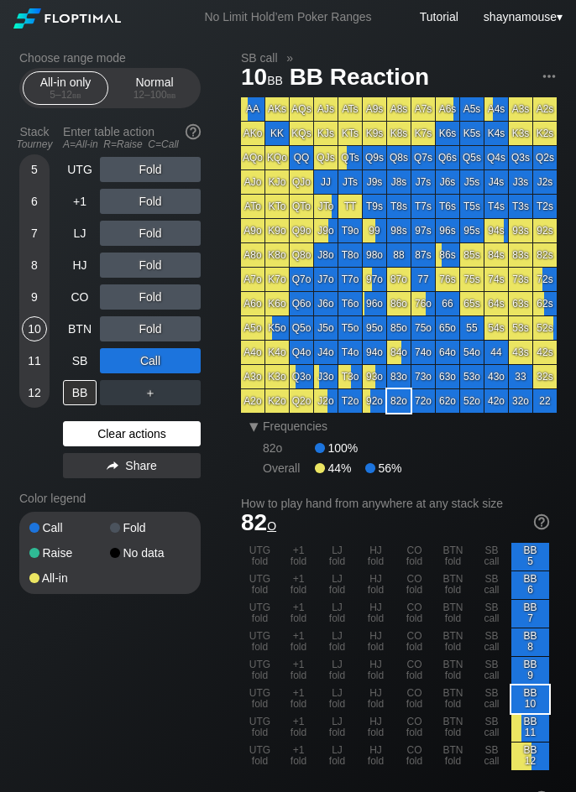
click at [126, 434] on div "Clear actions" at bounding box center [132, 433] width 138 height 25
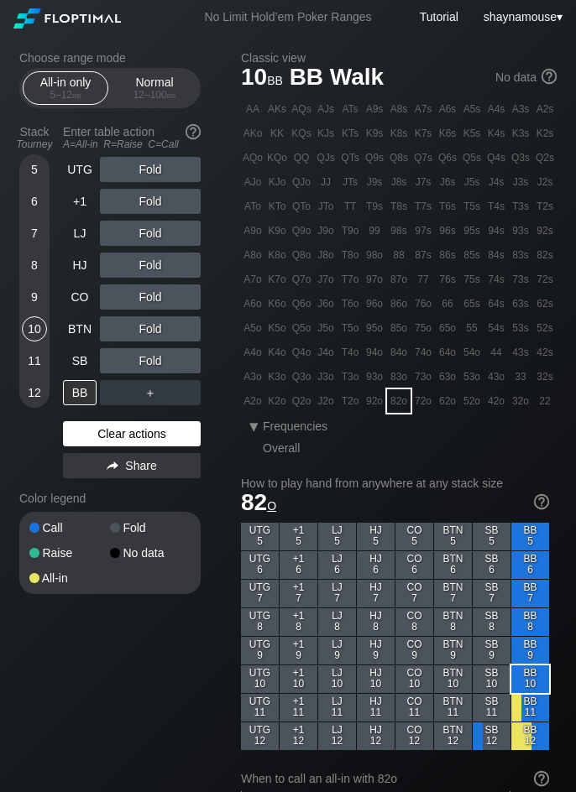
click at [126, 434] on div "Clear actions" at bounding box center [132, 433] width 138 height 25
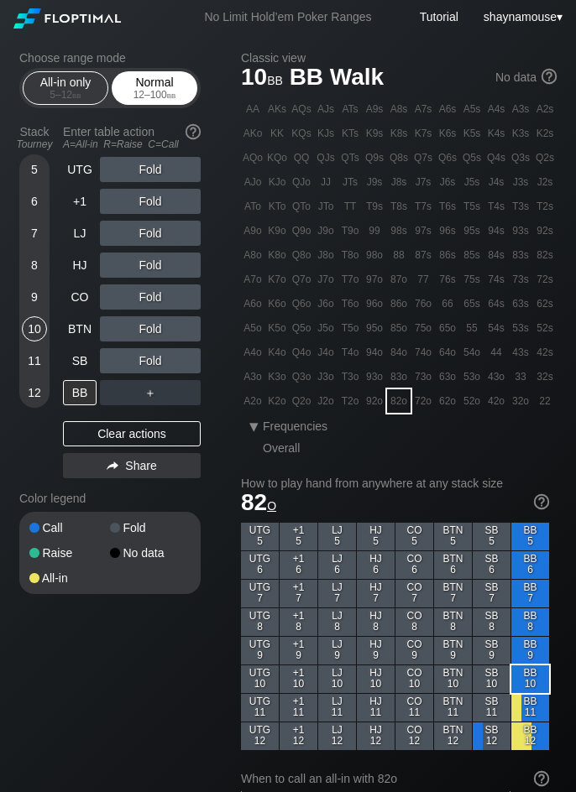
click at [177, 89] on div "12 – 100 bb" at bounding box center [154, 95] width 70 height 12
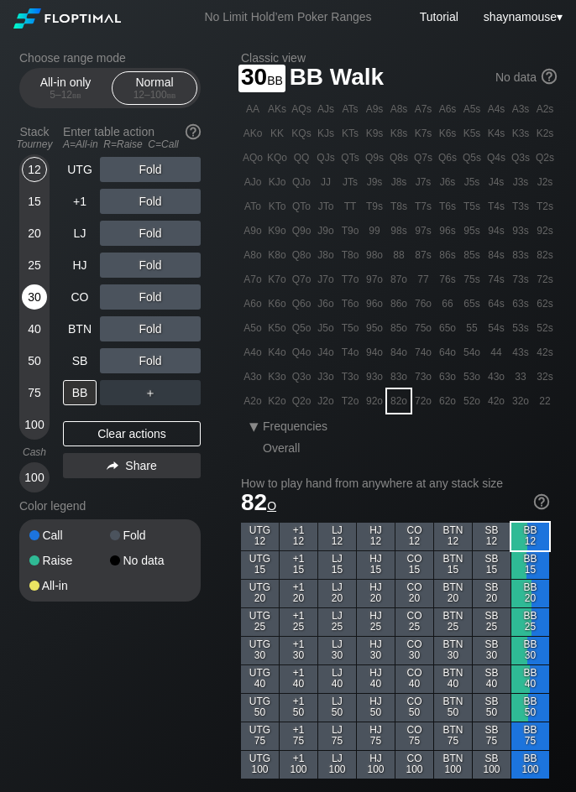
click at [26, 291] on div "30" at bounding box center [34, 296] width 25 height 25
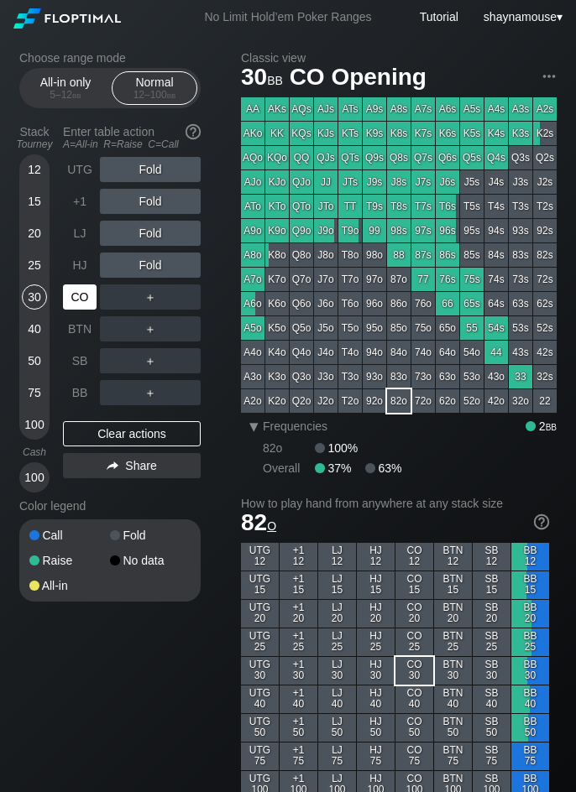
click at [92, 300] on div "CO" at bounding box center [80, 296] width 34 height 25
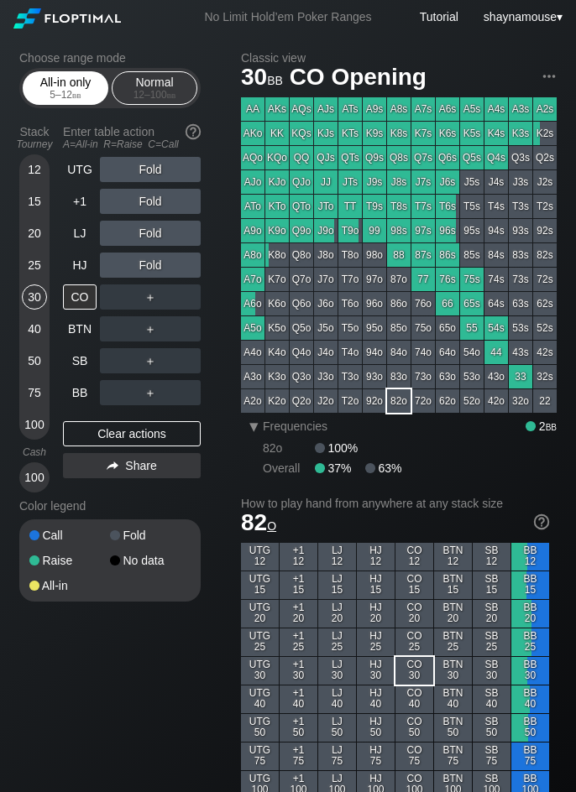
click at [63, 94] on div "5 – 12 bb" at bounding box center [65, 95] width 70 height 12
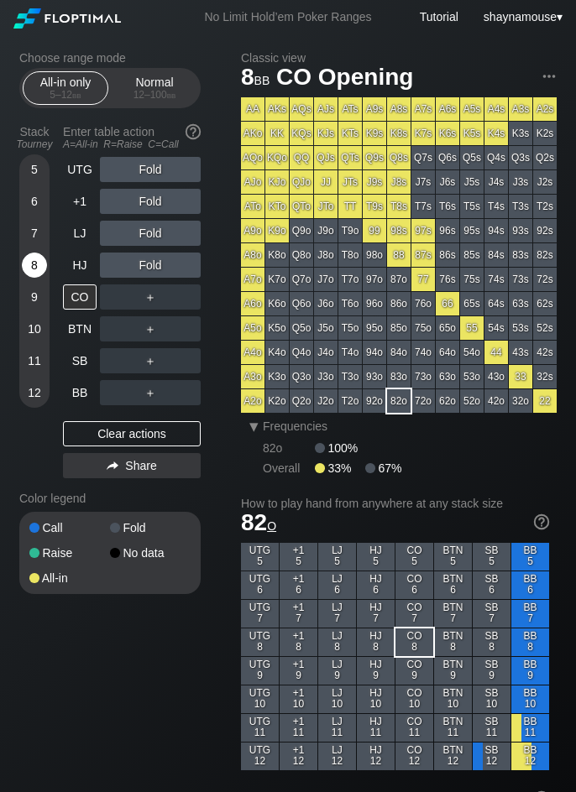
click at [33, 261] on div "8" at bounding box center [34, 265] width 25 height 25
click at [117, 167] on div "A ✕" at bounding box center [116, 169] width 33 height 25
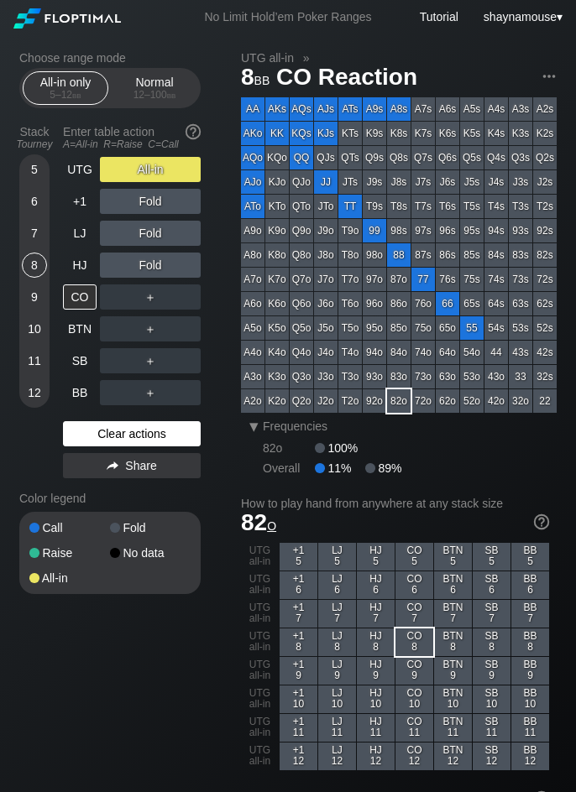
click at [138, 429] on div "Clear actions" at bounding box center [132, 433] width 138 height 25
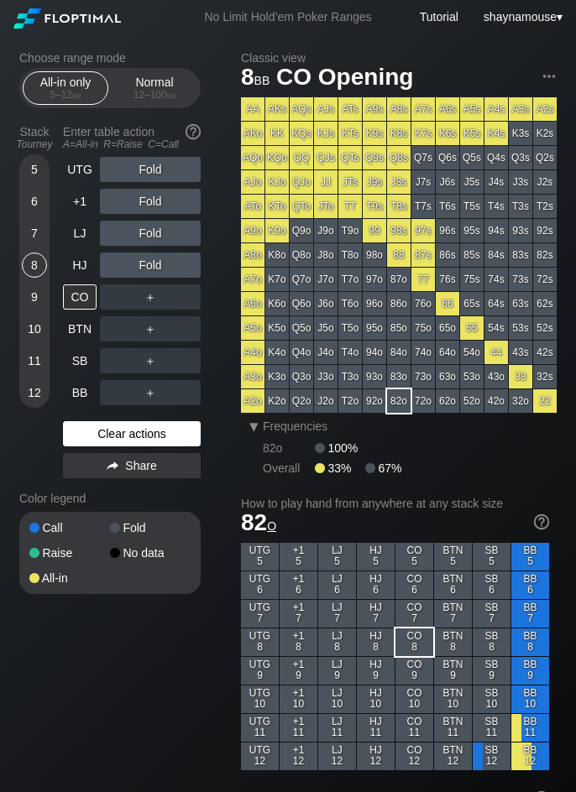
click at [138, 429] on div "Clear actions" at bounding box center [132, 433] width 138 height 25
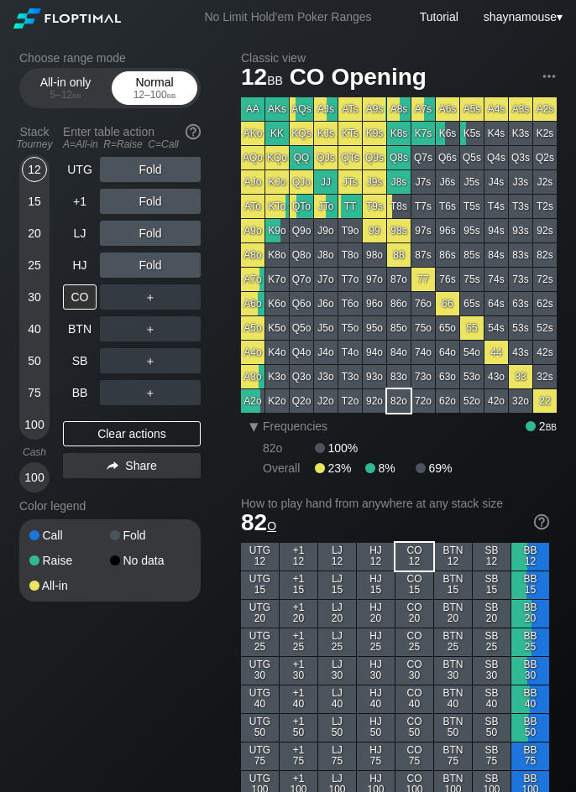
click at [159, 104] on div "Normal 12 – 100 bb" at bounding box center [155, 88] width 86 height 34
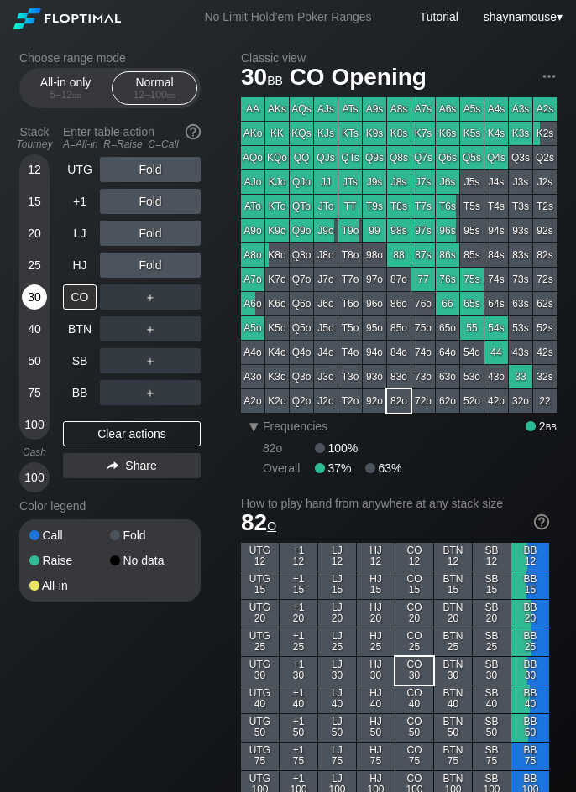
click at [42, 301] on div "30" at bounding box center [34, 296] width 25 height 25
click at [85, 77] on div "All-in only 5 – 12 bb" at bounding box center [65, 88] width 77 height 32
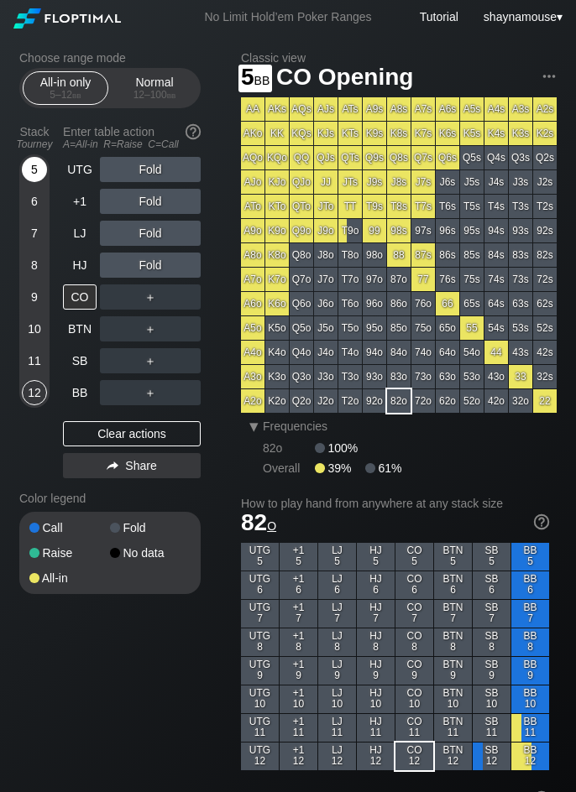
click at [34, 164] on div "5" at bounding box center [34, 169] width 25 height 25
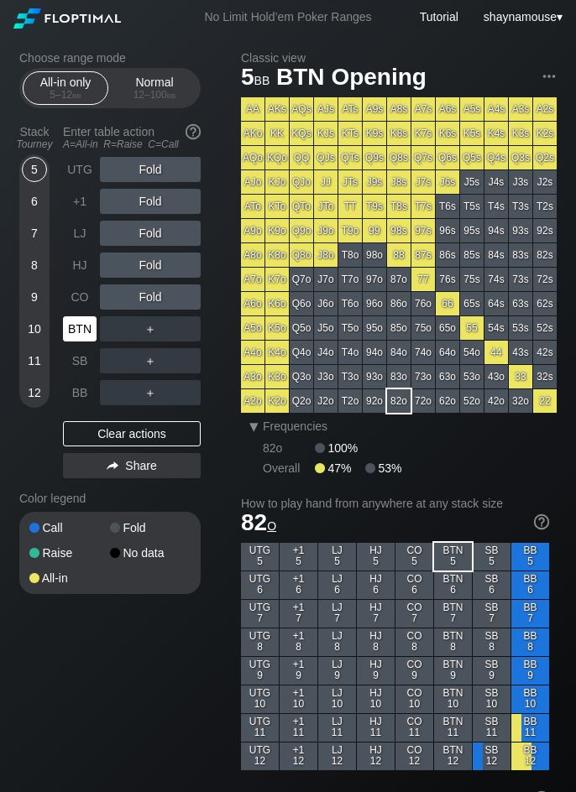
click at [76, 321] on div "BTN" at bounding box center [80, 328] width 34 height 25
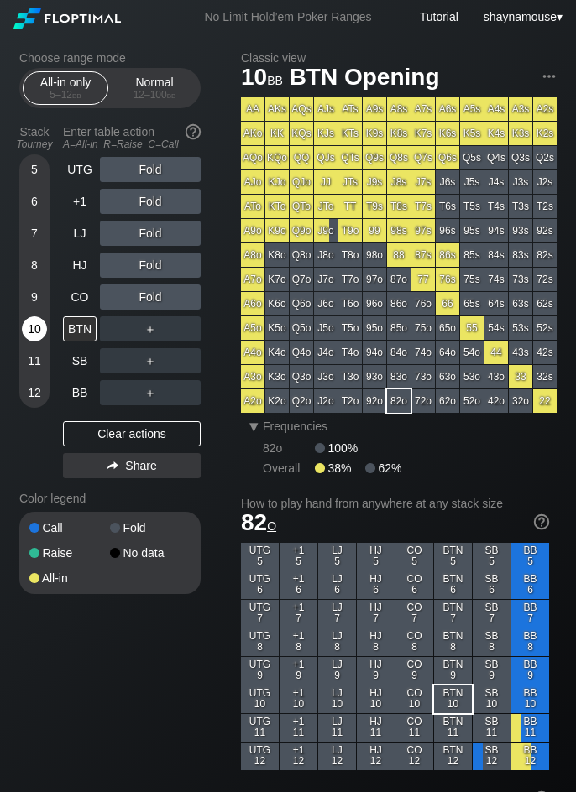
click at [39, 336] on div "10" at bounding box center [34, 328] width 25 height 25
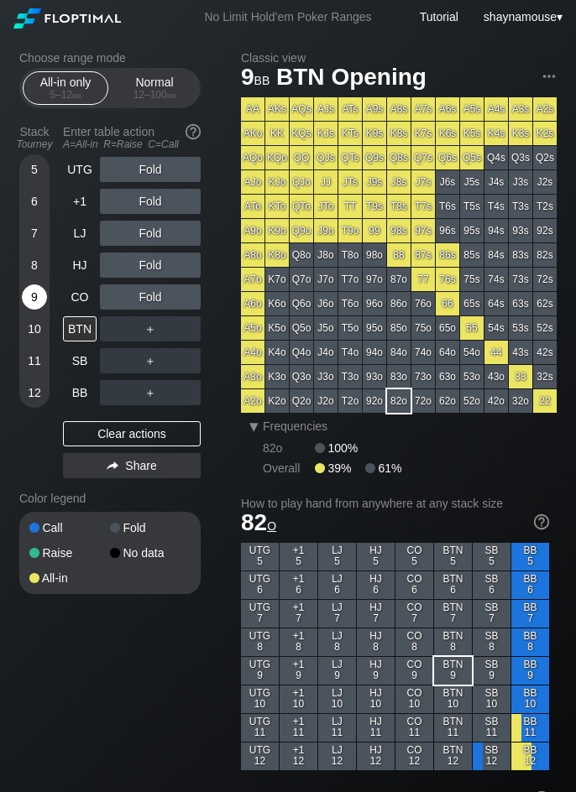
click at [39, 308] on div "9" at bounding box center [34, 296] width 25 height 25
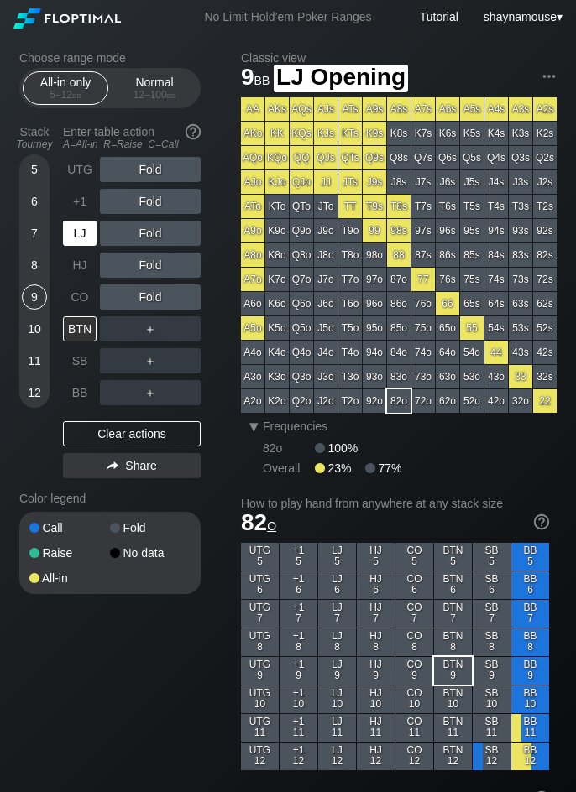
click at [77, 232] on div "LJ" at bounding box center [80, 233] width 34 height 25
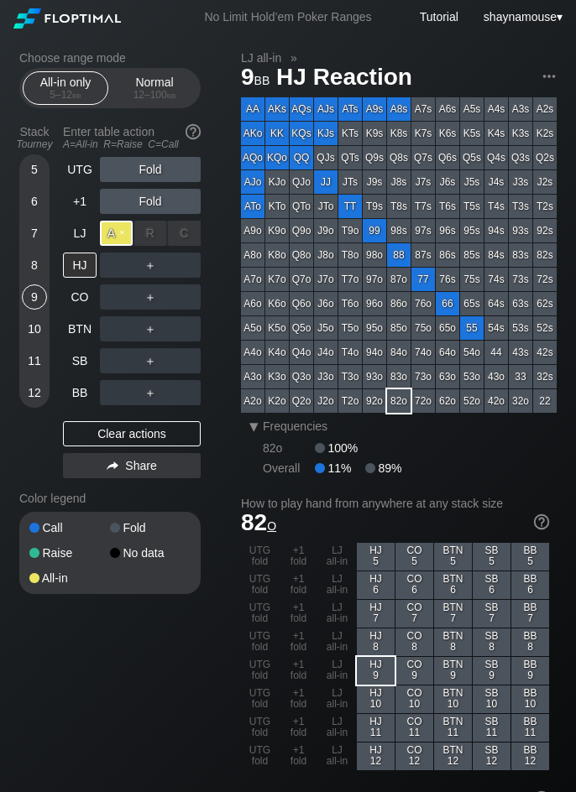
click at [112, 232] on div "A ✕" at bounding box center [116, 233] width 33 height 25
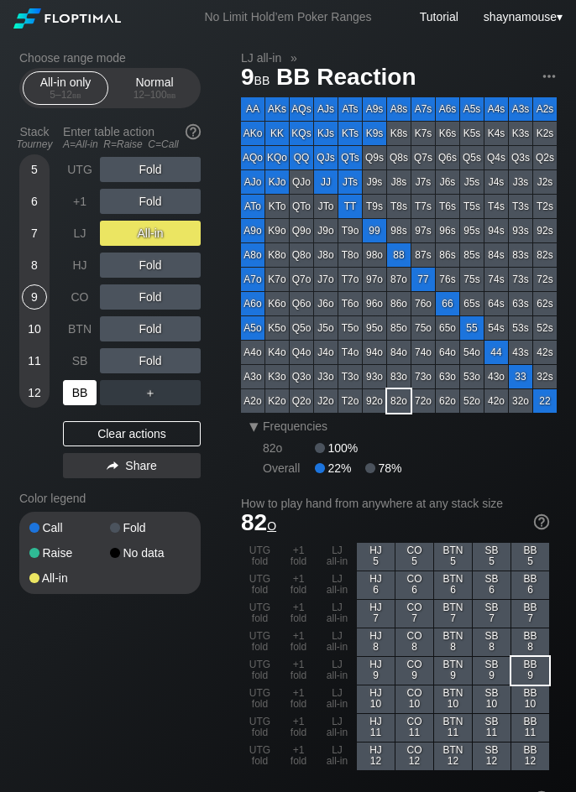
click at [84, 391] on div "BB" at bounding box center [80, 392] width 34 height 25
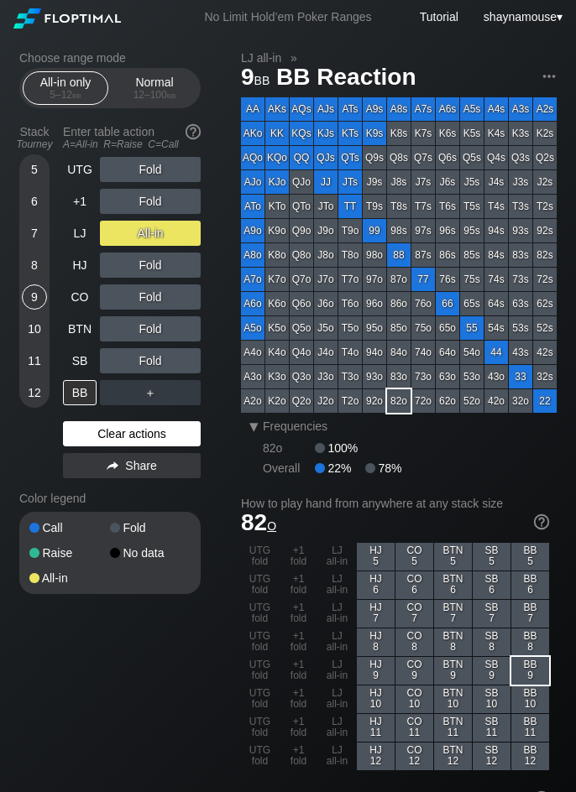
click at [104, 436] on div "Clear actions" at bounding box center [132, 433] width 138 height 25
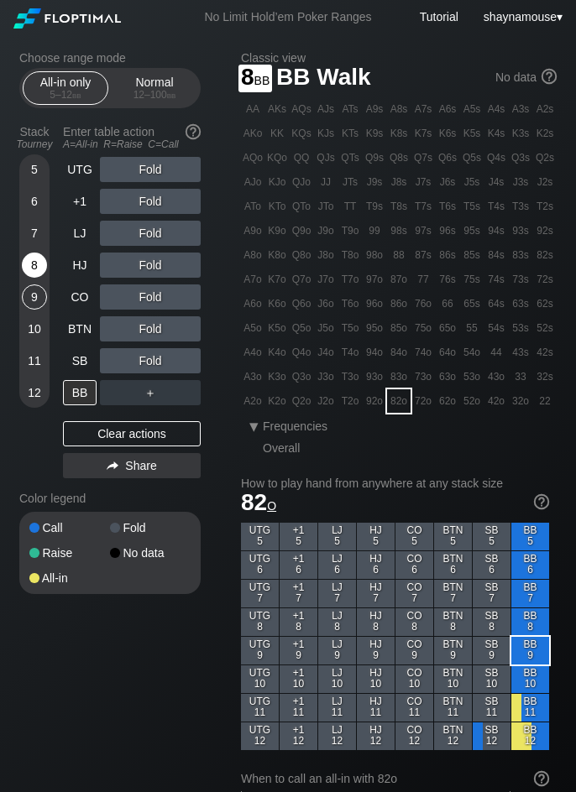
click at [30, 263] on div "8" at bounding box center [34, 265] width 25 height 25
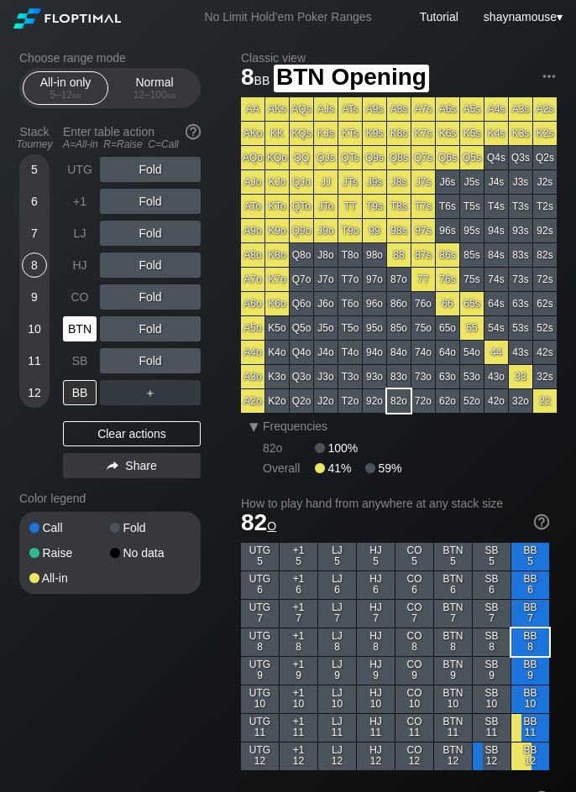
click at [73, 340] on div "BTN" at bounding box center [81, 329] width 37 height 32
